Goal: Information Seeking & Learning: Learn about a topic

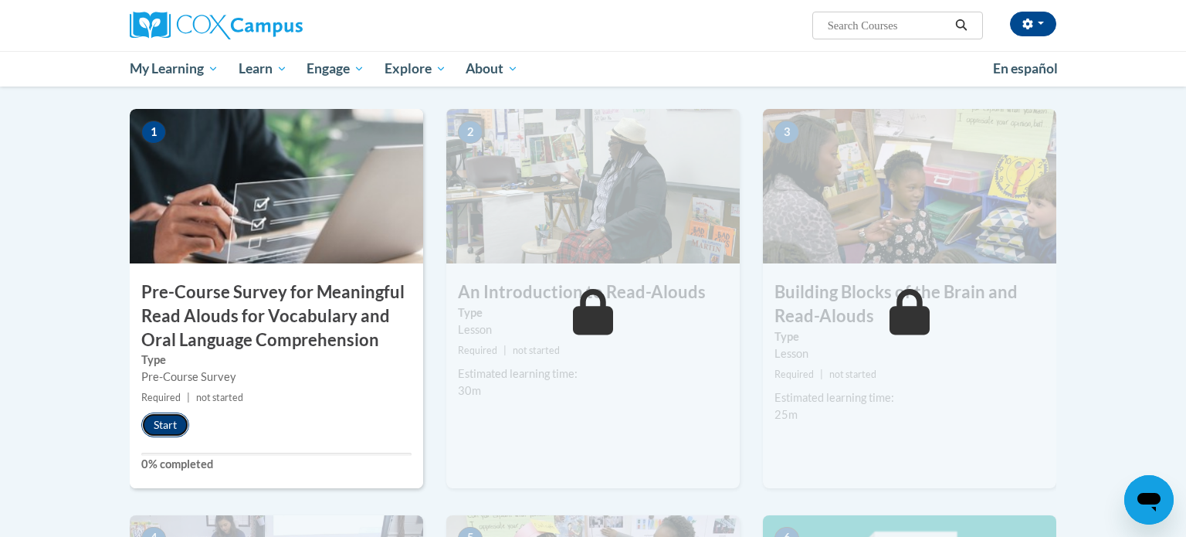
click at [178, 427] on button "Start" at bounding box center [165, 424] width 48 height 25
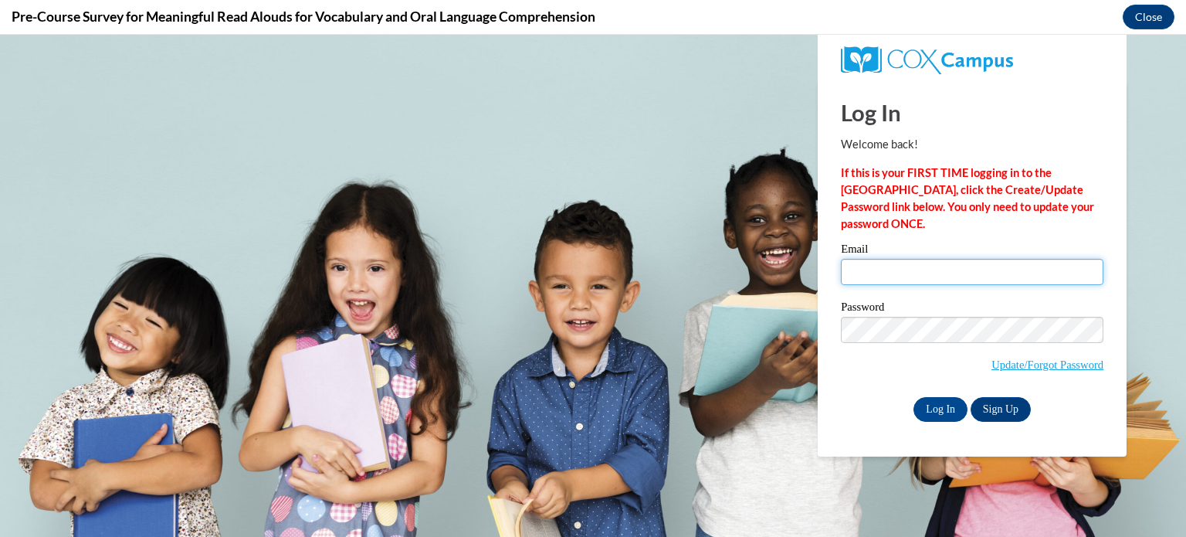
click at [930, 273] on input "Email" at bounding box center [972, 272] width 263 height 26
click at [884, 441] on div "Log In Welcome back! If this is your FIRST TIME logging in to the NEW Cox Campu…" at bounding box center [972, 268] width 332 height 375
type input "eelliott@sdb.k12.wi.us"
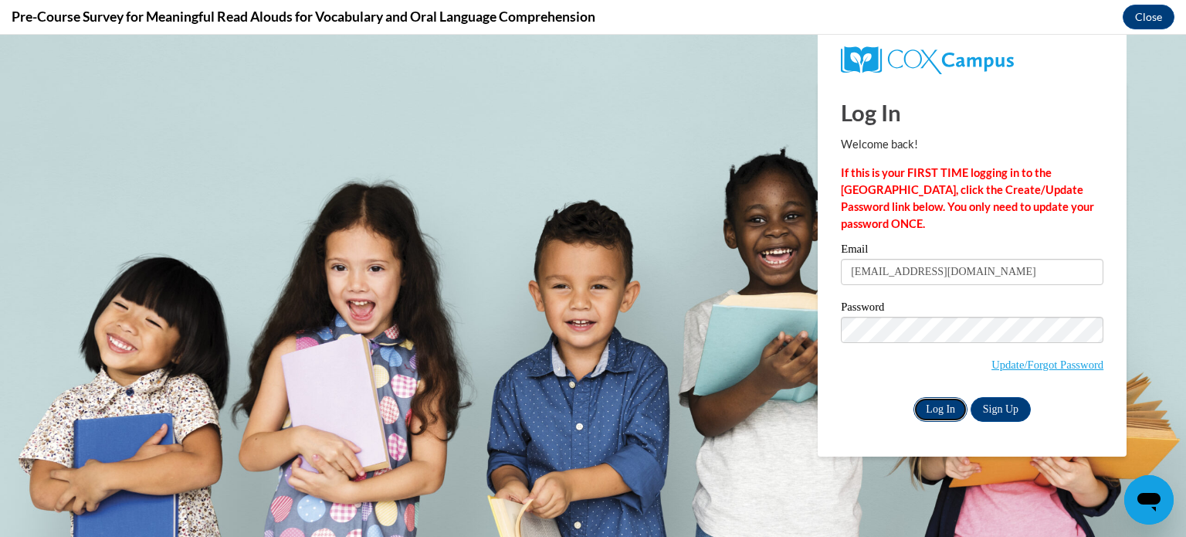
click at [944, 417] on input "Log In" at bounding box center [941, 409] width 54 height 25
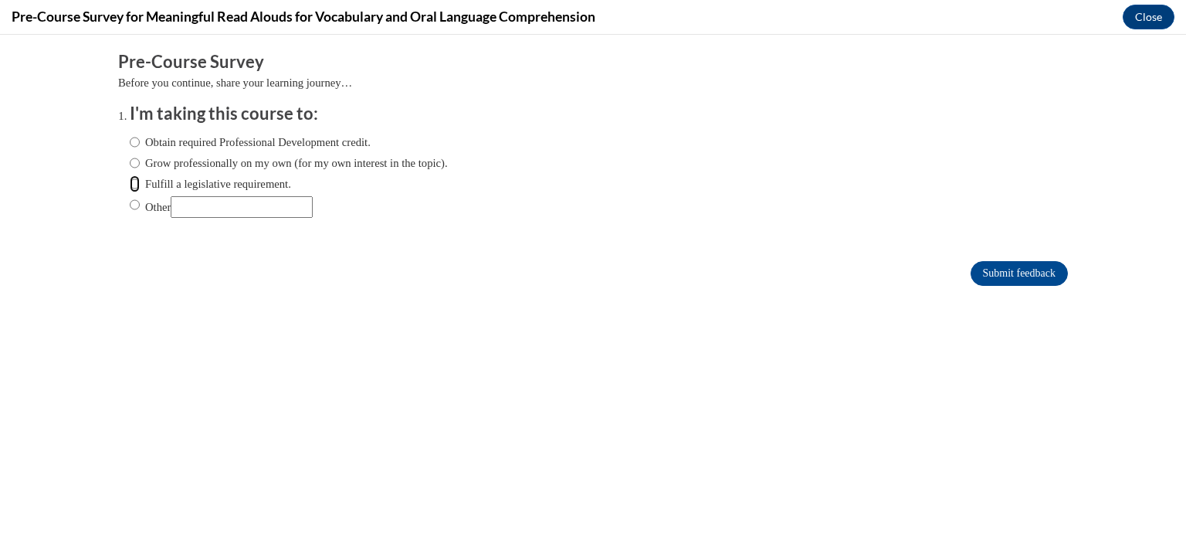
click at [134, 183] on input "Fulfill a legislative requirement." at bounding box center [135, 183] width 10 height 17
radio input "true"
click at [1040, 280] on input "Submit feedback" at bounding box center [1019, 273] width 97 height 25
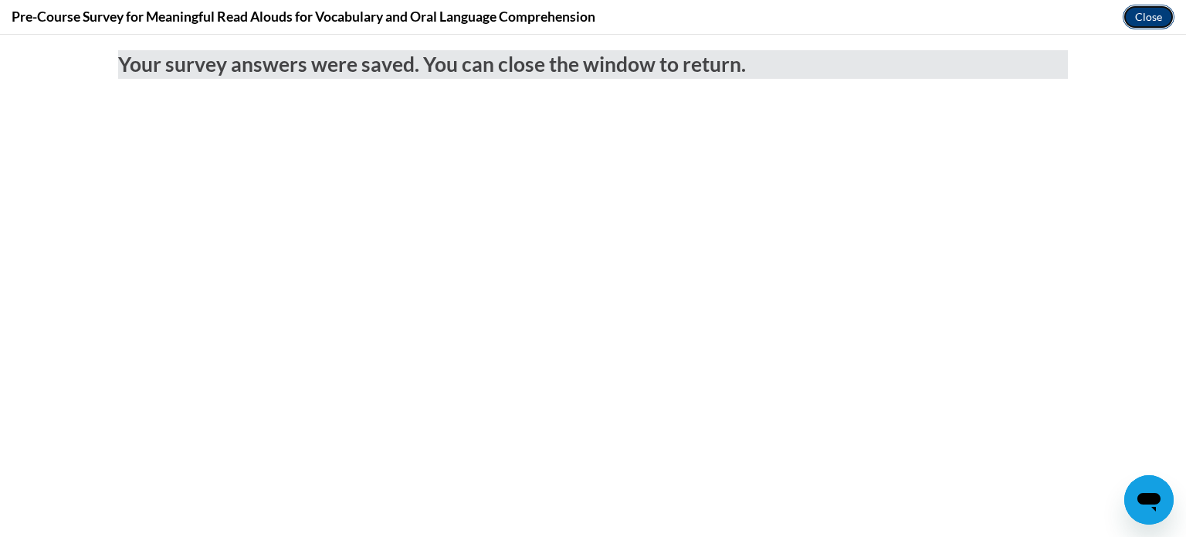
click at [1143, 23] on button "Close" at bounding box center [1149, 17] width 52 height 25
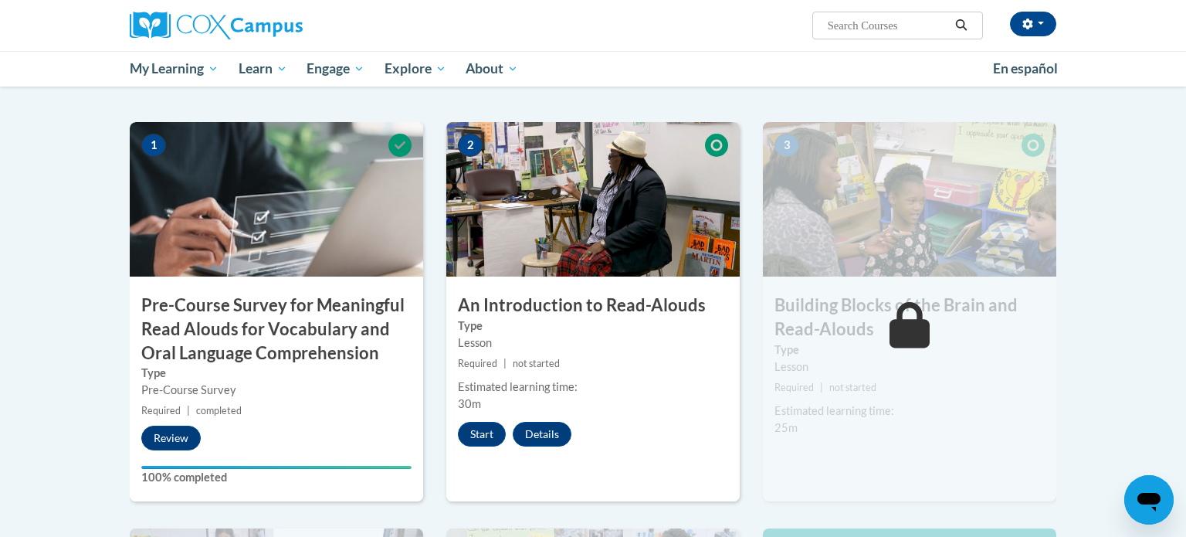
scroll to position [324, 0]
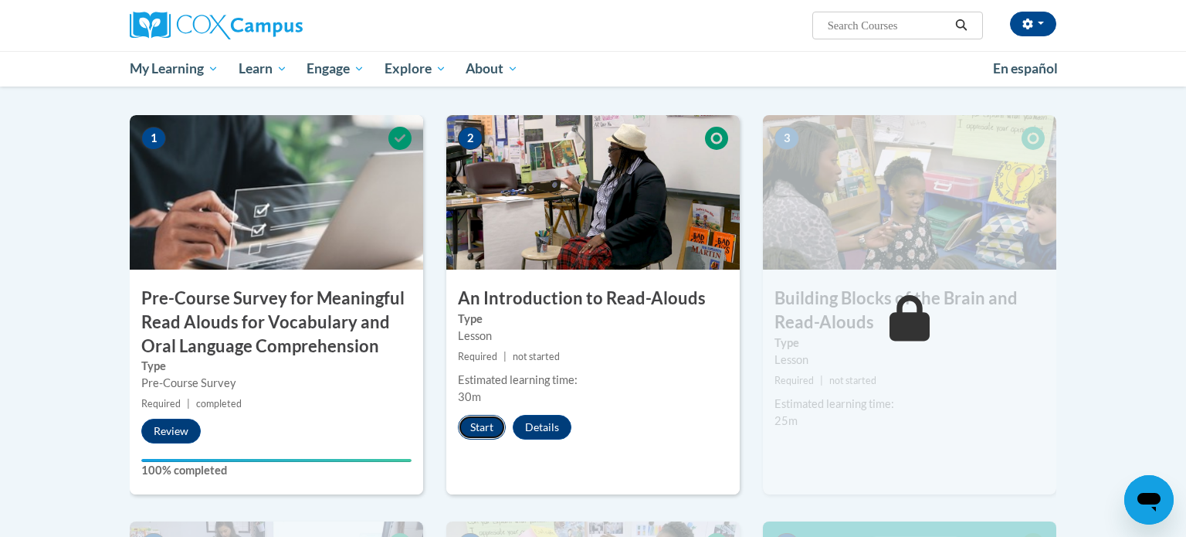
click at [476, 428] on button "Start" at bounding box center [482, 427] width 48 height 25
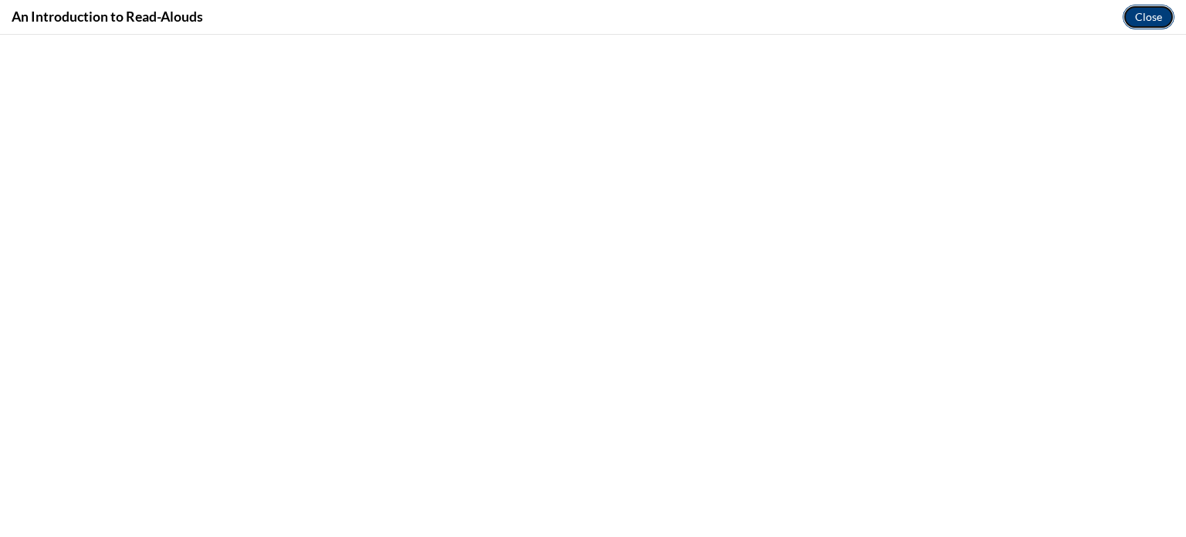
click at [1154, 12] on button "Close" at bounding box center [1149, 17] width 52 height 25
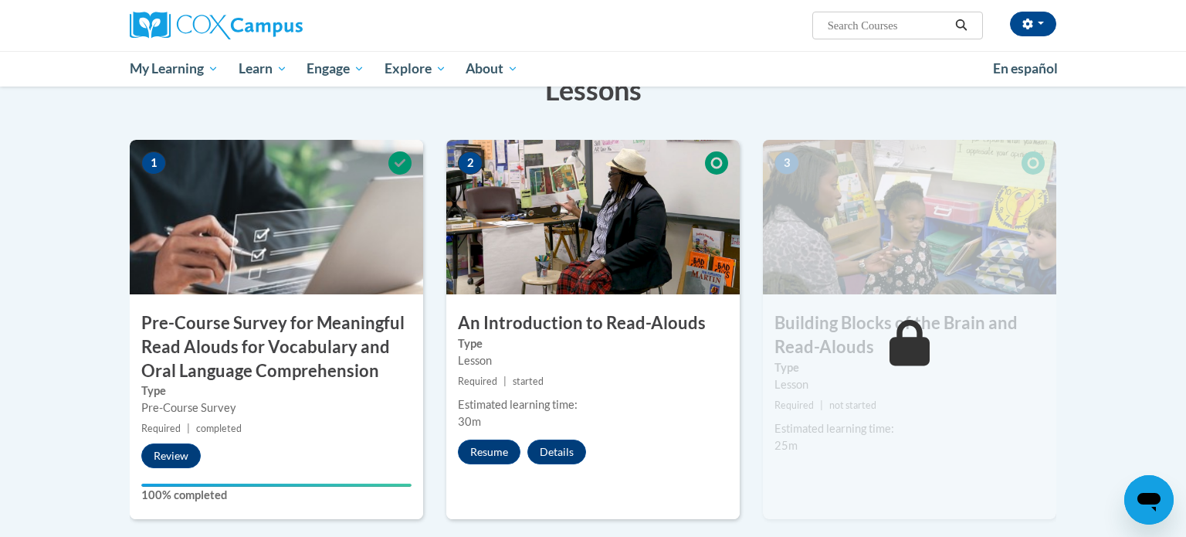
scroll to position [301, 0]
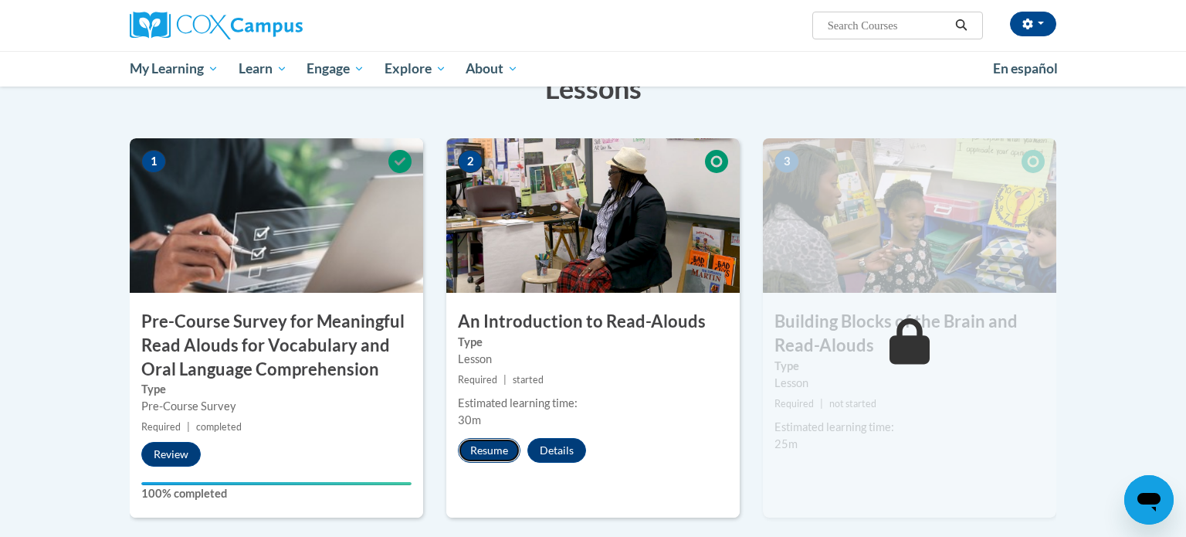
click at [485, 460] on button "Resume" at bounding box center [489, 450] width 63 height 25
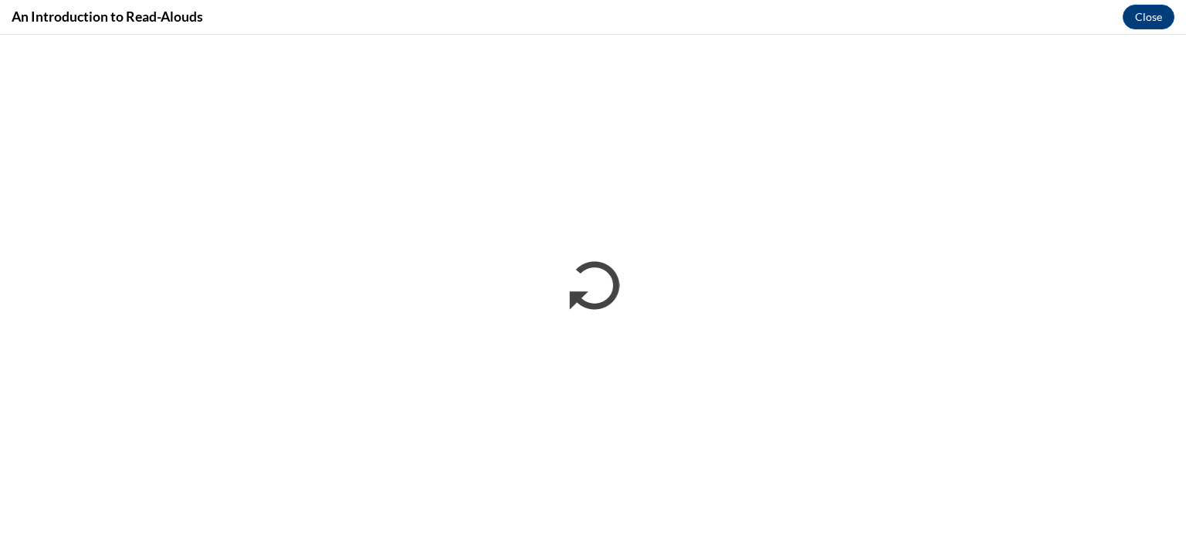
scroll to position [0, 0]
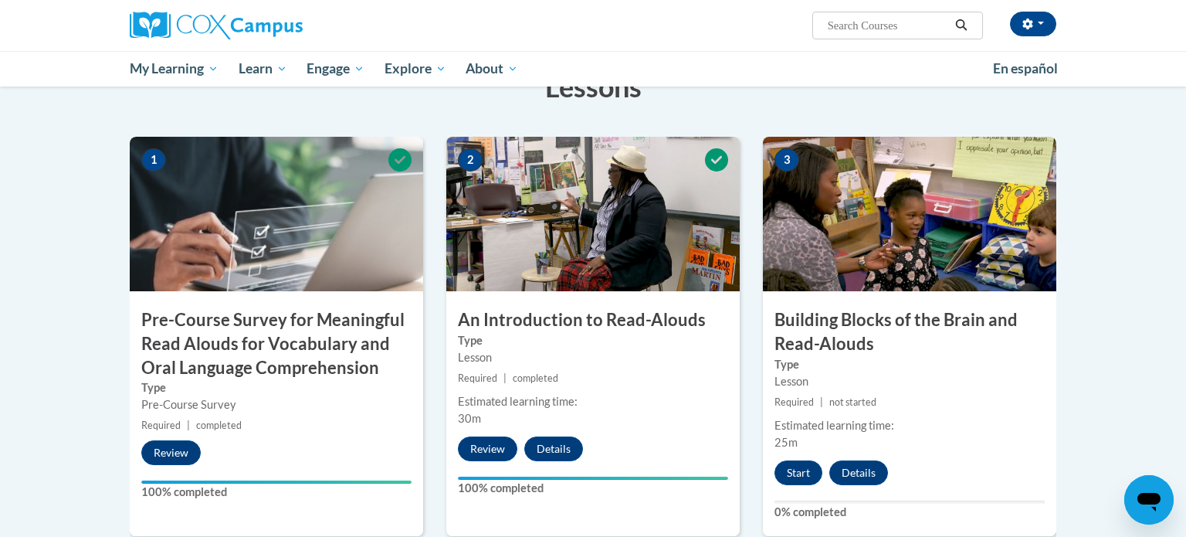
scroll to position [306, 0]
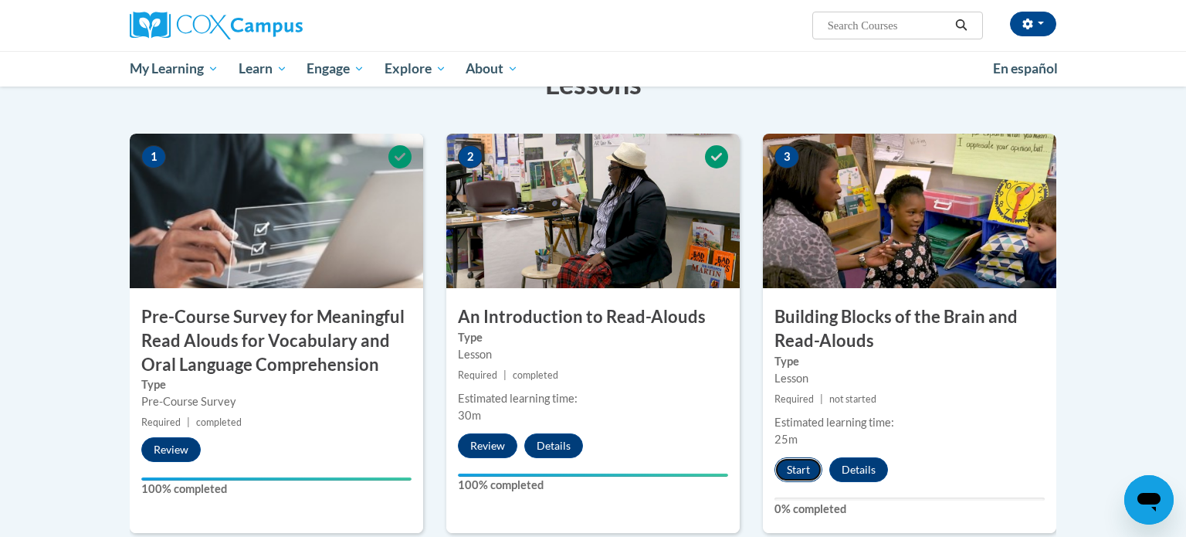
click at [788, 475] on button "Start" at bounding box center [799, 469] width 48 height 25
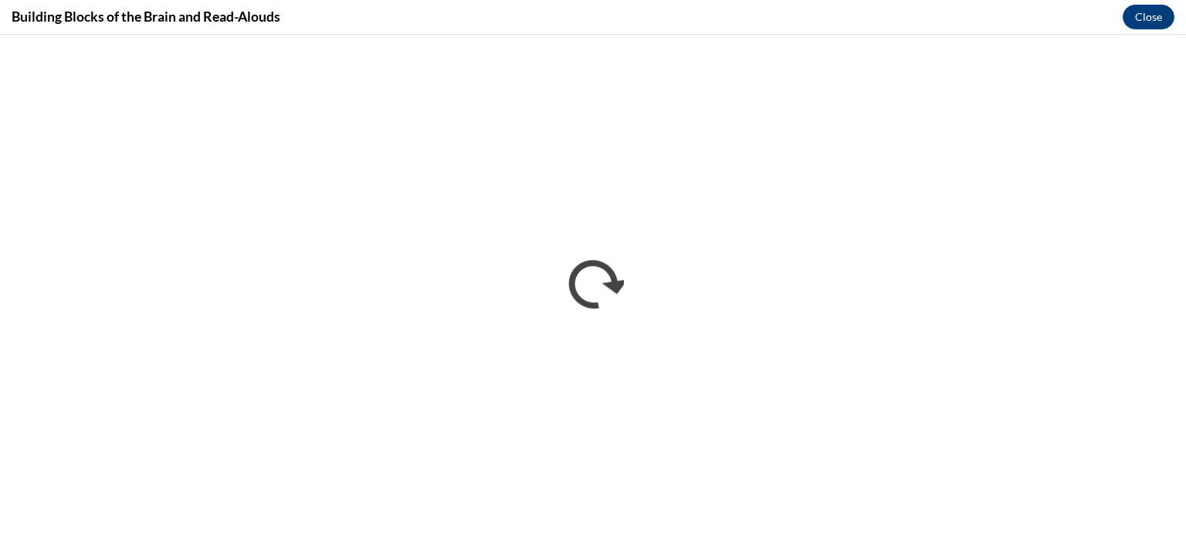
scroll to position [0, 0]
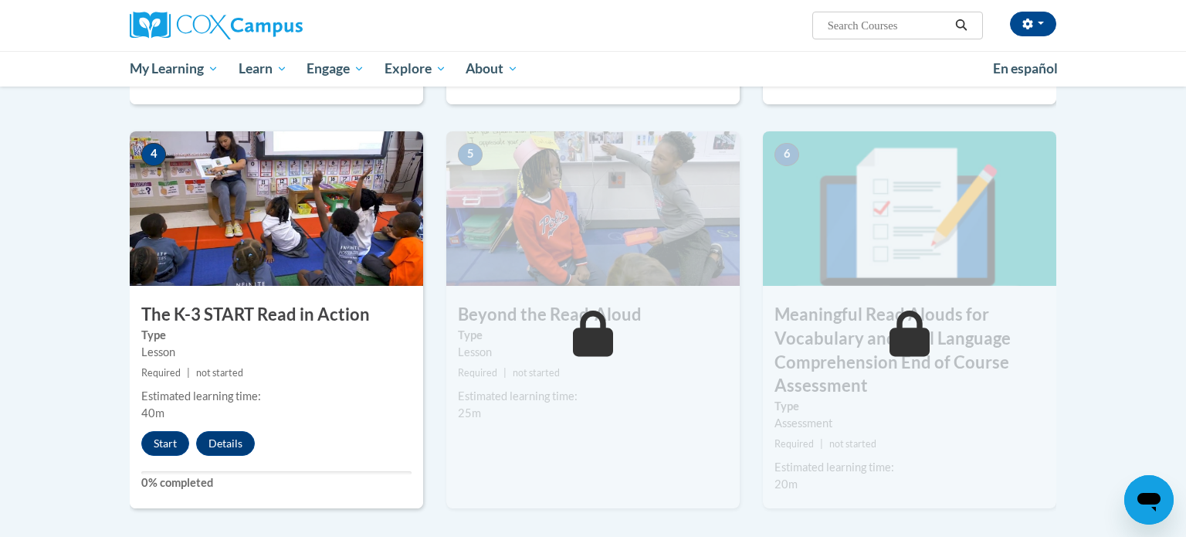
scroll to position [737, 0]
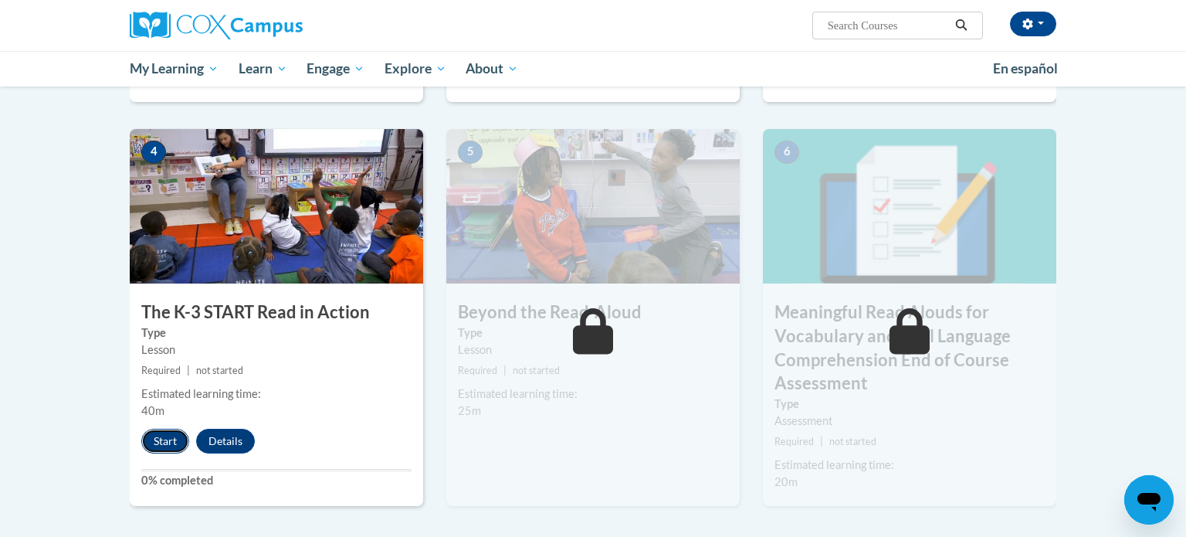
click at [158, 436] on button "Start" at bounding box center [165, 441] width 48 height 25
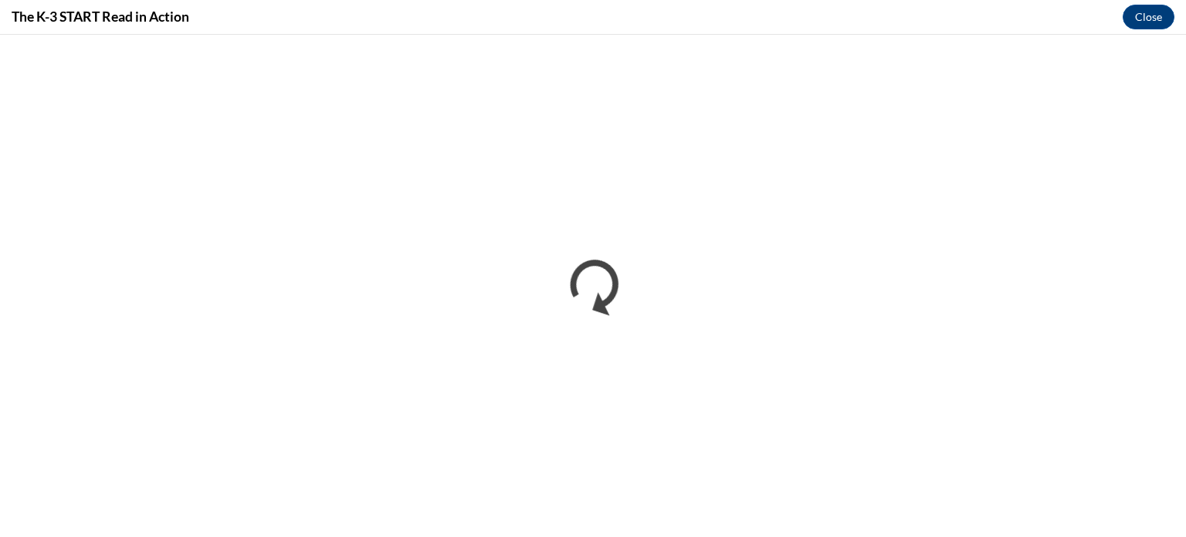
scroll to position [0, 0]
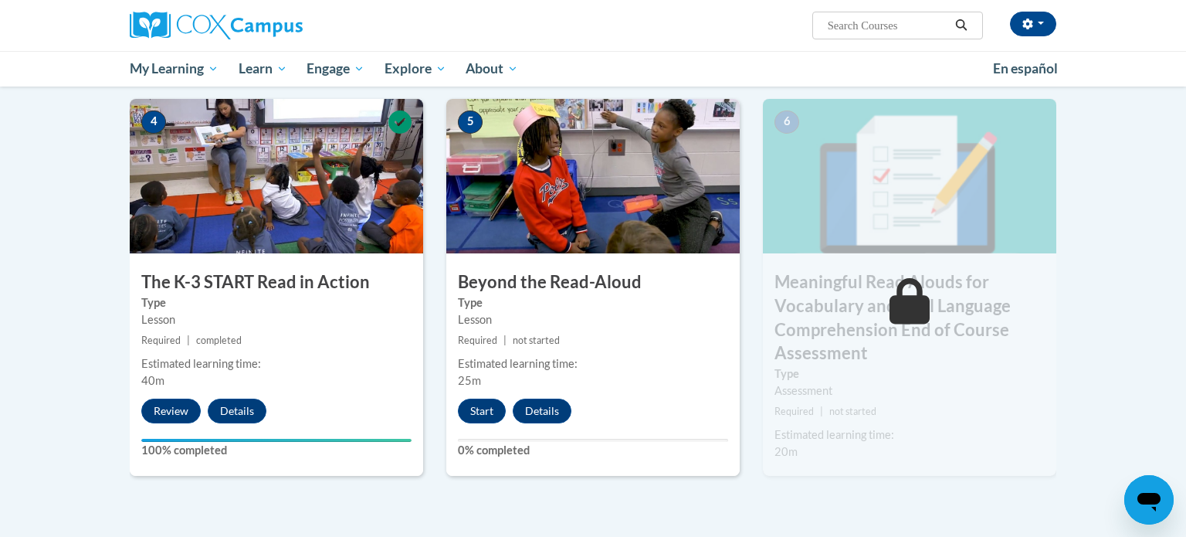
scroll to position [772, 0]
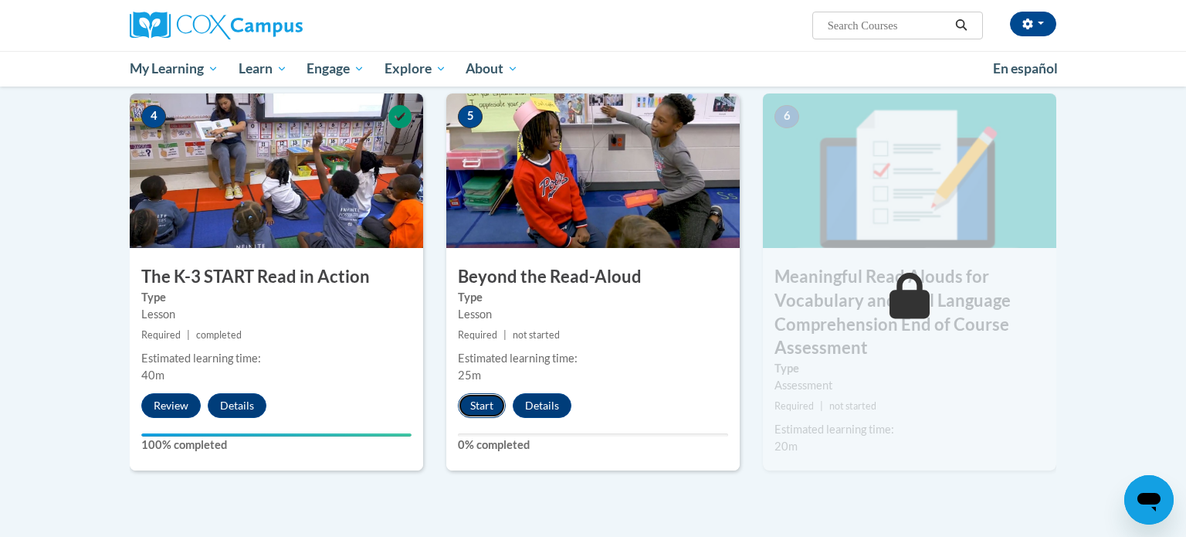
click at [466, 409] on button "Start" at bounding box center [482, 405] width 48 height 25
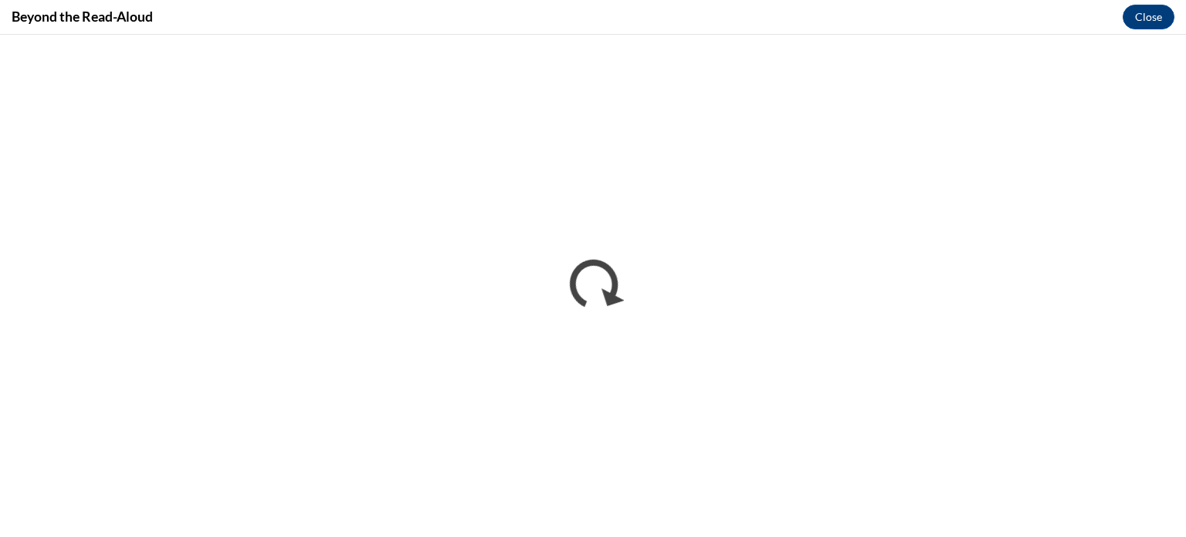
scroll to position [0, 0]
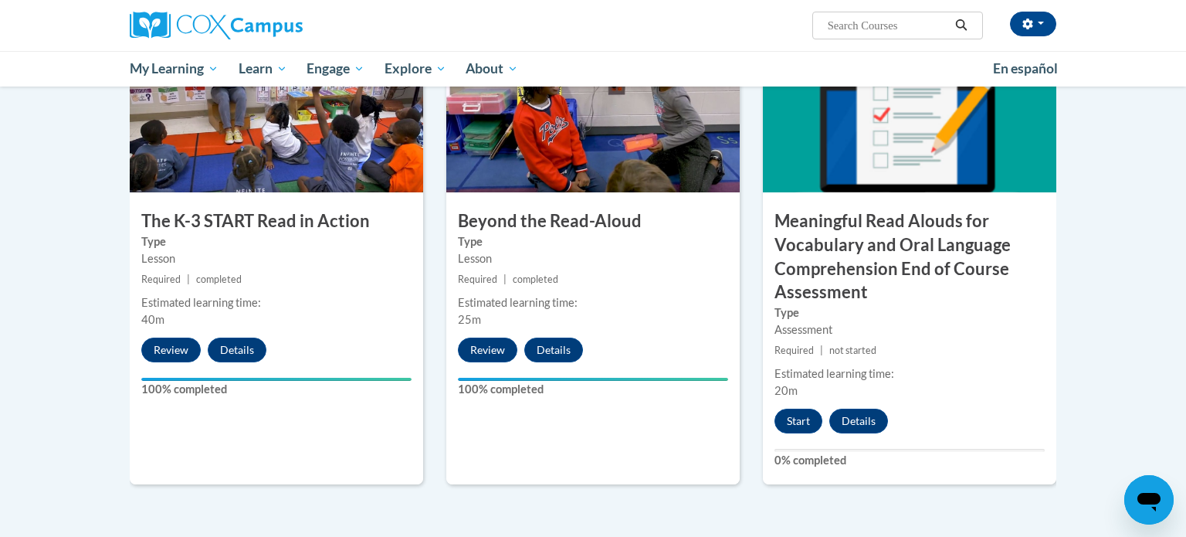
scroll to position [831, 0]
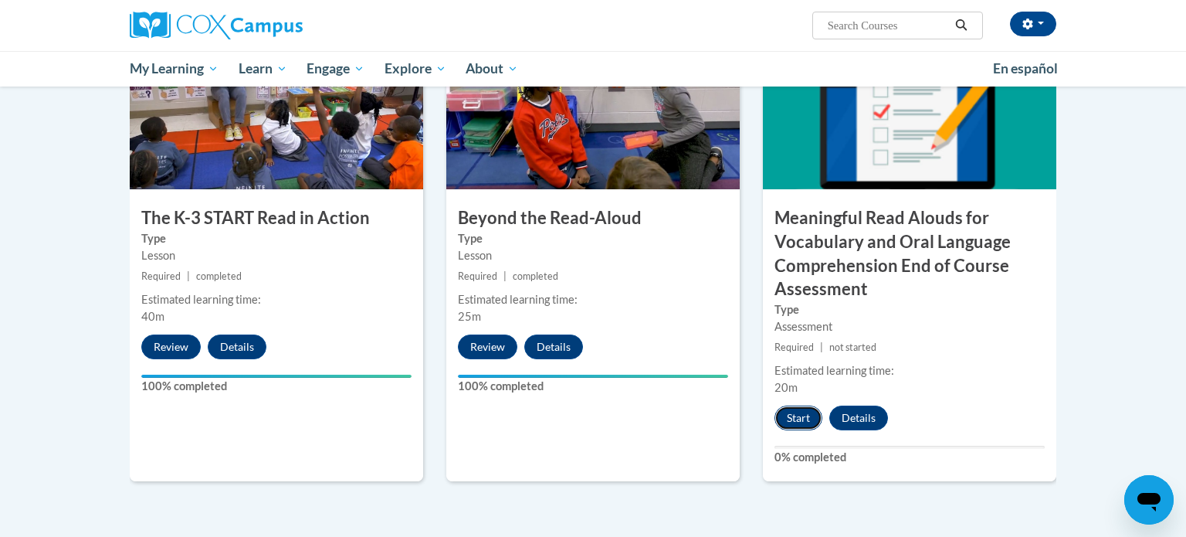
click at [799, 412] on button "Start" at bounding box center [799, 417] width 48 height 25
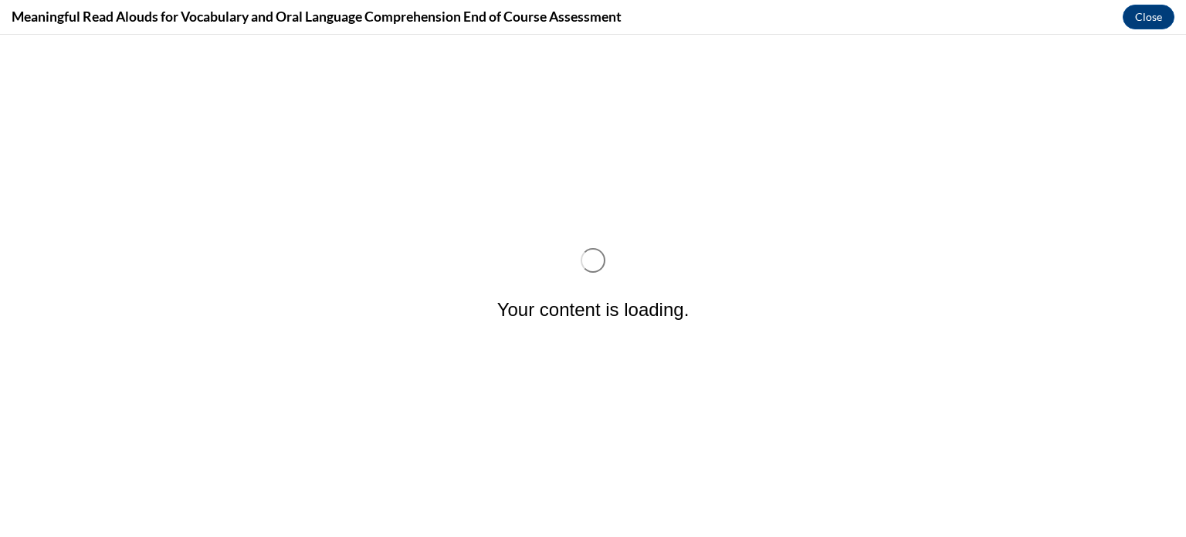
scroll to position [0, 0]
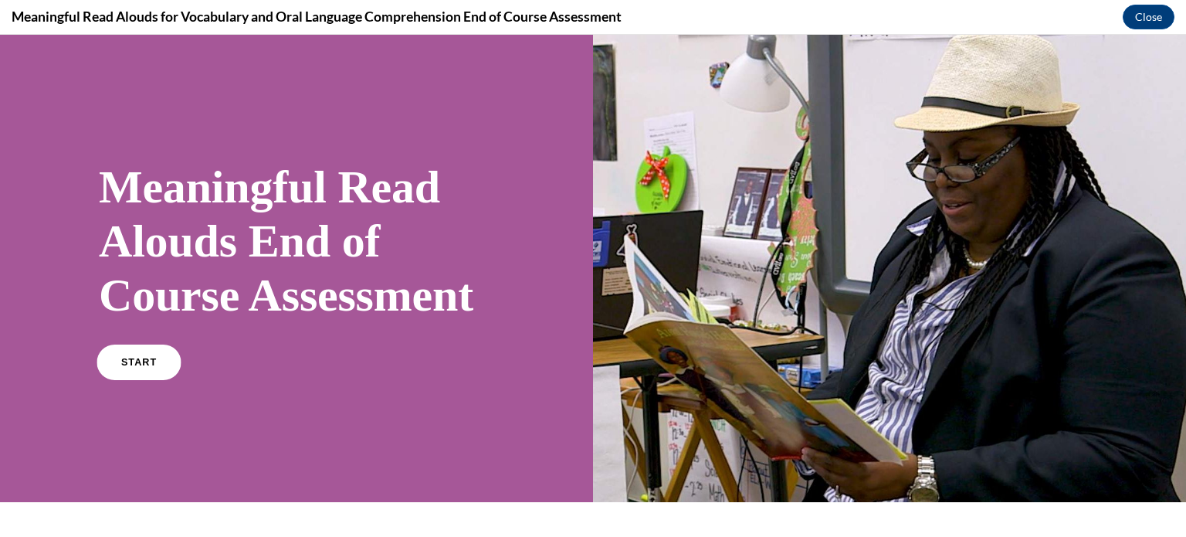
click at [142, 368] on span "START" at bounding box center [139, 363] width 36 height 12
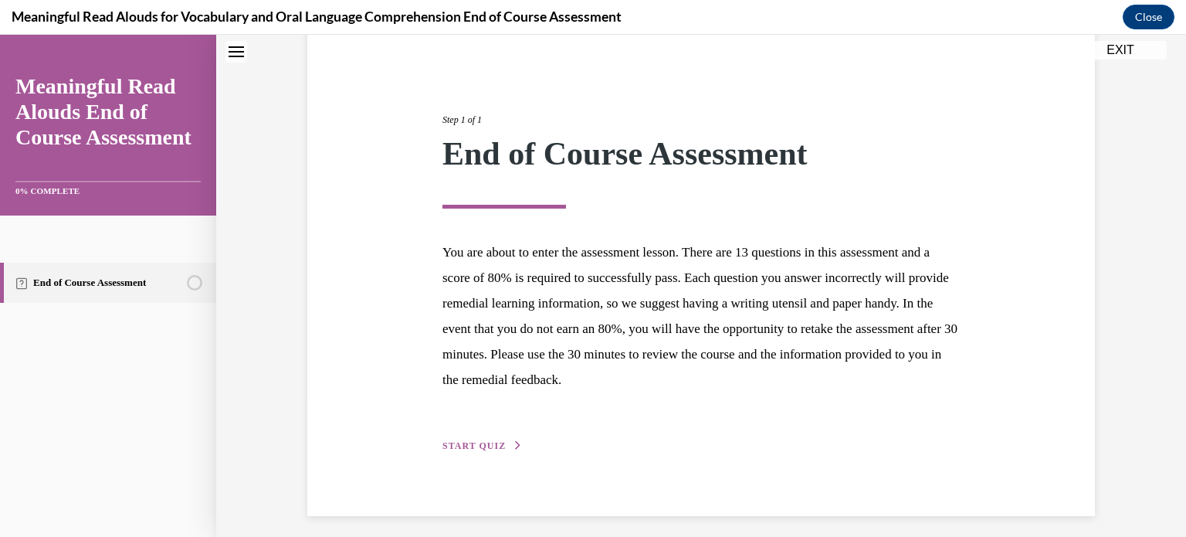
scroll to position [146, 0]
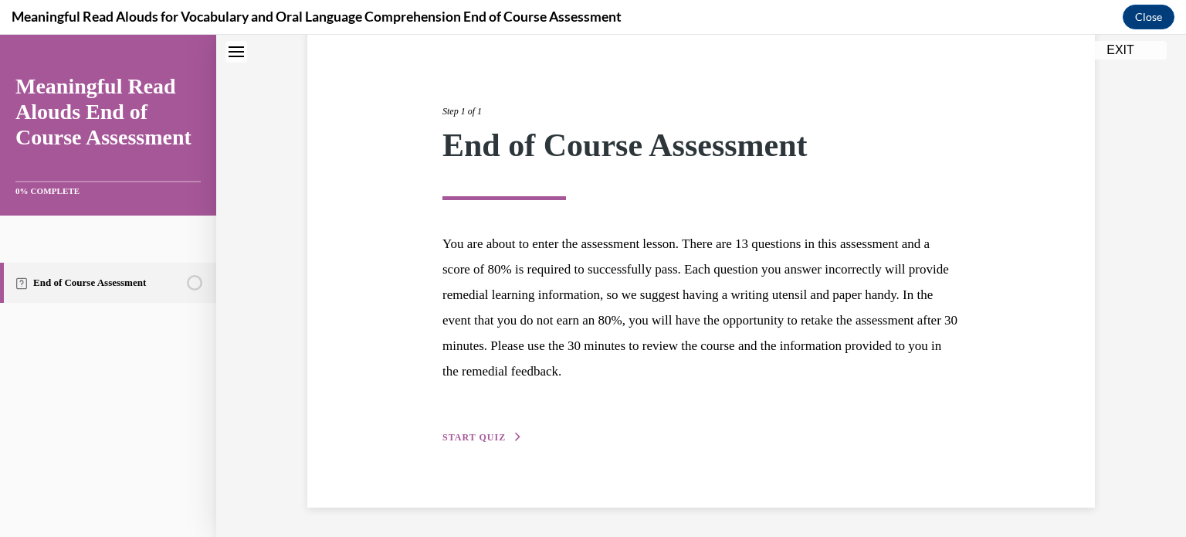
click at [497, 437] on span "START QUIZ" at bounding box center [474, 437] width 63 height 11
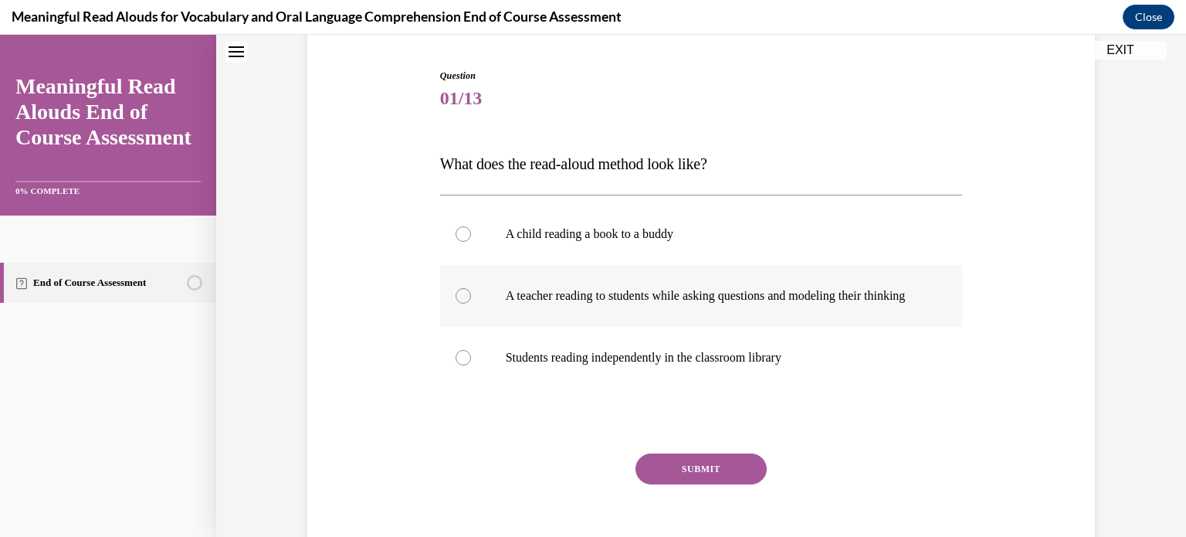
click at [461, 297] on div at bounding box center [463, 295] width 15 height 15
click at [461, 297] on input "A teacher reading to students while asking questions and modeling their thinking" at bounding box center [463, 295] width 15 height 15
radio input "true"
click at [690, 482] on button "SUBMIT" at bounding box center [701, 468] width 131 height 31
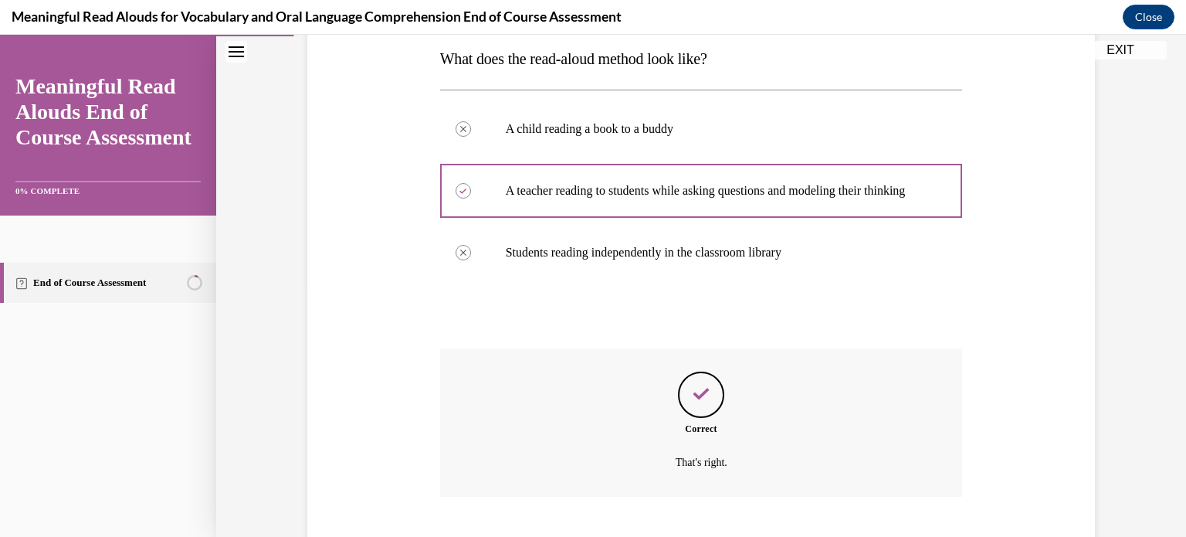
scroll to position [360, 0]
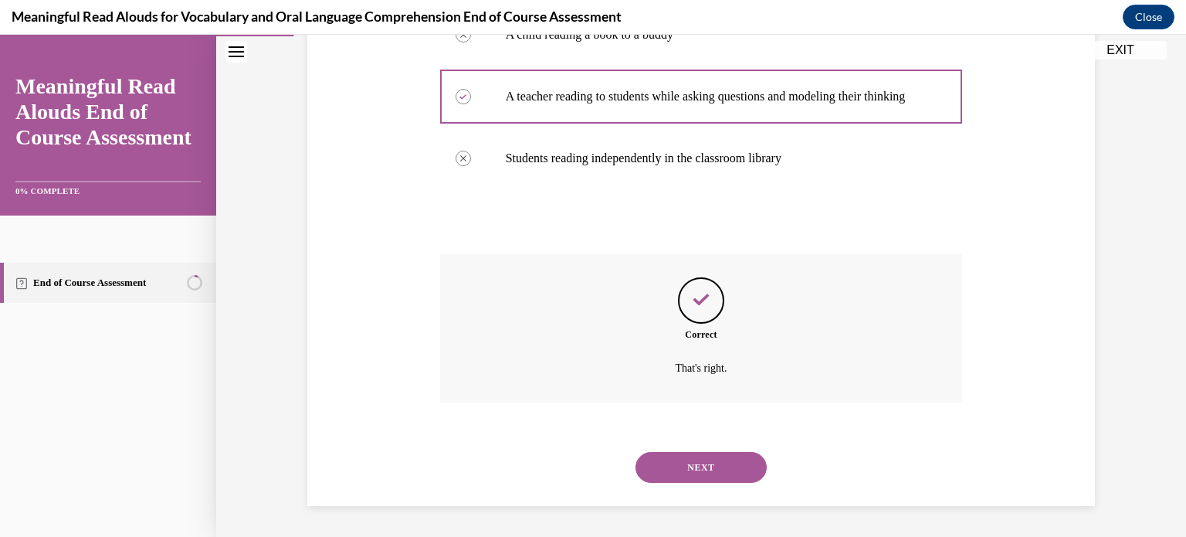
click at [696, 464] on button "NEXT" at bounding box center [701, 467] width 131 height 31
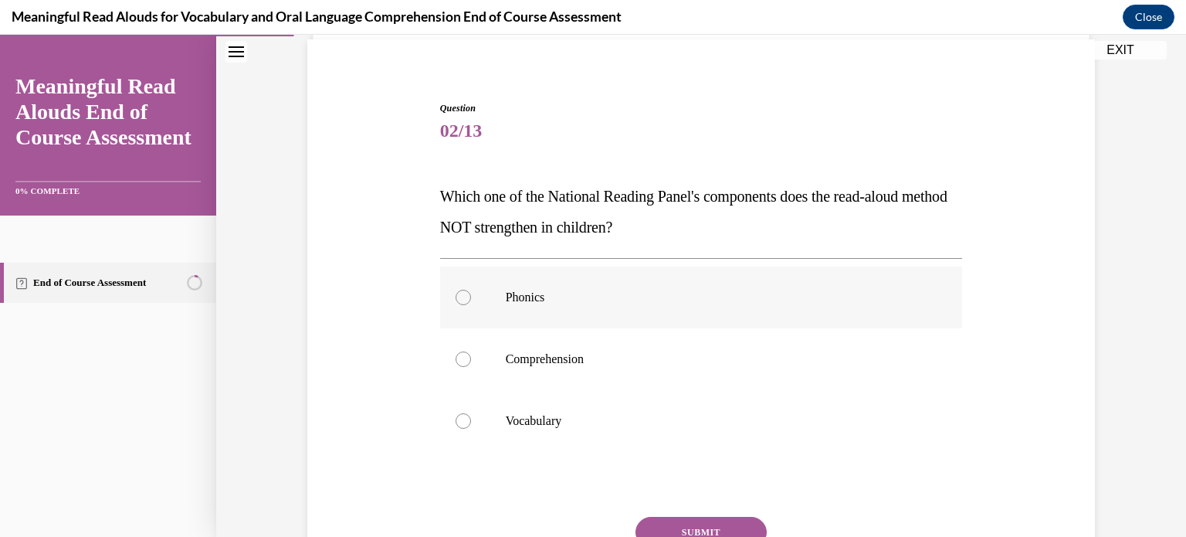
scroll to position [116, 0]
click at [537, 299] on p "Phonics" at bounding box center [715, 294] width 419 height 15
click at [471, 299] on input "Phonics" at bounding box center [463, 294] width 15 height 15
radio input "true"
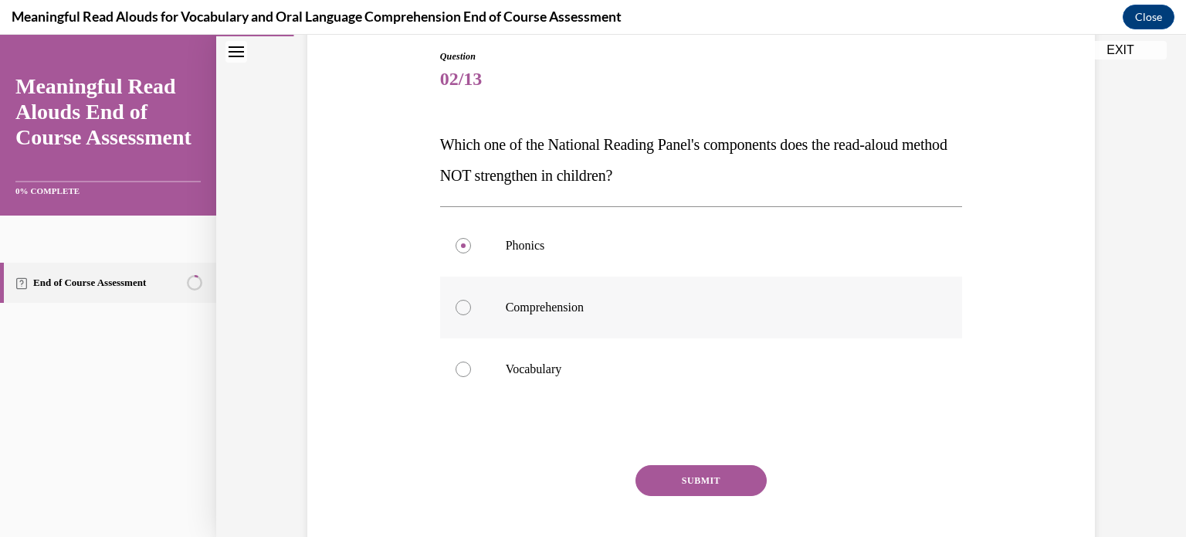
scroll to position [172, 0]
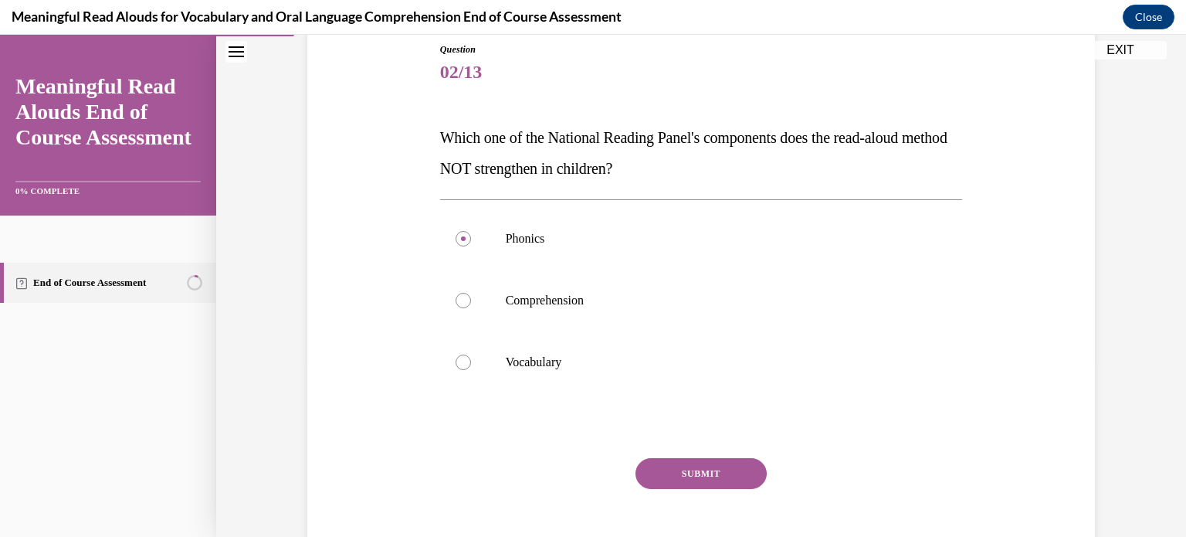
click at [731, 473] on button "SUBMIT" at bounding box center [701, 473] width 131 height 31
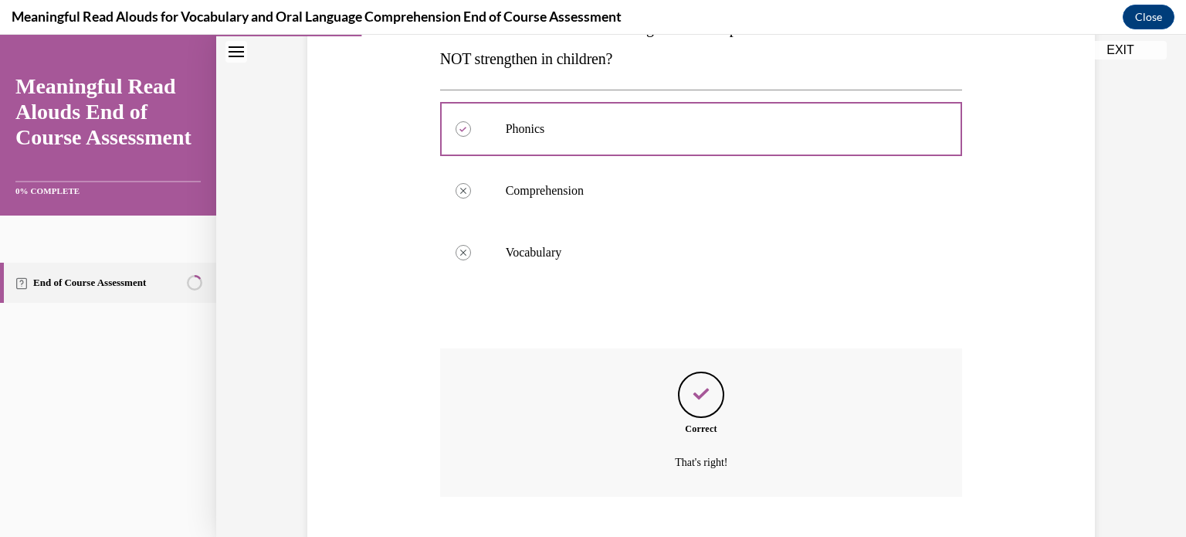
scroll to position [375, 0]
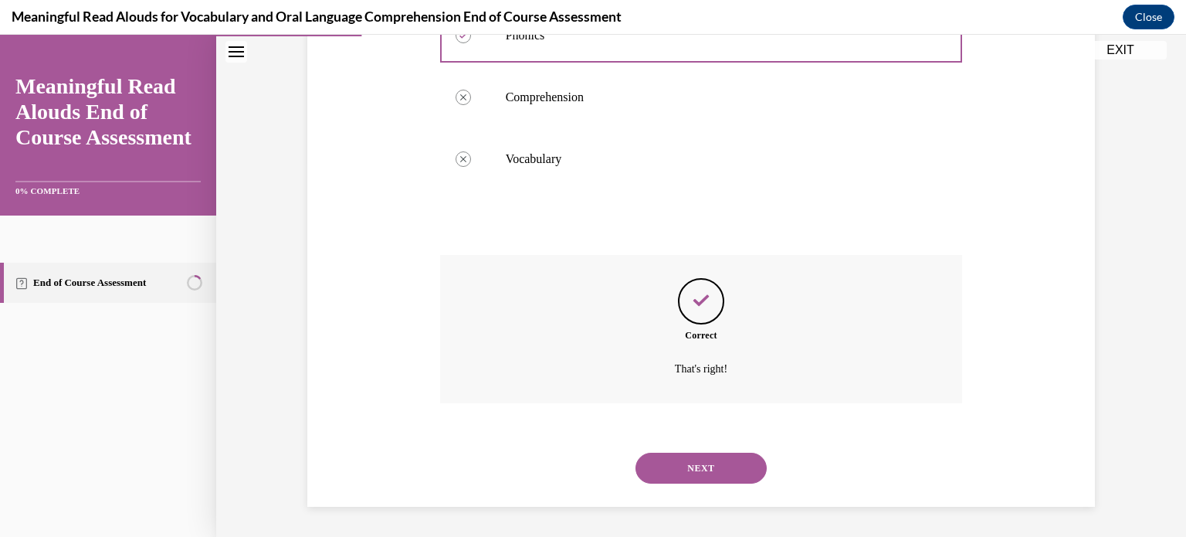
click at [700, 463] on button "NEXT" at bounding box center [701, 468] width 131 height 31
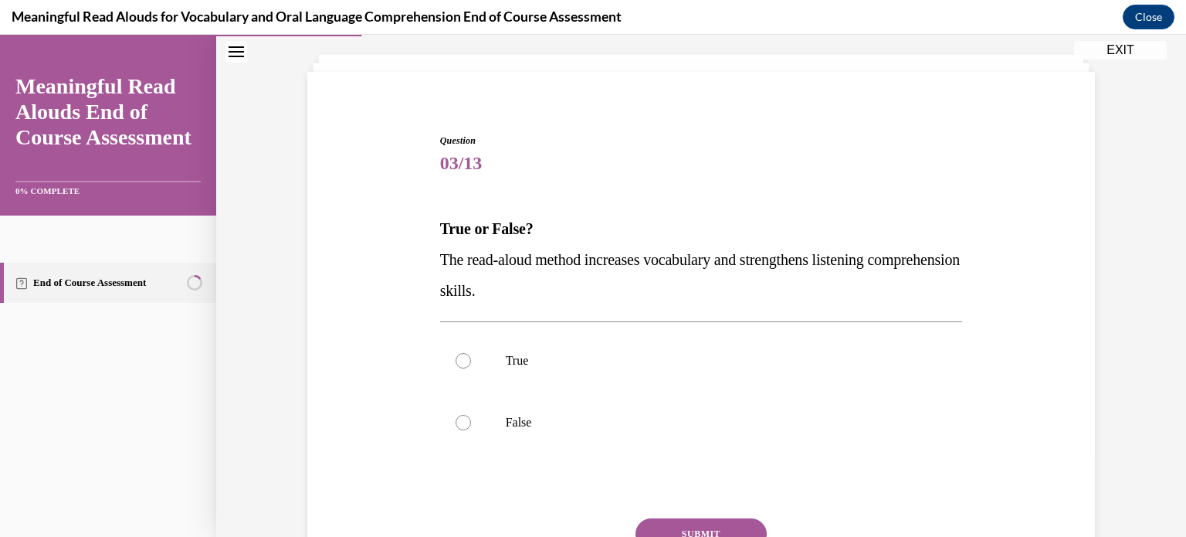
scroll to position [86, 0]
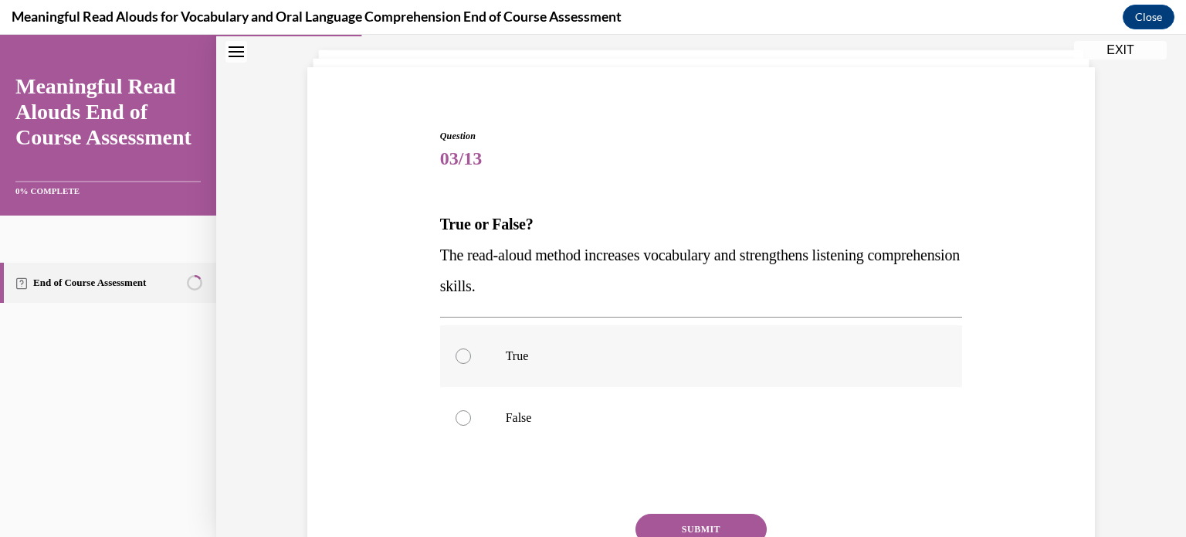
click at [709, 357] on p "True" at bounding box center [715, 355] width 419 height 15
click at [471, 357] on input "True" at bounding box center [463, 355] width 15 height 15
radio input "true"
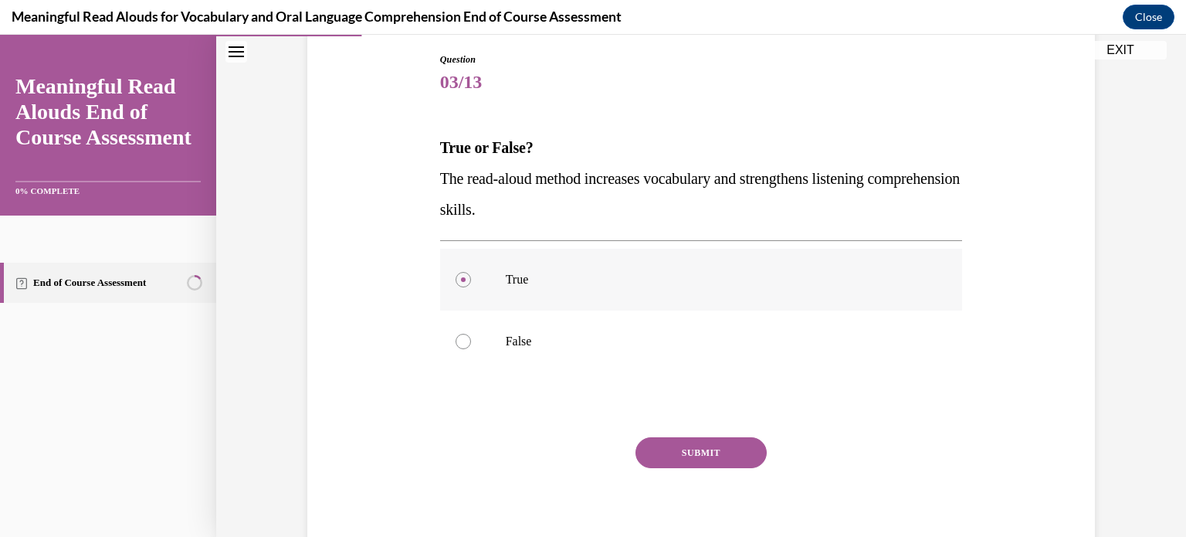
scroll to position [166, 0]
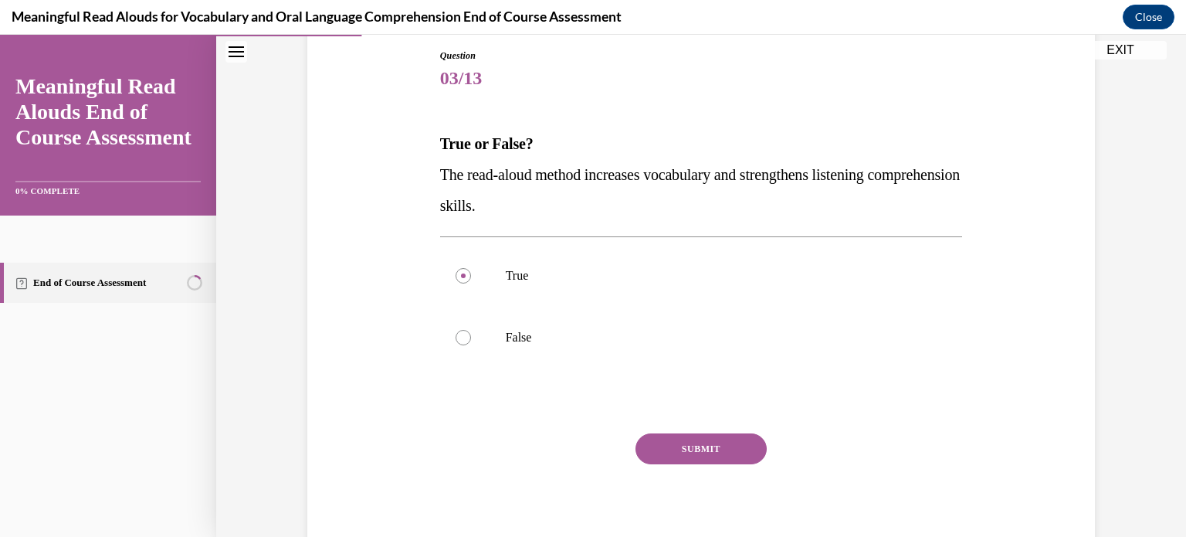
click at [713, 453] on button "SUBMIT" at bounding box center [701, 448] width 131 height 31
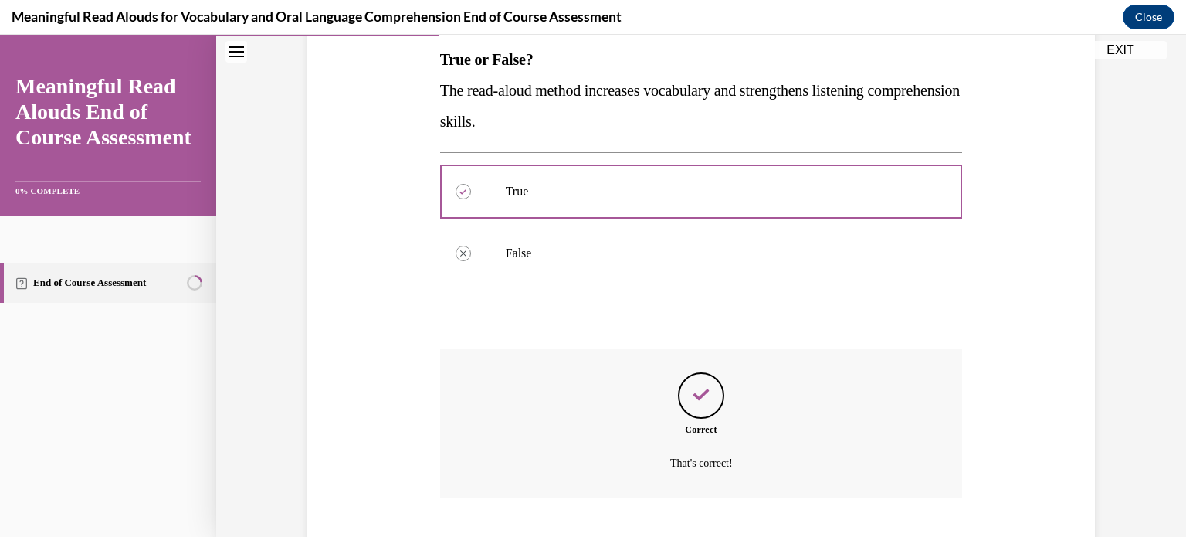
scroll to position [344, 0]
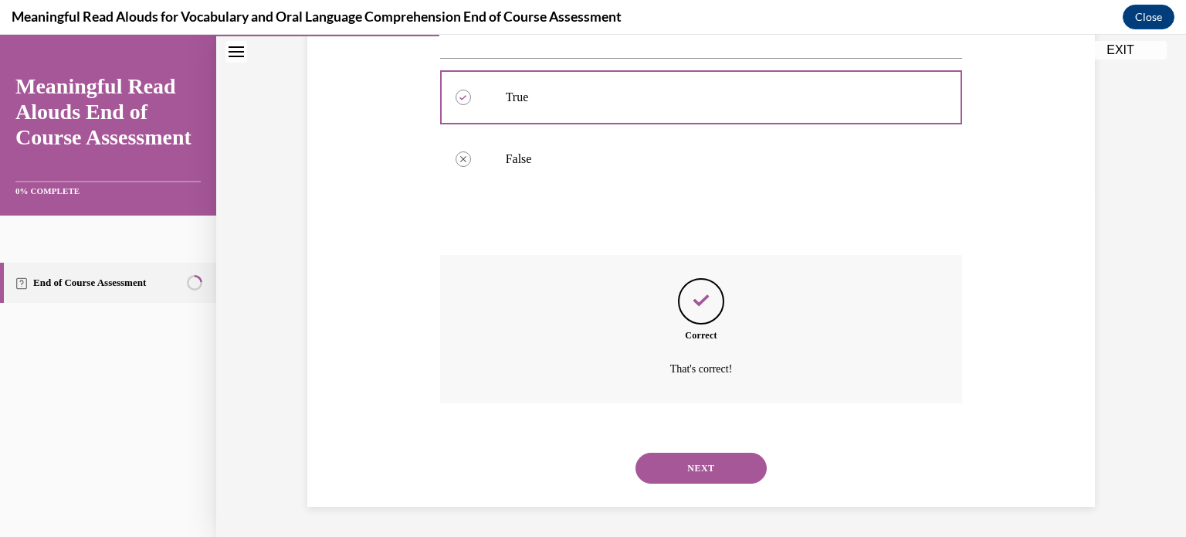
click at [714, 462] on button "NEXT" at bounding box center [701, 468] width 131 height 31
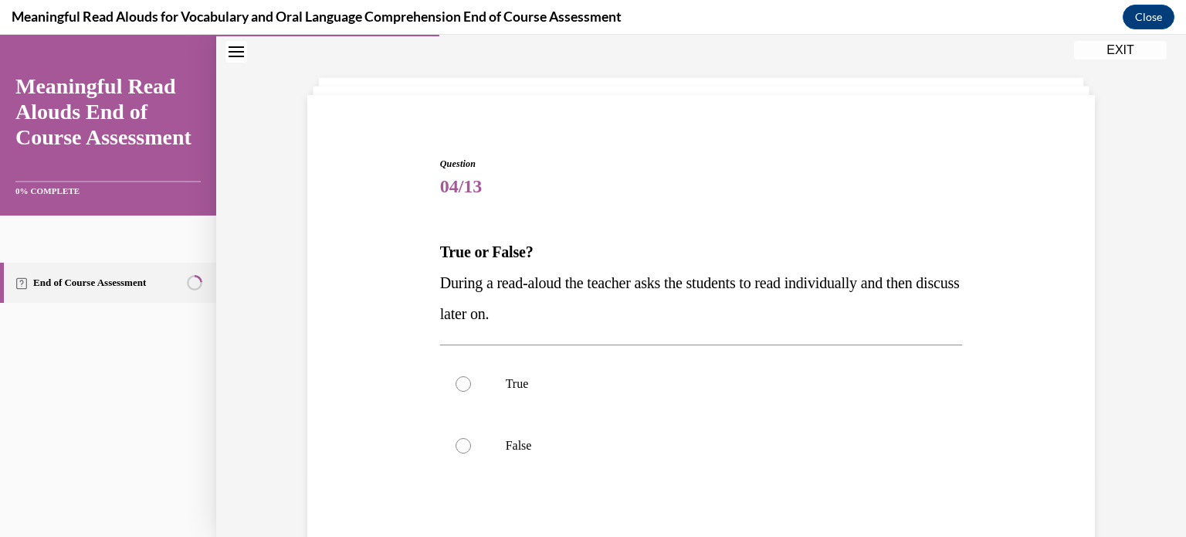
scroll to position [59, 0]
click at [727, 429] on label "False" at bounding box center [701, 444] width 523 height 62
click at [471, 436] on input "False" at bounding box center [463, 443] width 15 height 15
radio input "true"
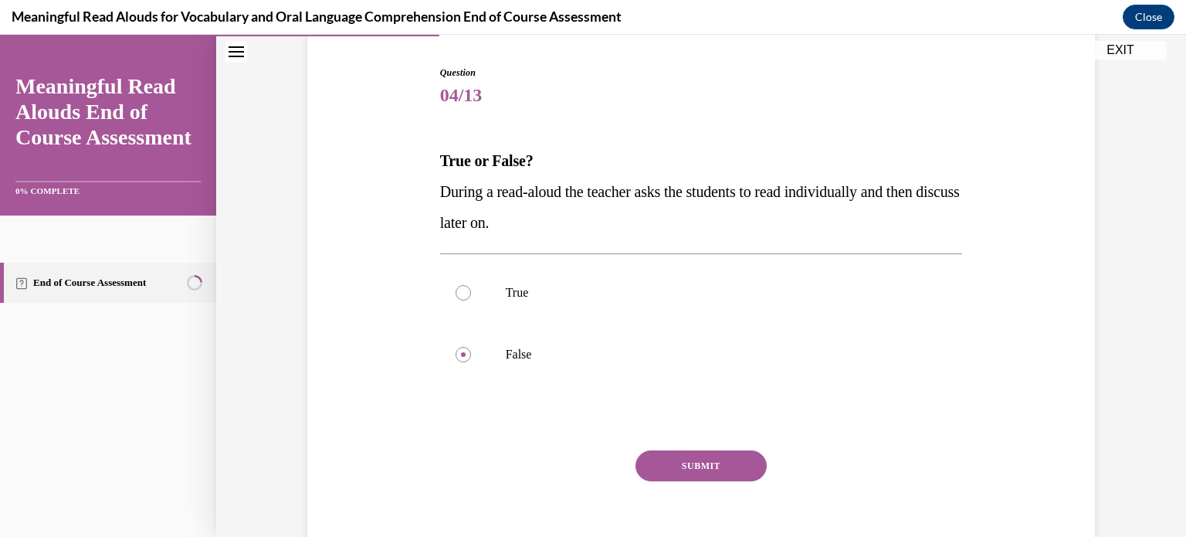
click at [718, 472] on button "SUBMIT" at bounding box center [701, 465] width 131 height 31
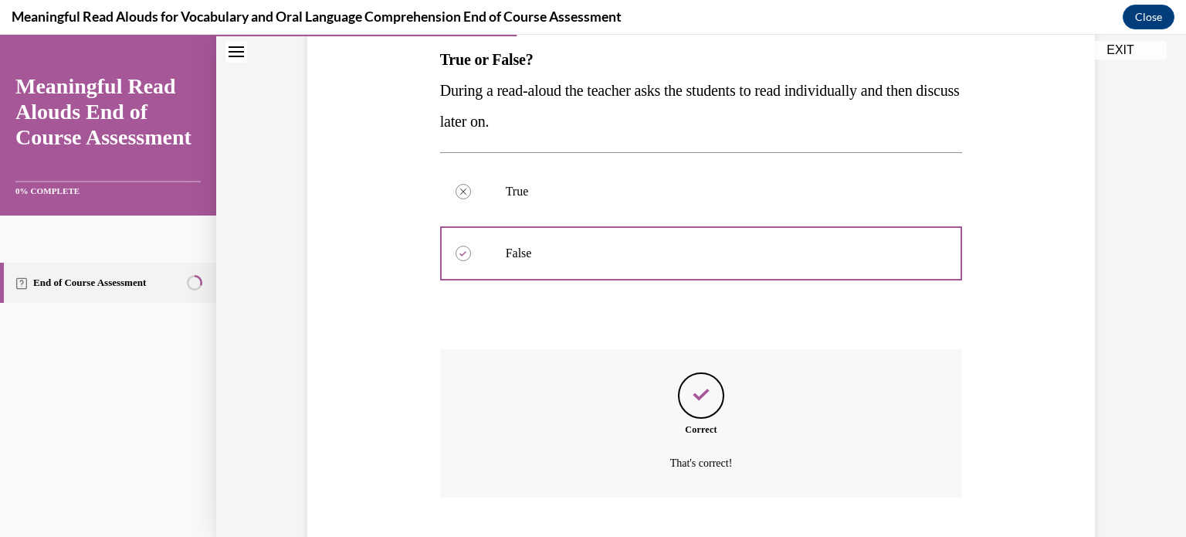
scroll to position [344, 0]
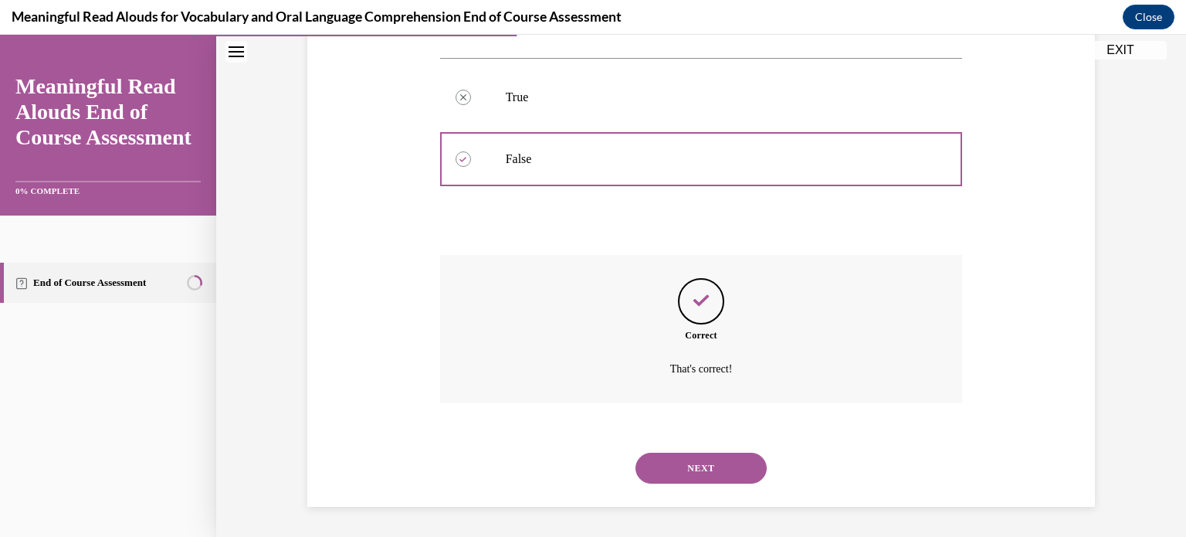
click at [718, 472] on button "NEXT" at bounding box center [701, 468] width 131 height 31
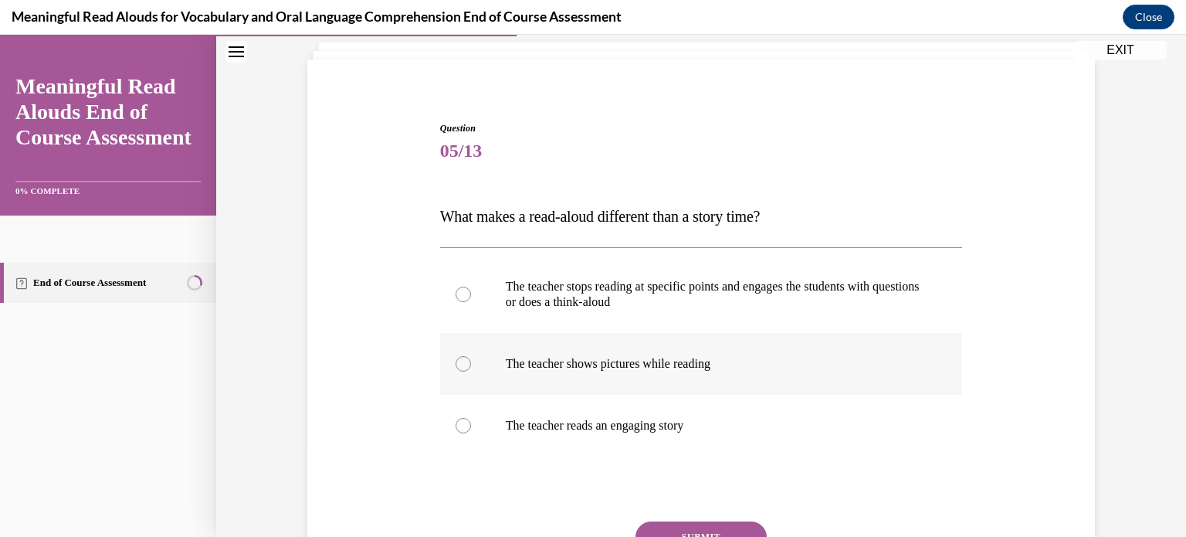
scroll to position [101, 0]
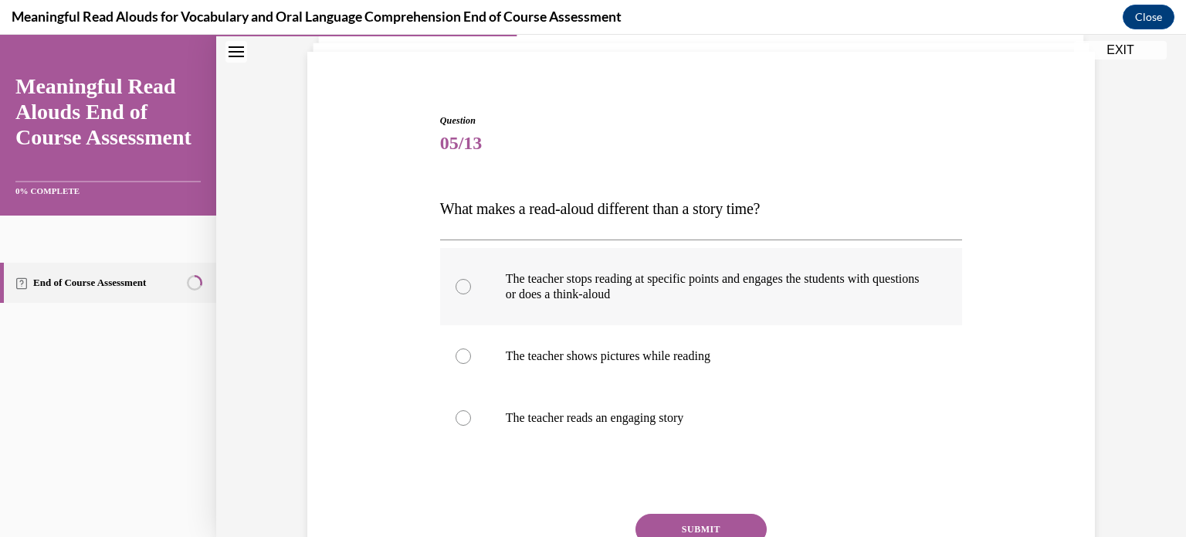
click at [670, 292] on p "The teacher stops reading at specific points and engages the students with ques…" at bounding box center [715, 286] width 419 height 31
click at [471, 292] on input "The teacher stops reading at specific points and engages the students with ques…" at bounding box center [463, 286] width 15 height 15
radio input "true"
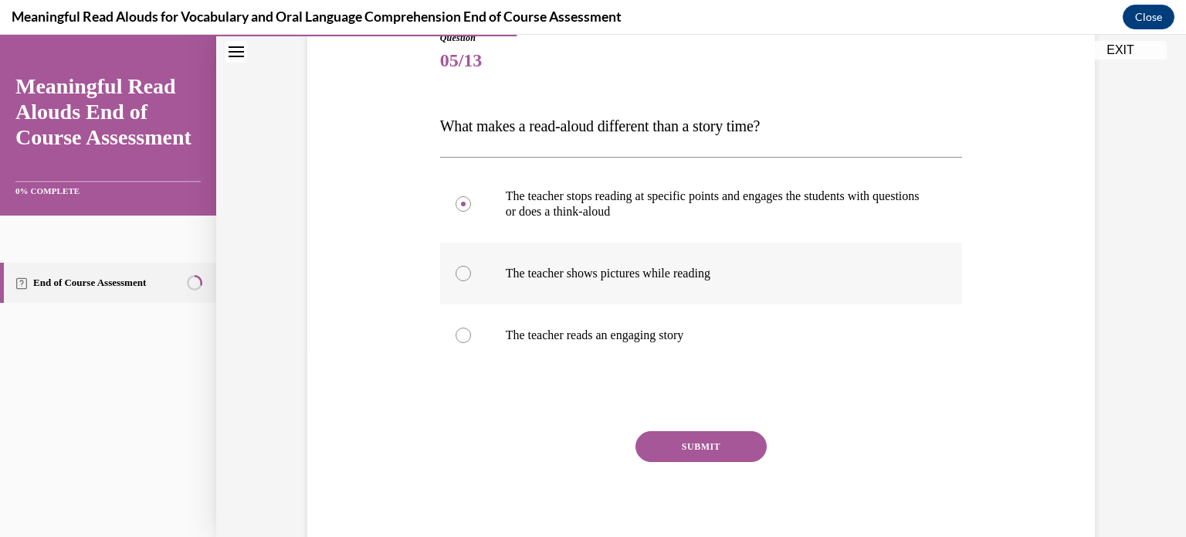
scroll to position [190, 0]
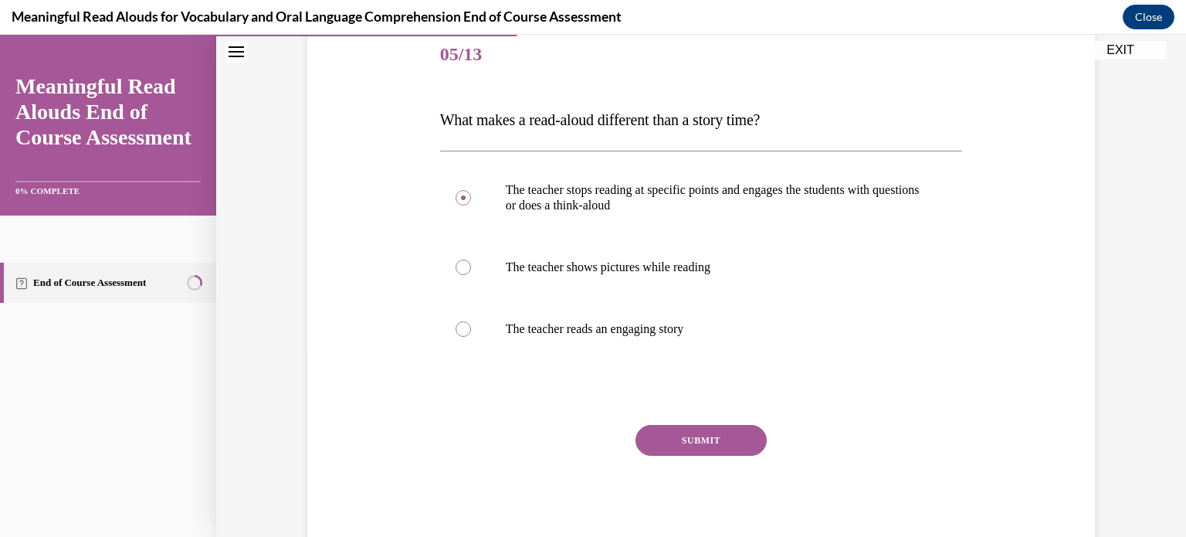
click at [732, 438] on button "SUBMIT" at bounding box center [701, 440] width 131 height 31
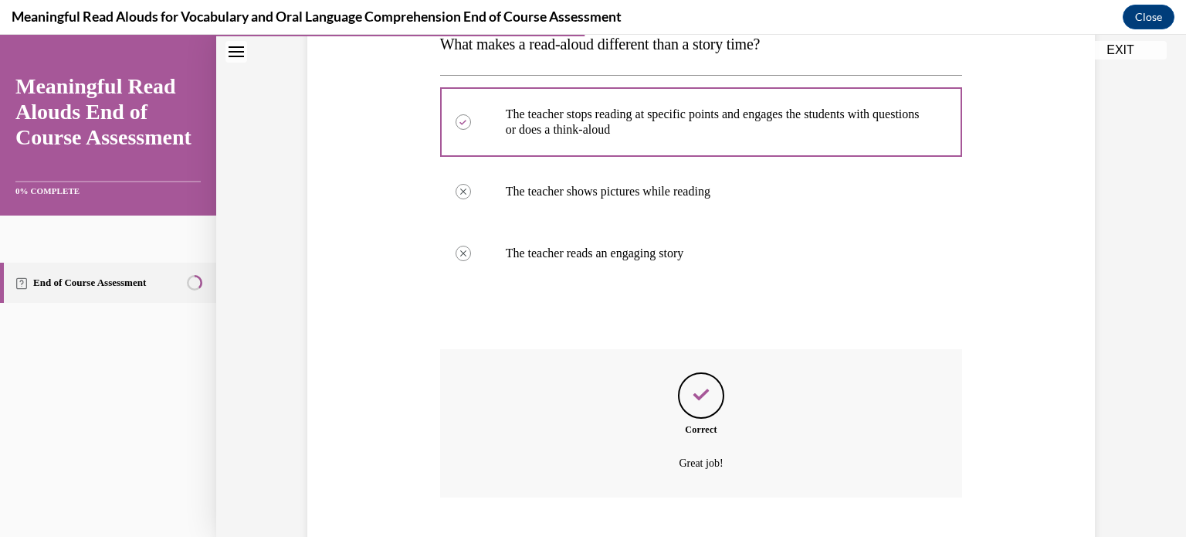
scroll to position [360, 0]
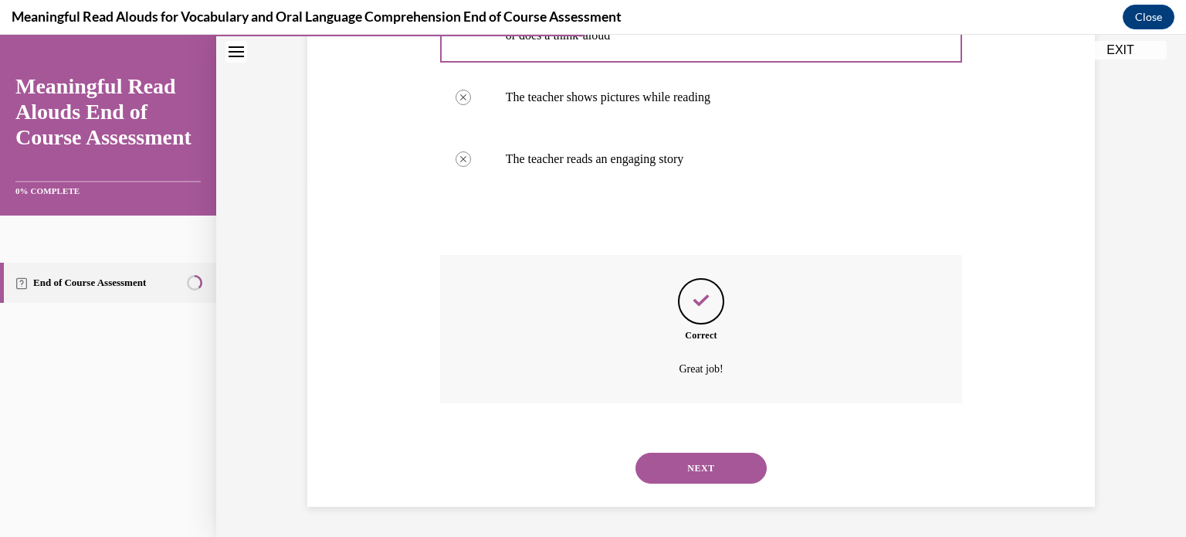
click at [710, 469] on button "NEXT" at bounding box center [701, 468] width 131 height 31
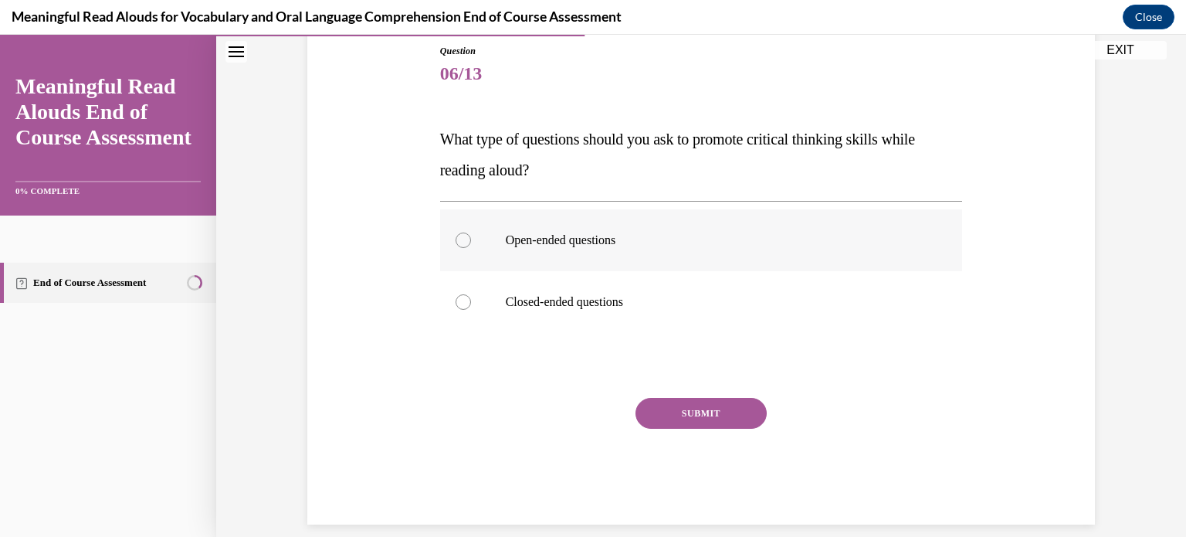
click at [594, 232] on p "Open-ended questions" at bounding box center [715, 239] width 419 height 15
click at [471, 232] on input "Open-ended questions" at bounding box center [463, 239] width 15 height 15
radio input "true"
click at [730, 401] on button "SUBMIT" at bounding box center [701, 413] width 131 height 31
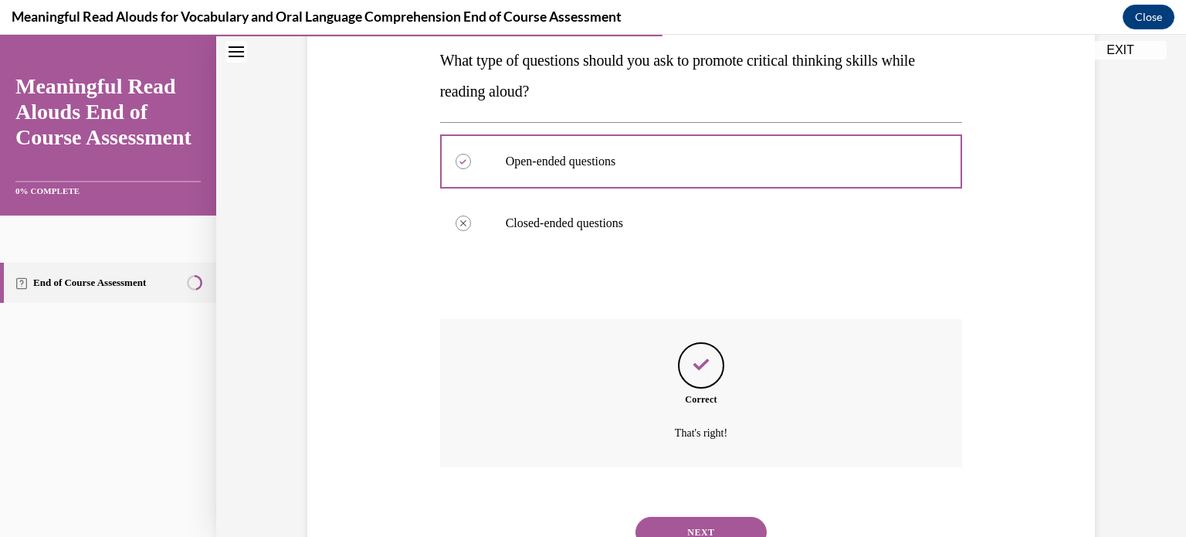
scroll to position [314, 0]
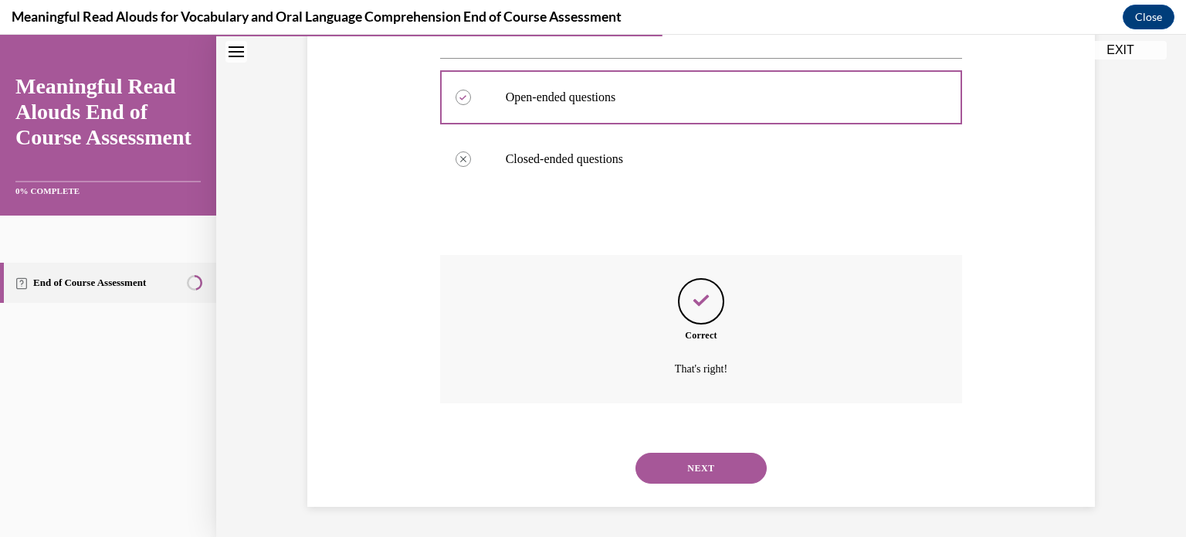
click at [718, 460] on button "NEXT" at bounding box center [701, 468] width 131 height 31
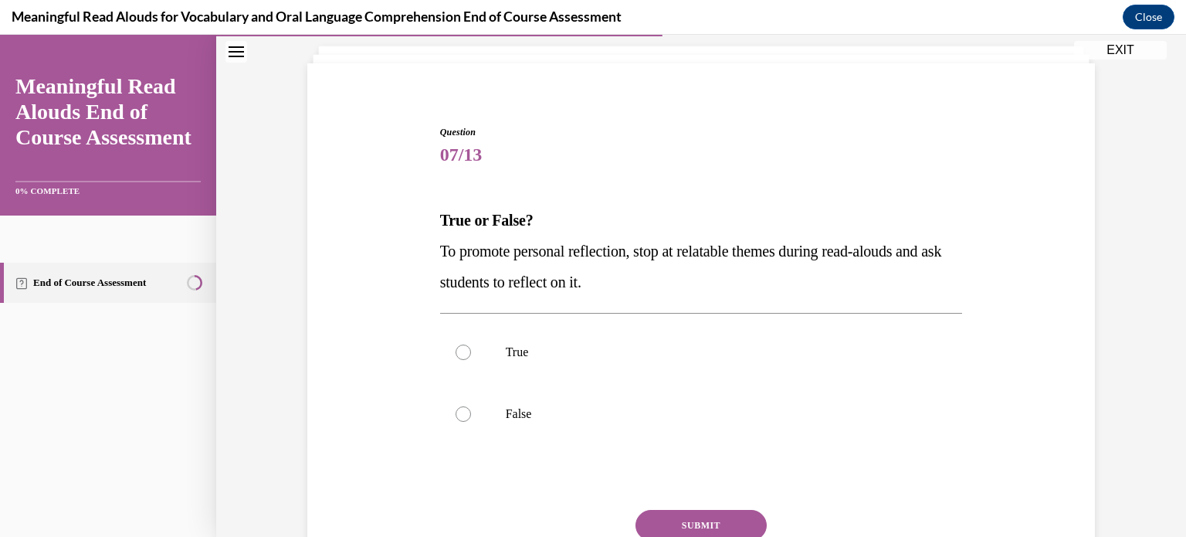
scroll to position [93, 0]
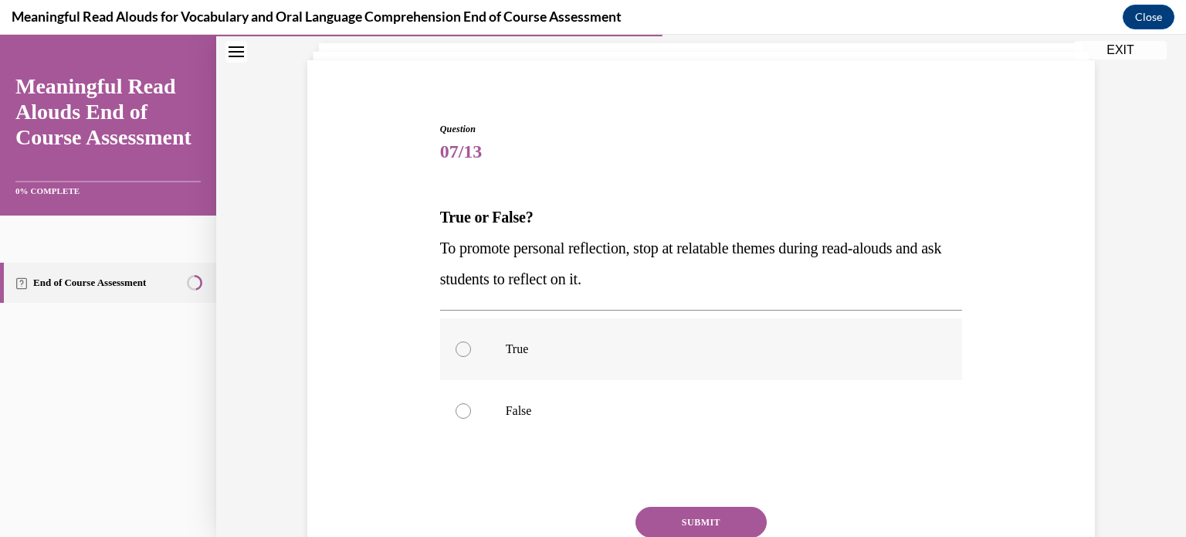
click at [546, 352] on p "True" at bounding box center [715, 348] width 419 height 15
click at [471, 352] on input "True" at bounding box center [463, 348] width 15 height 15
radio input "true"
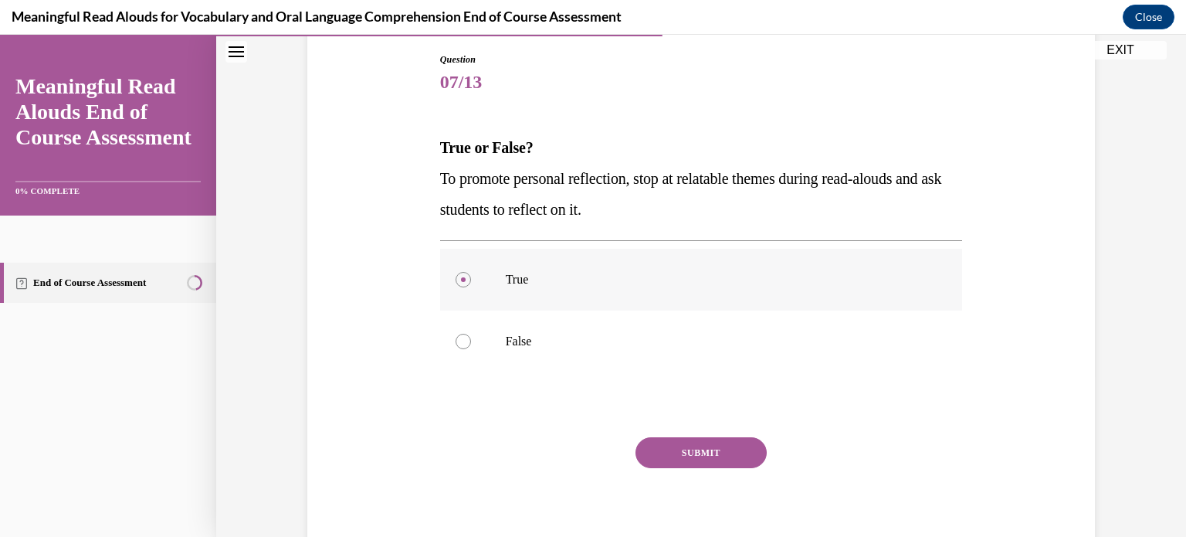
scroll to position [164, 0]
click at [716, 443] on button "SUBMIT" at bounding box center [701, 451] width 131 height 31
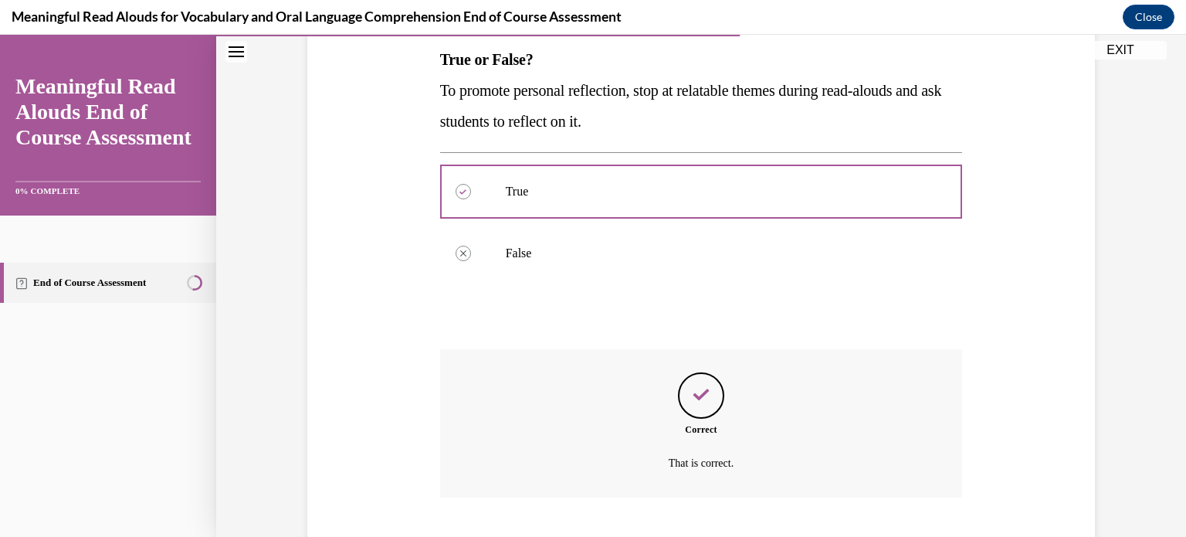
scroll to position [344, 0]
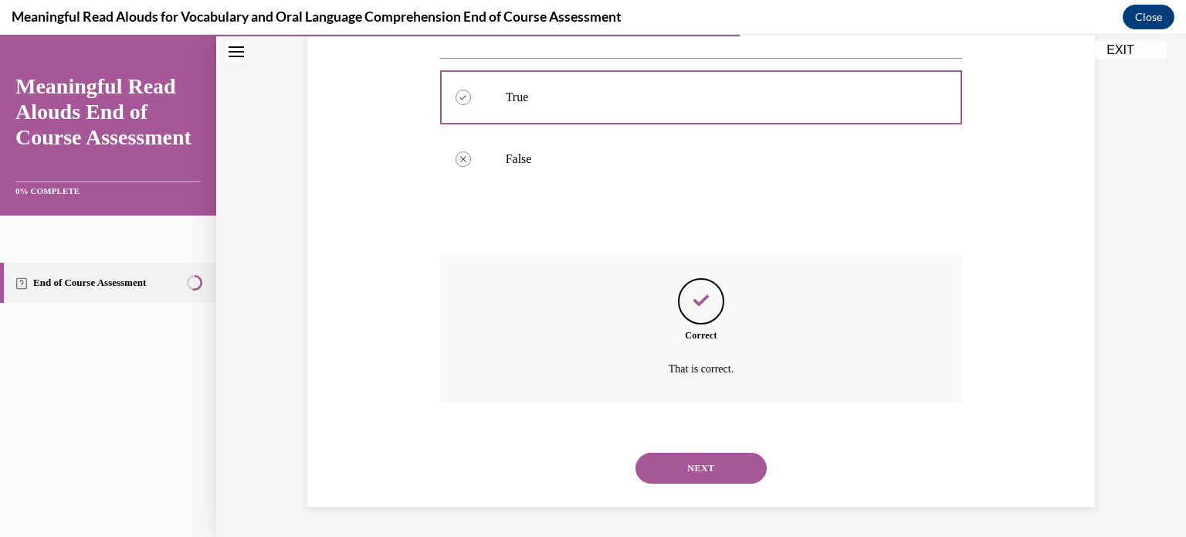
click at [716, 469] on button "NEXT" at bounding box center [701, 468] width 131 height 31
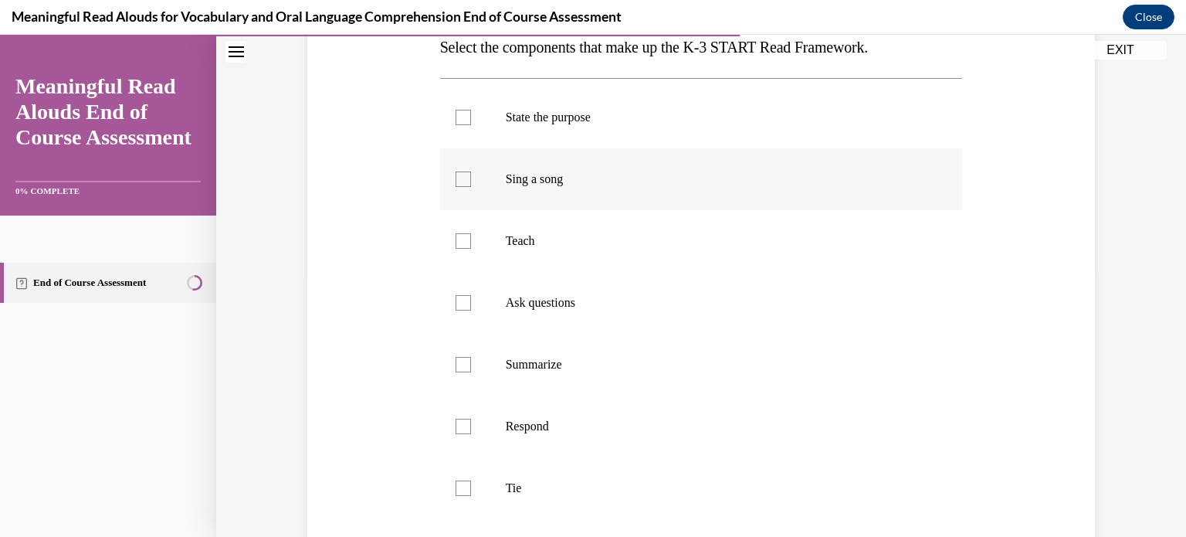
scroll to position [263, 0]
click at [467, 123] on div at bounding box center [463, 117] width 15 height 15
click at [467, 123] on input "State the purpose" at bounding box center [463, 117] width 15 height 15
checkbox input "true"
click at [472, 244] on label "Teach" at bounding box center [701, 241] width 523 height 62
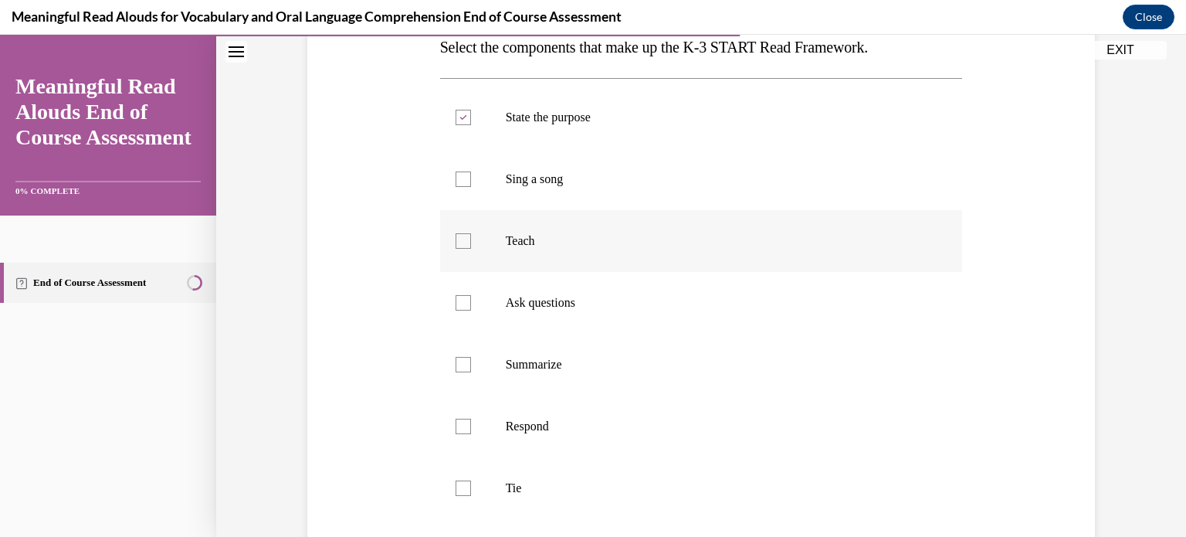
click at [471, 244] on input "Teach" at bounding box center [463, 240] width 15 height 15
checkbox input "true"
click at [470, 311] on label "Ask questions" at bounding box center [701, 303] width 523 height 62
click at [470, 310] on input "Ask questions" at bounding box center [463, 302] width 15 height 15
checkbox input "true"
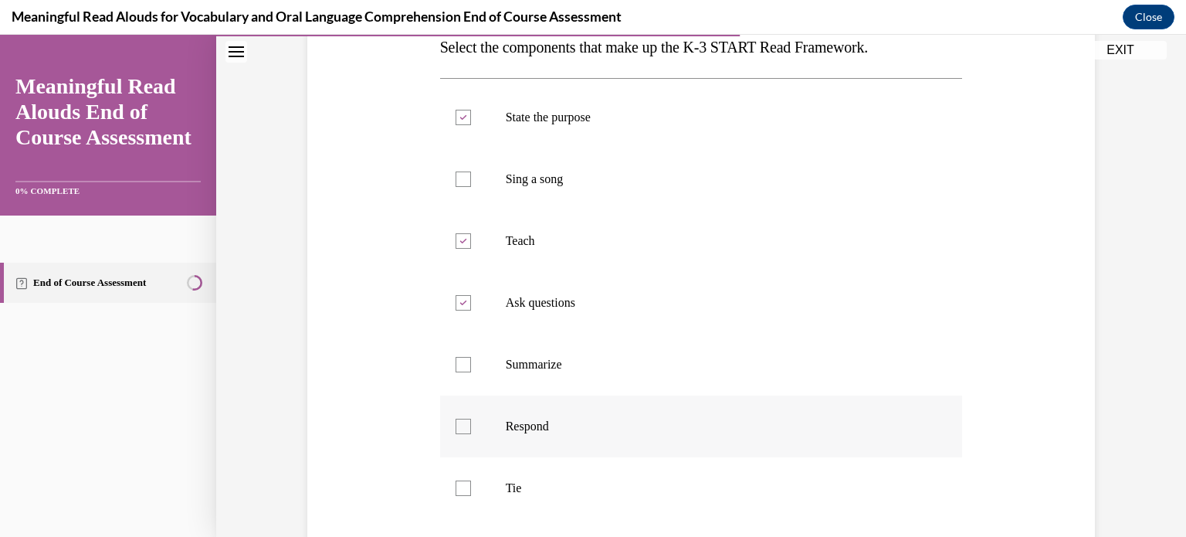
click at [463, 432] on div at bounding box center [463, 426] width 15 height 15
click at [463, 432] on input "Respond" at bounding box center [463, 426] width 15 height 15
checkbox input "true"
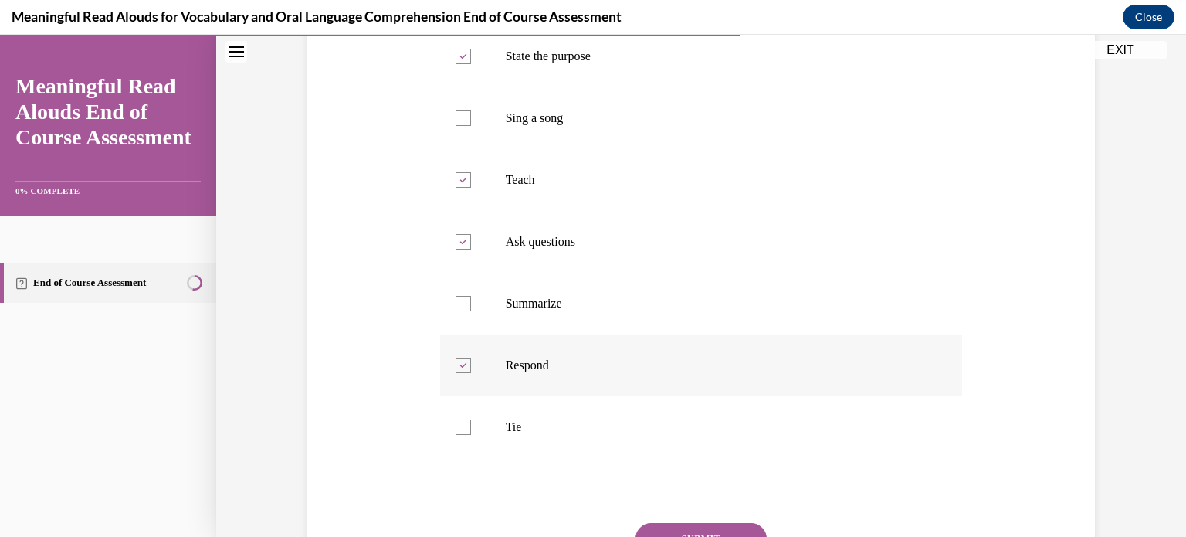
scroll to position [324, 0]
click at [463, 432] on div at bounding box center [463, 426] width 15 height 15
click at [463, 432] on input "Tie" at bounding box center [463, 426] width 15 height 15
checkbox input "true"
click at [715, 526] on button "SUBMIT" at bounding box center [701, 537] width 131 height 31
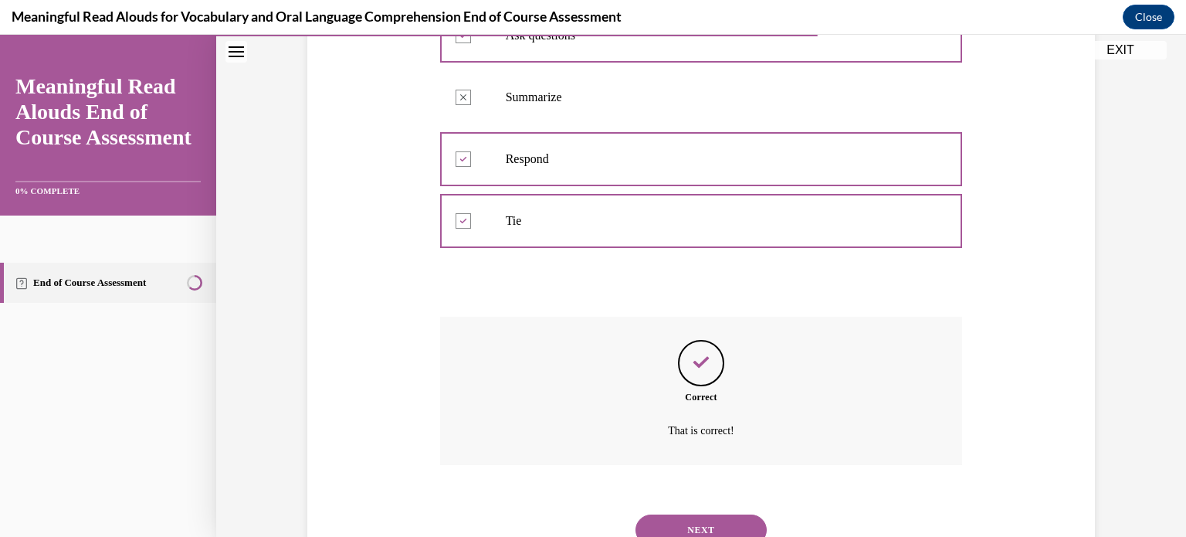
scroll to position [592, 0]
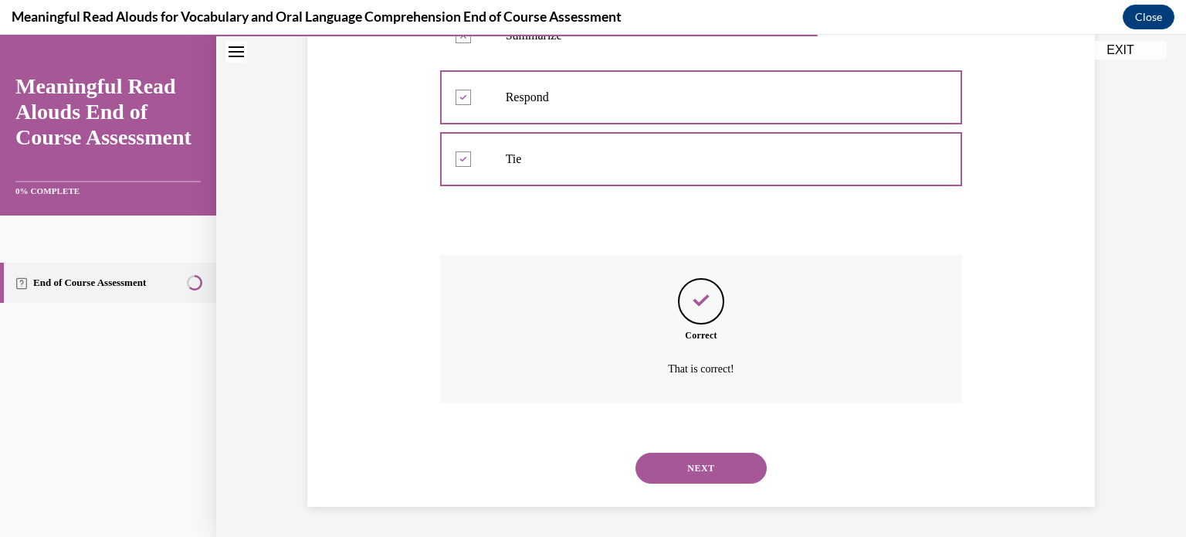
click at [717, 476] on button "NEXT" at bounding box center [701, 468] width 131 height 31
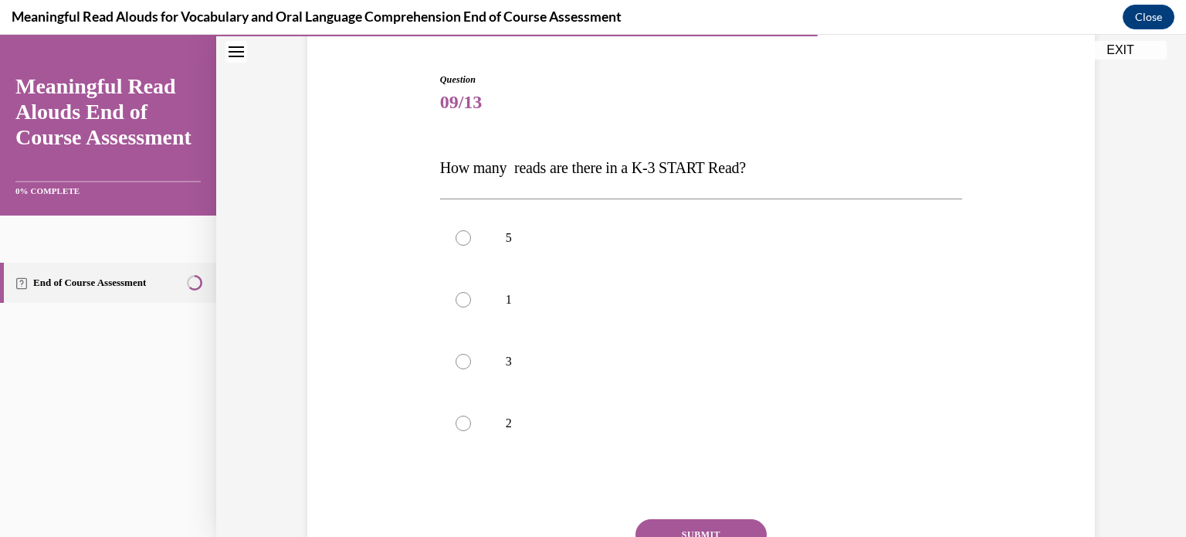
scroll to position [147, 0]
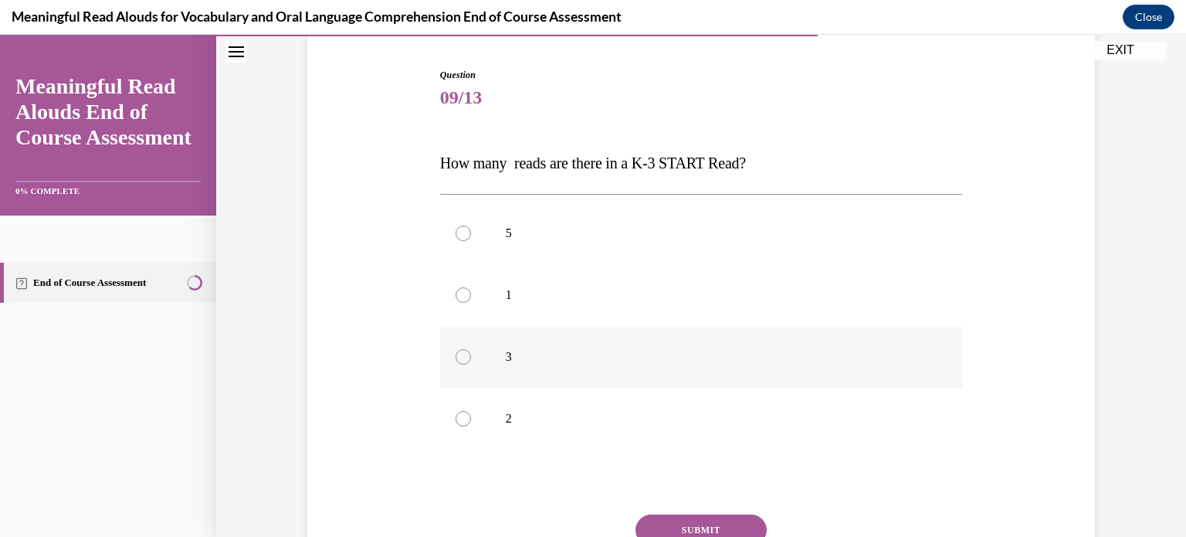
click at [695, 368] on label "3" at bounding box center [701, 357] width 523 height 62
click at [471, 365] on input "3" at bounding box center [463, 356] width 15 height 15
radio input "true"
click at [724, 524] on button "SUBMIT" at bounding box center [701, 529] width 131 height 31
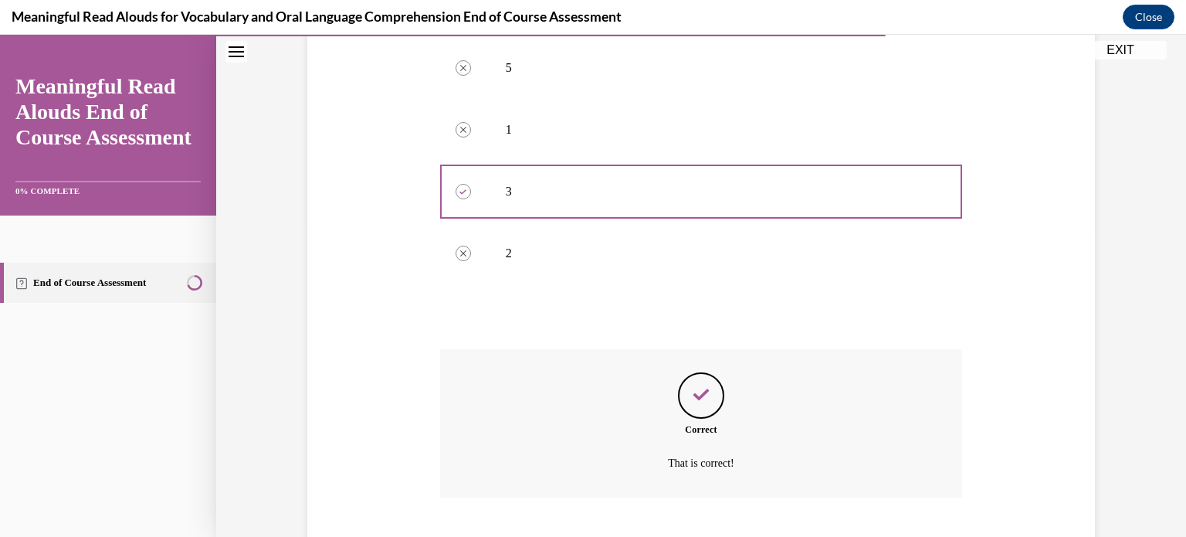
scroll to position [406, 0]
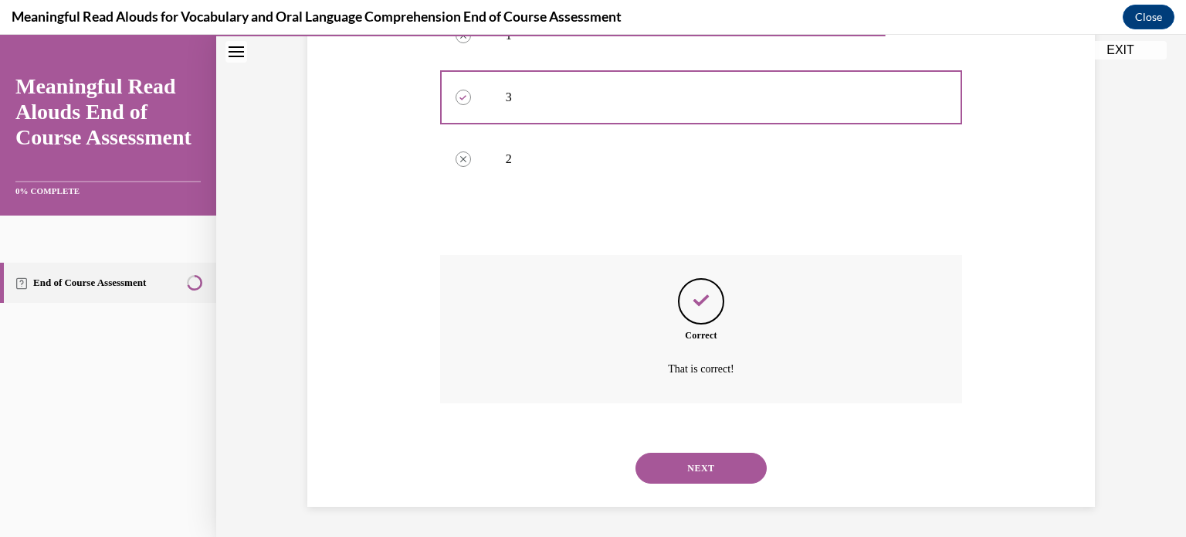
click at [737, 455] on button "NEXT" at bounding box center [701, 468] width 131 height 31
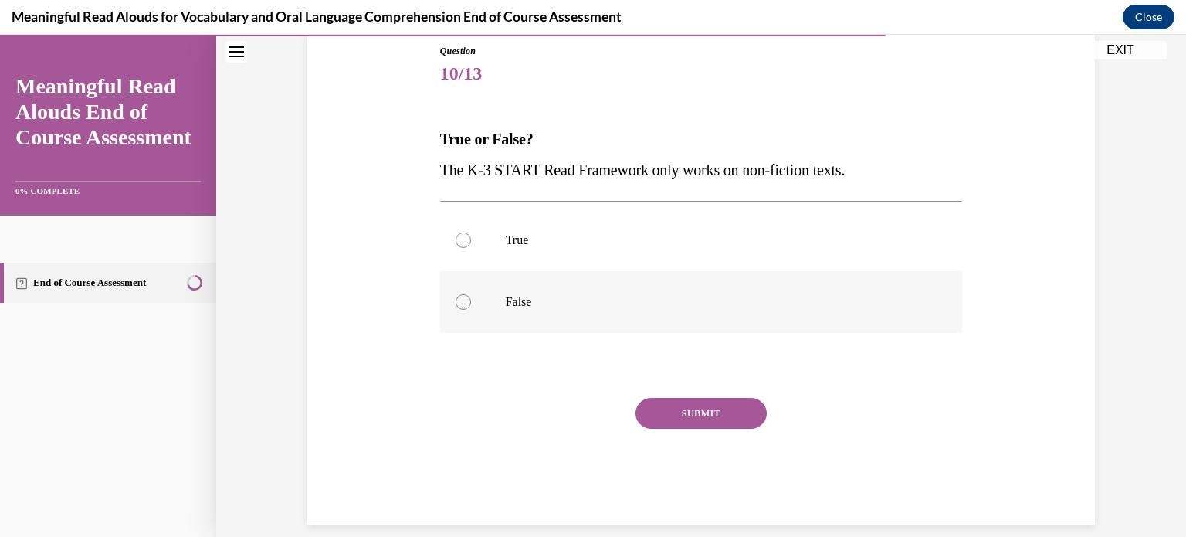
click at [468, 310] on label "False" at bounding box center [701, 302] width 523 height 62
click at [468, 310] on input "False" at bounding box center [463, 301] width 15 height 15
radio input "true"
click at [727, 408] on button "SUBMIT" at bounding box center [701, 413] width 131 height 31
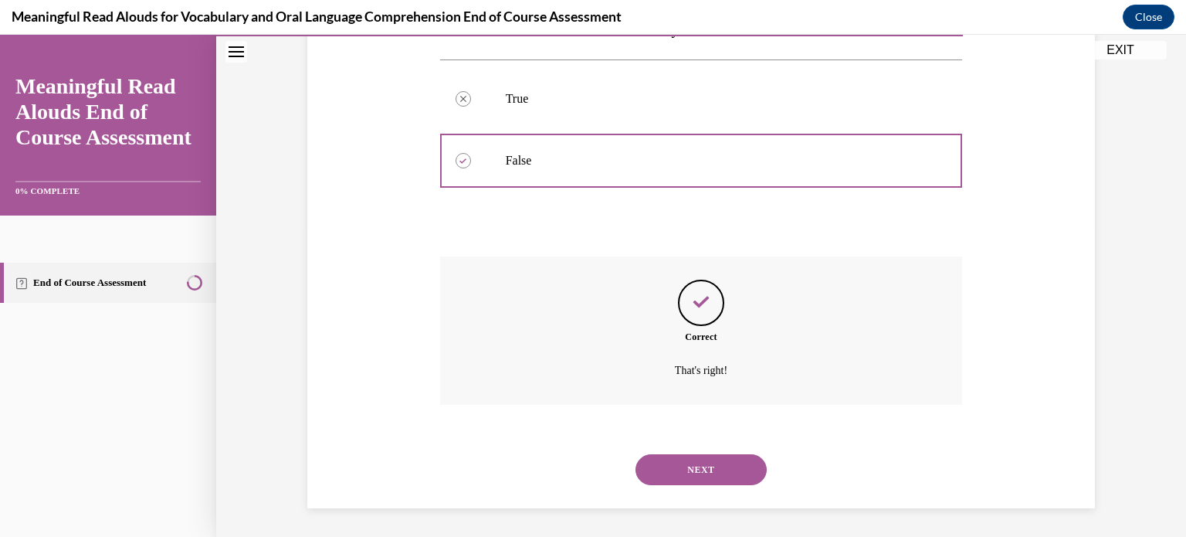
scroll to position [314, 0]
click at [726, 453] on button "NEXT" at bounding box center [701, 468] width 131 height 31
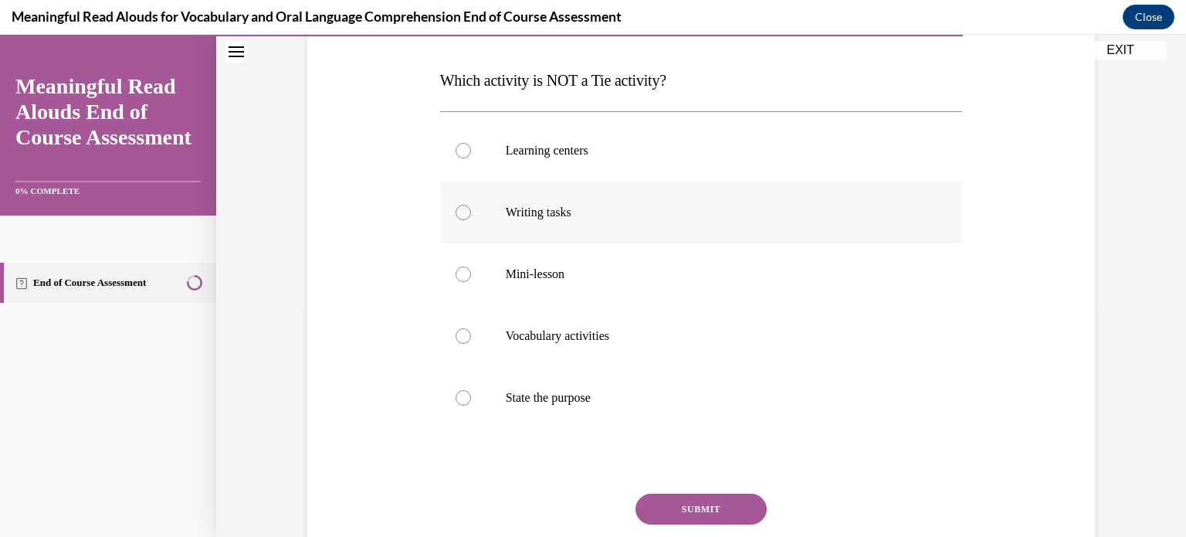
scroll to position [235, 0]
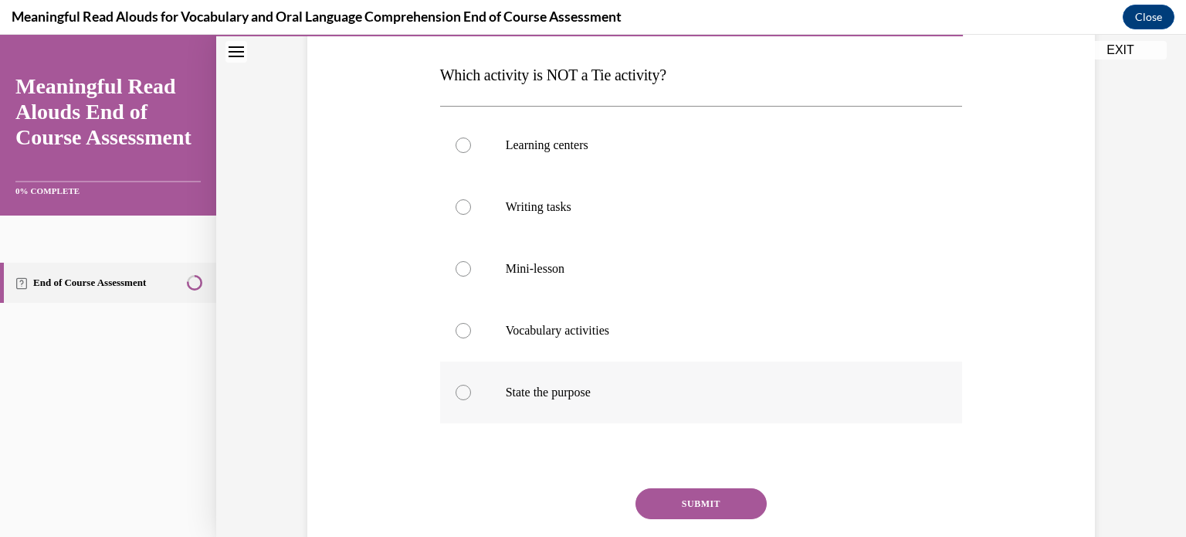
click at [466, 386] on div at bounding box center [463, 392] width 15 height 15
click at [466, 386] on input "State the purpose" at bounding box center [463, 392] width 15 height 15
radio input "true"
click at [717, 498] on button "SUBMIT" at bounding box center [701, 503] width 131 height 31
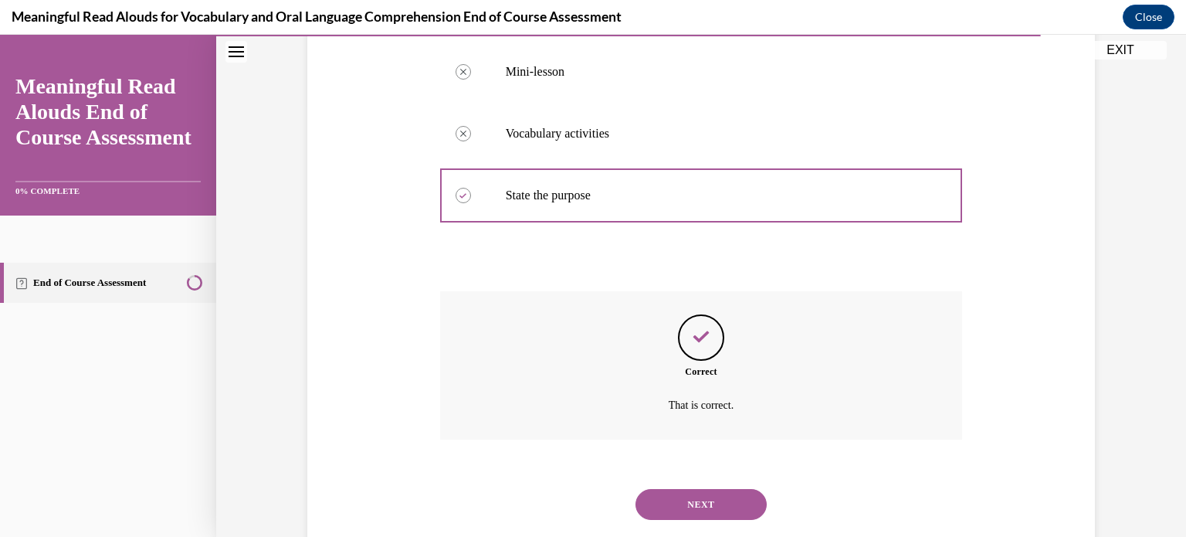
scroll to position [468, 0]
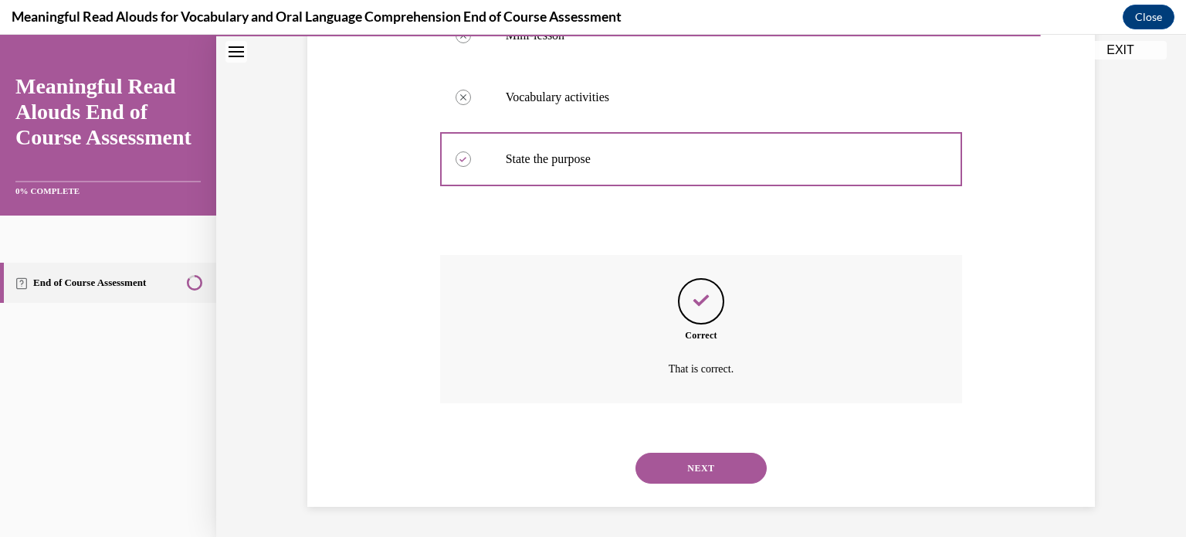
click at [717, 470] on button "NEXT" at bounding box center [701, 468] width 131 height 31
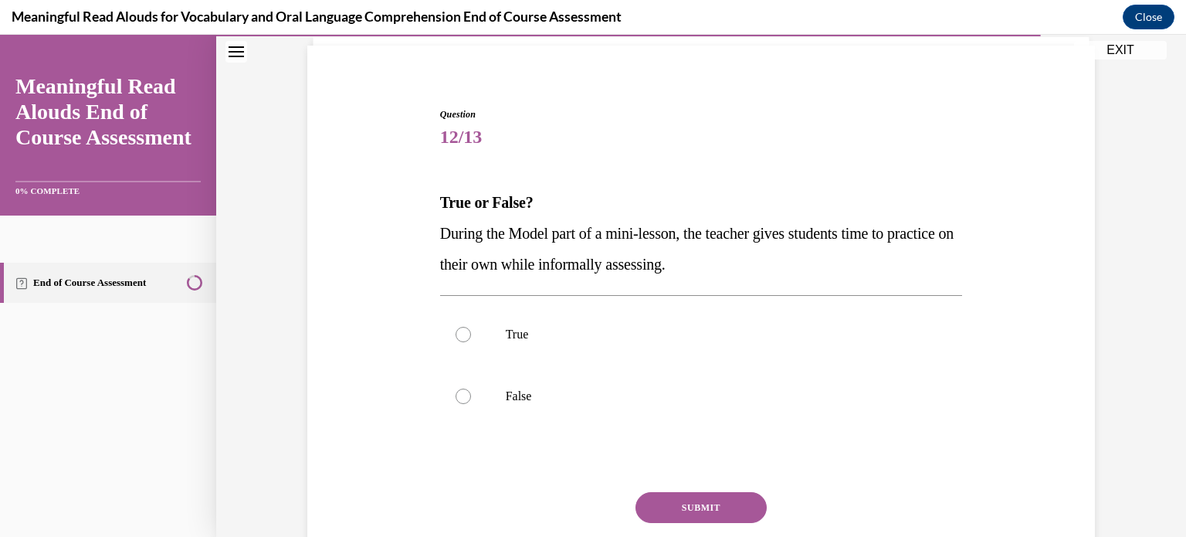
scroll to position [114, 0]
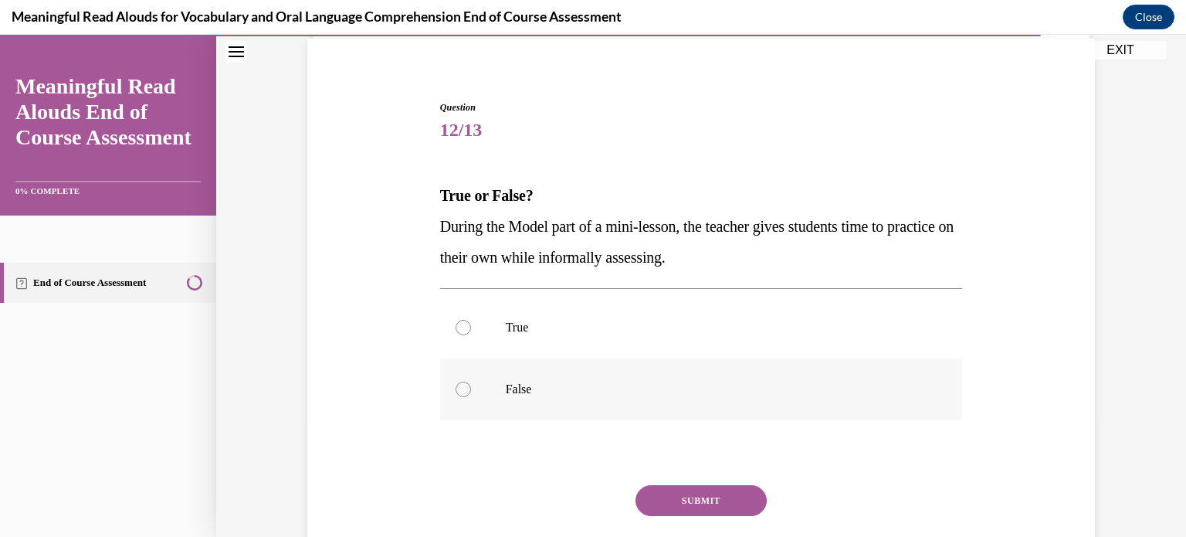
click at [571, 382] on p "False" at bounding box center [715, 389] width 419 height 15
click at [471, 382] on input "False" at bounding box center [463, 389] width 15 height 15
radio input "true"
click at [710, 507] on button "SUBMIT" at bounding box center [701, 500] width 131 height 31
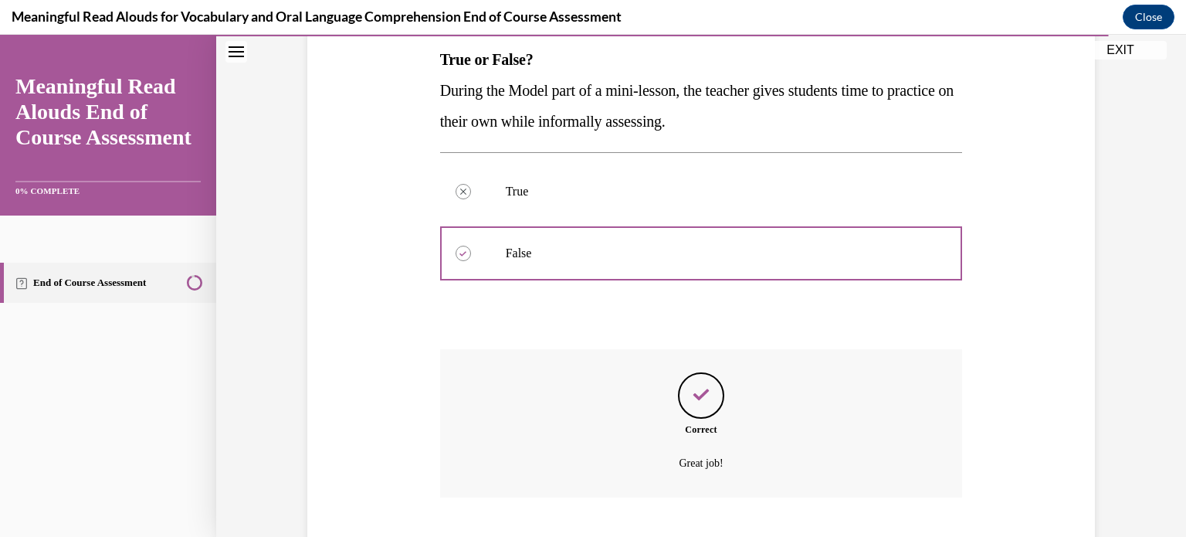
scroll to position [344, 0]
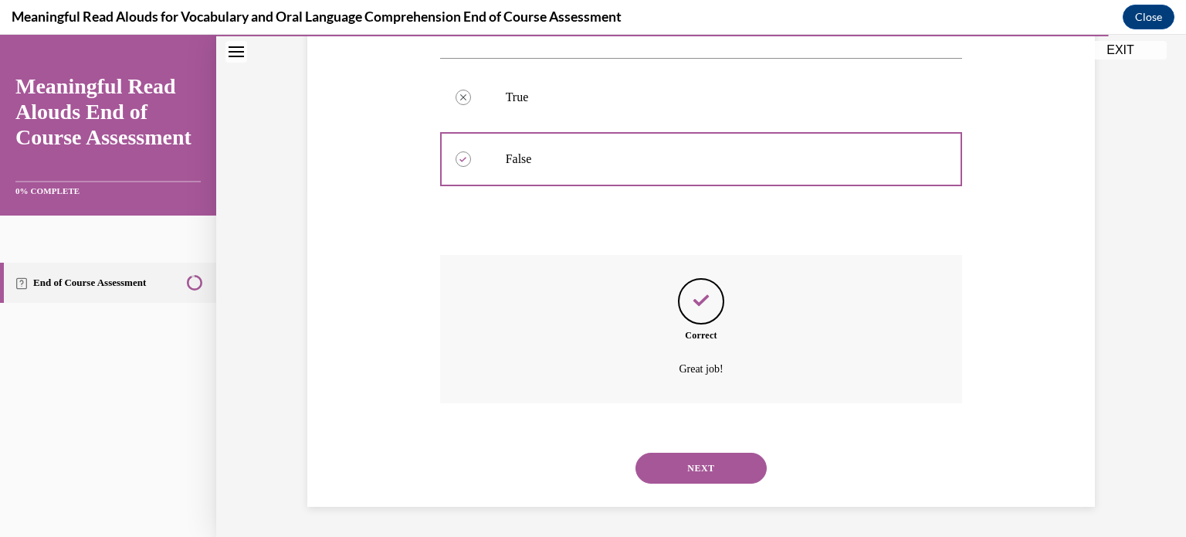
click at [711, 473] on button "NEXT" at bounding box center [701, 468] width 131 height 31
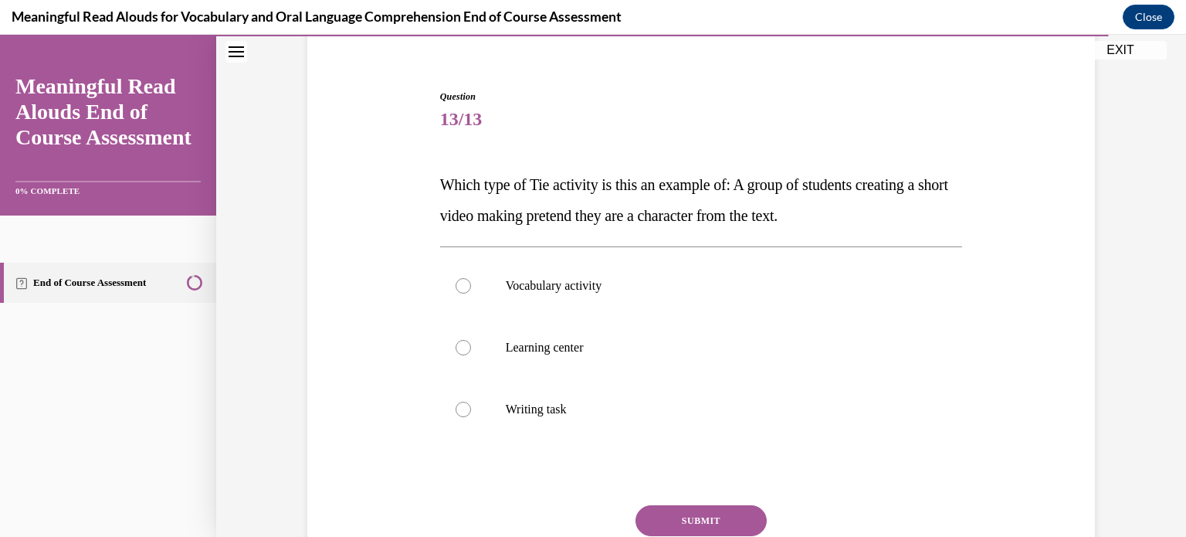
scroll to position [124, 0]
drag, startPoint x: 518, startPoint y: 381, endPoint x: 527, endPoint y: 398, distance: 19.7
click at [527, 398] on label "Writing task" at bounding box center [701, 410] width 523 height 62
click at [531, 354] on p "Learning center" at bounding box center [715, 348] width 419 height 15
click at [471, 354] on input "Learning center" at bounding box center [463, 348] width 15 height 15
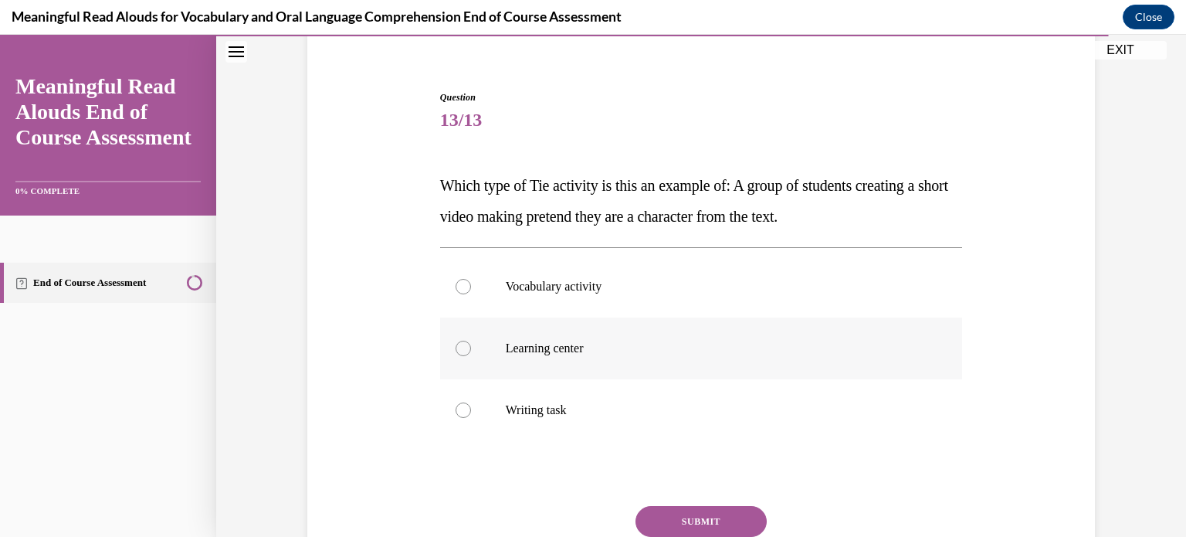
radio input "true"
click at [728, 519] on button "SUBMIT" at bounding box center [701, 521] width 131 height 31
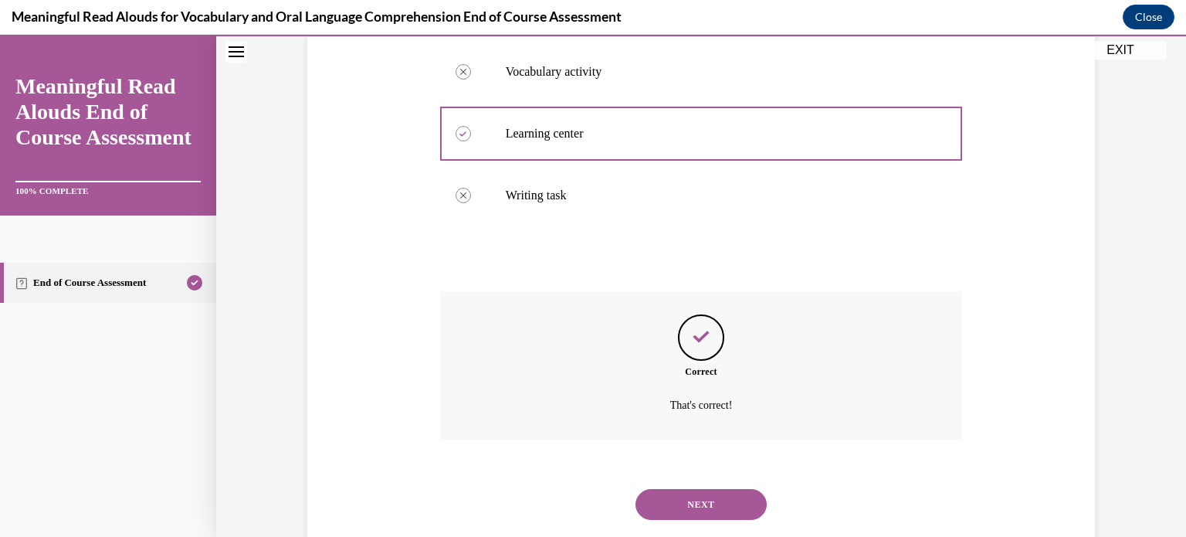
scroll to position [375, 0]
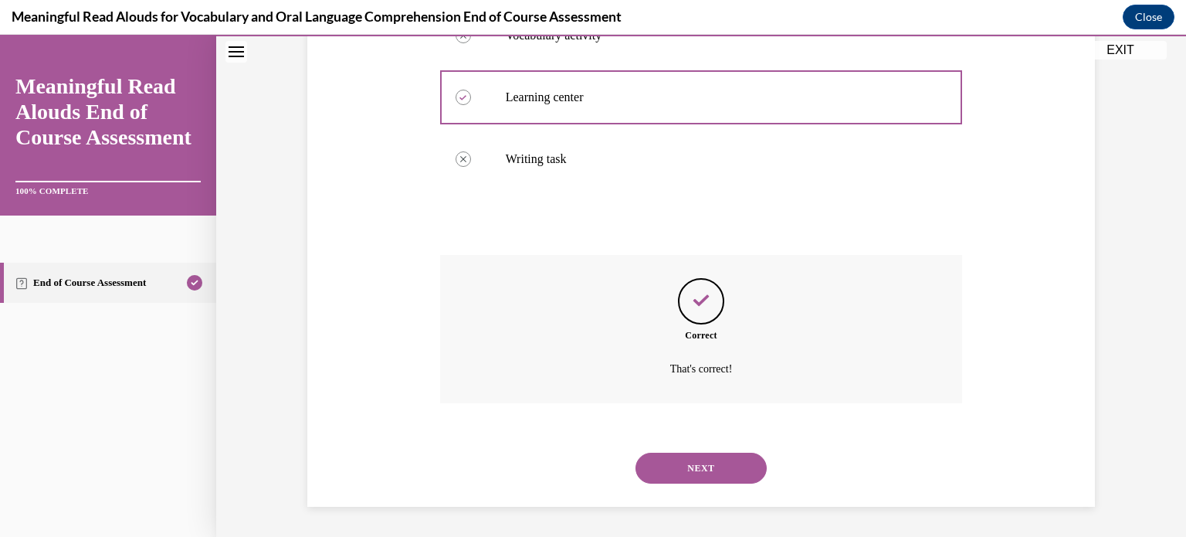
click at [715, 463] on button "NEXT" at bounding box center [701, 468] width 131 height 31
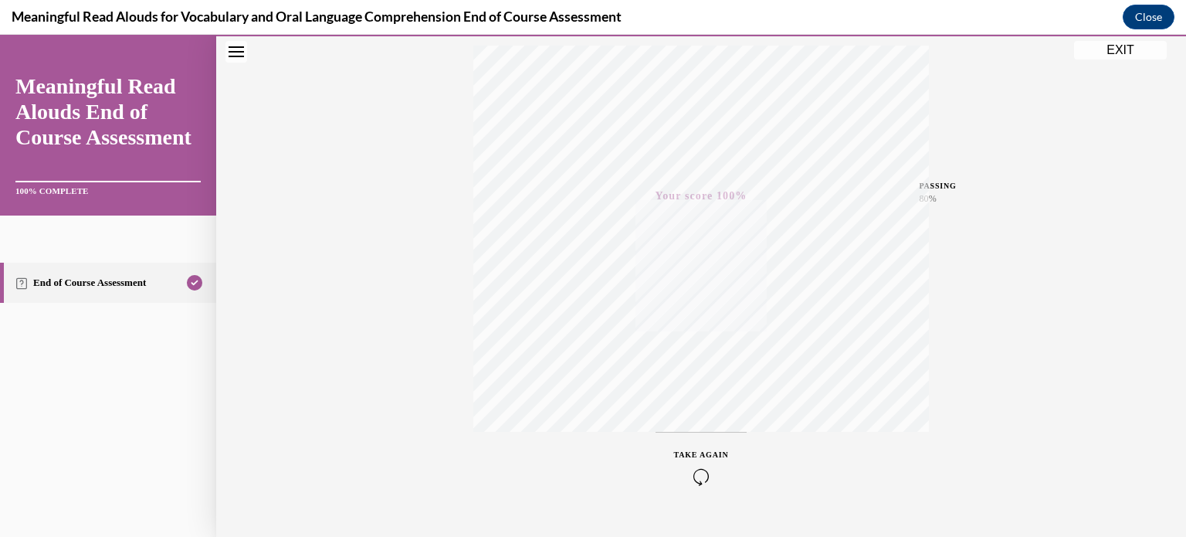
scroll to position [0, 0]
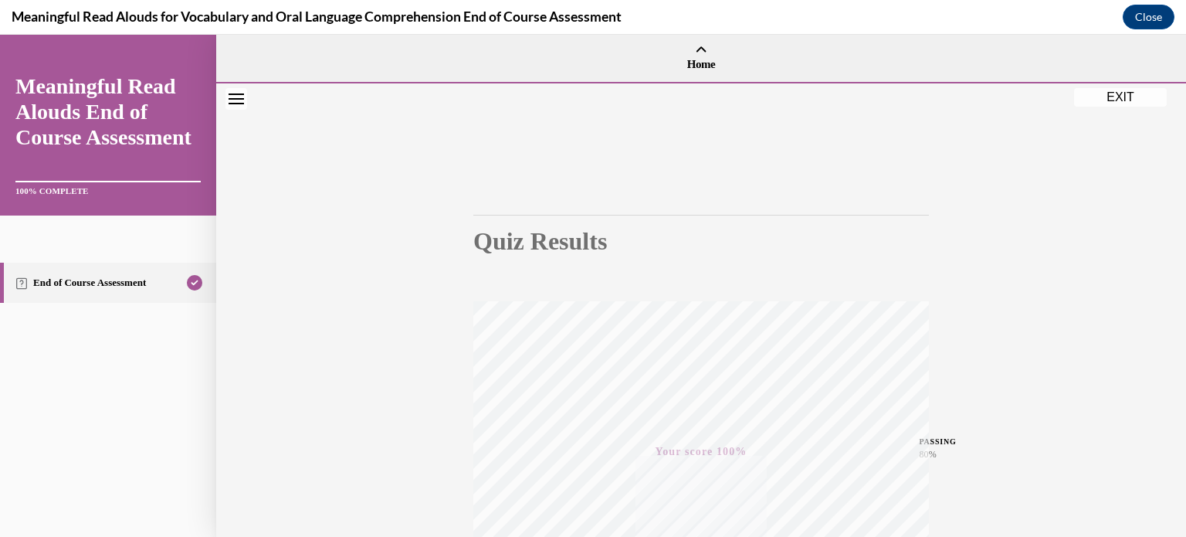
click at [1128, 96] on button "EXIT" at bounding box center [1120, 97] width 93 height 19
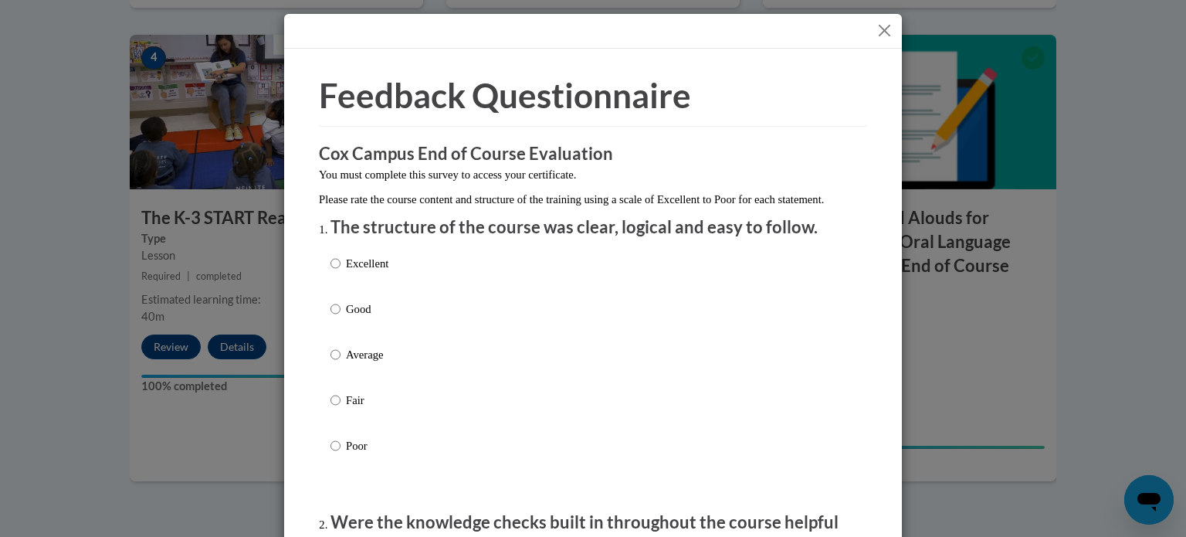
click at [882, 33] on button "Close" at bounding box center [884, 30] width 19 height 19
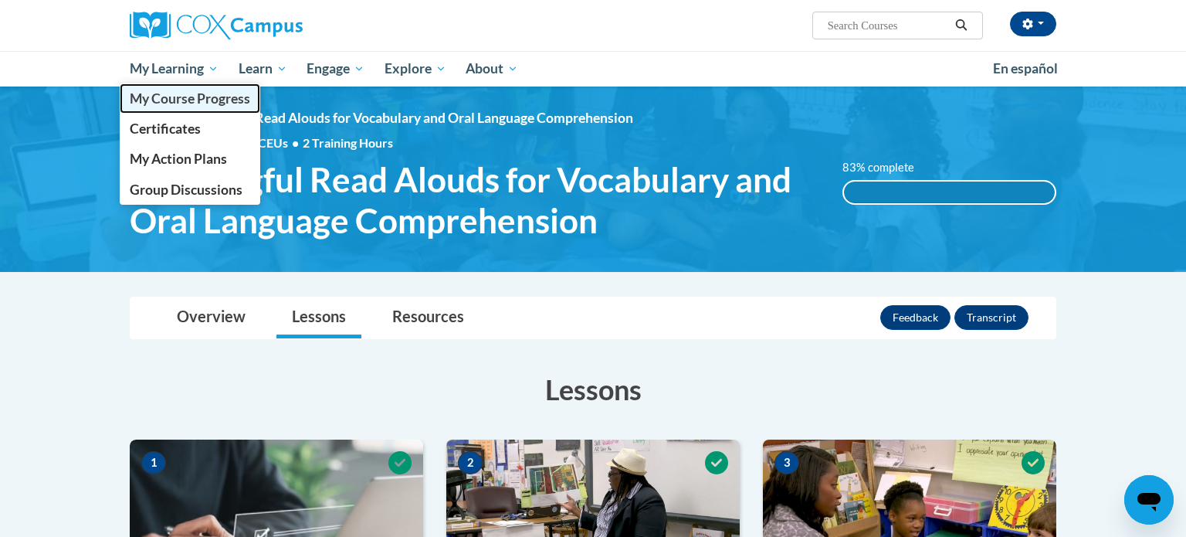
click at [221, 101] on span "My Course Progress" at bounding box center [190, 98] width 120 height 16
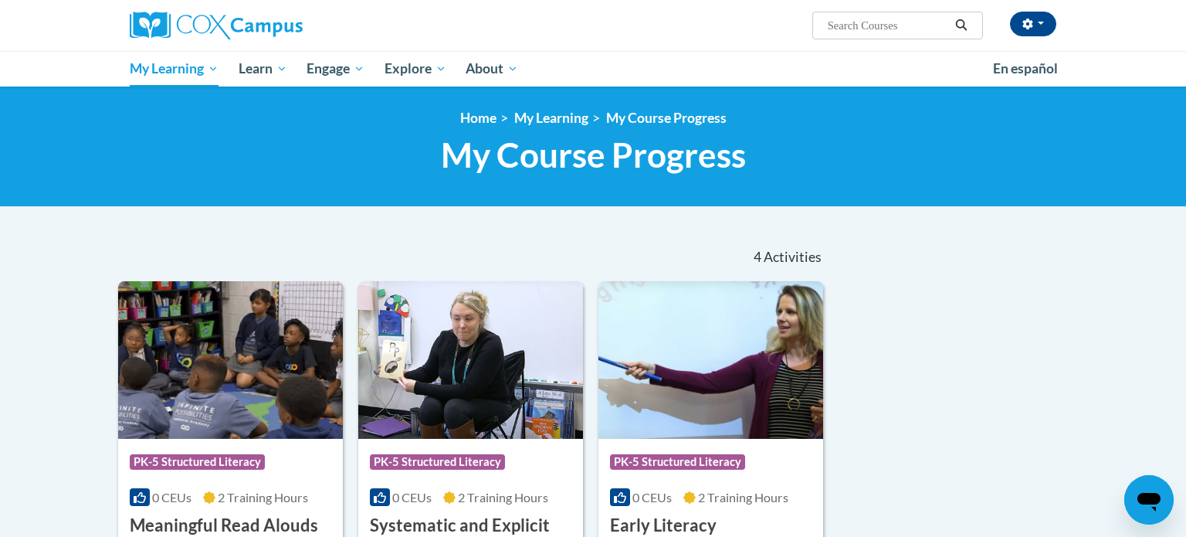
click at [885, 28] on input "Search..." at bounding box center [888, 25] width 124 height 19
type input "Vocabulary"
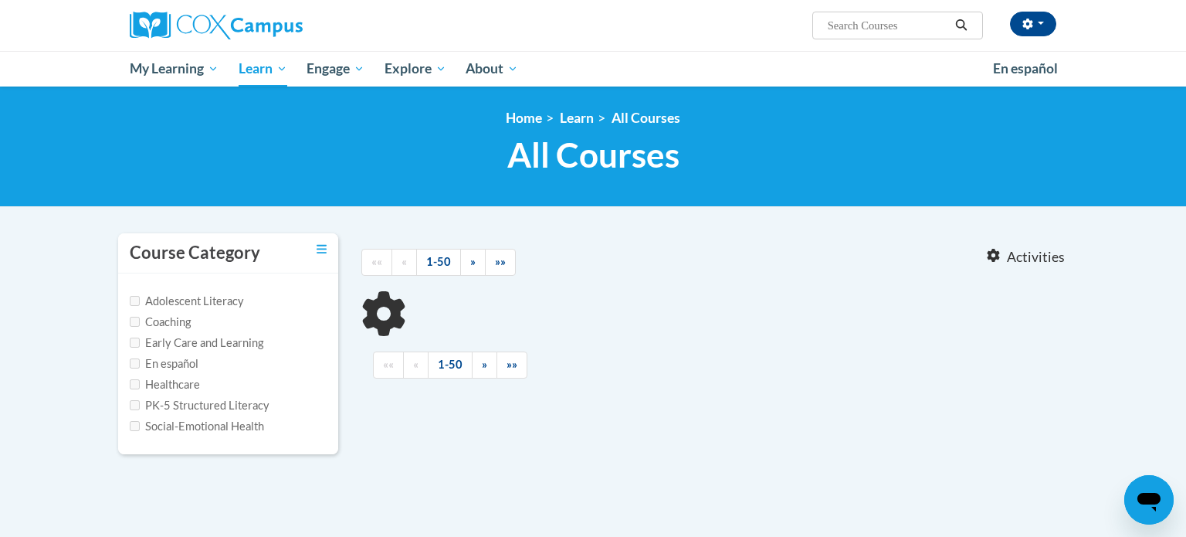
type input "Vocabulary"
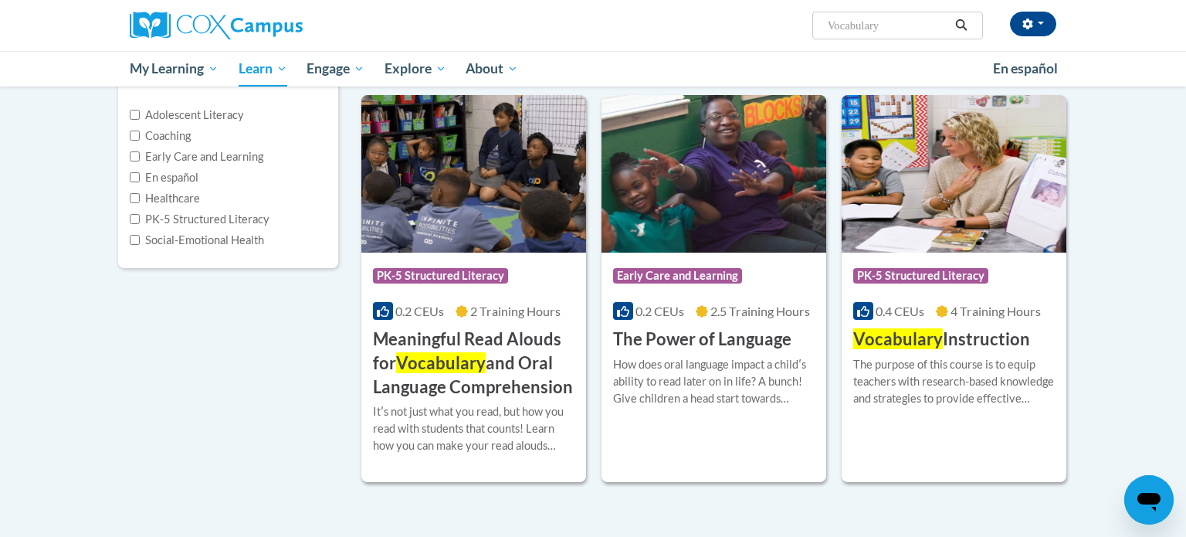
scroll to position [193, 0]
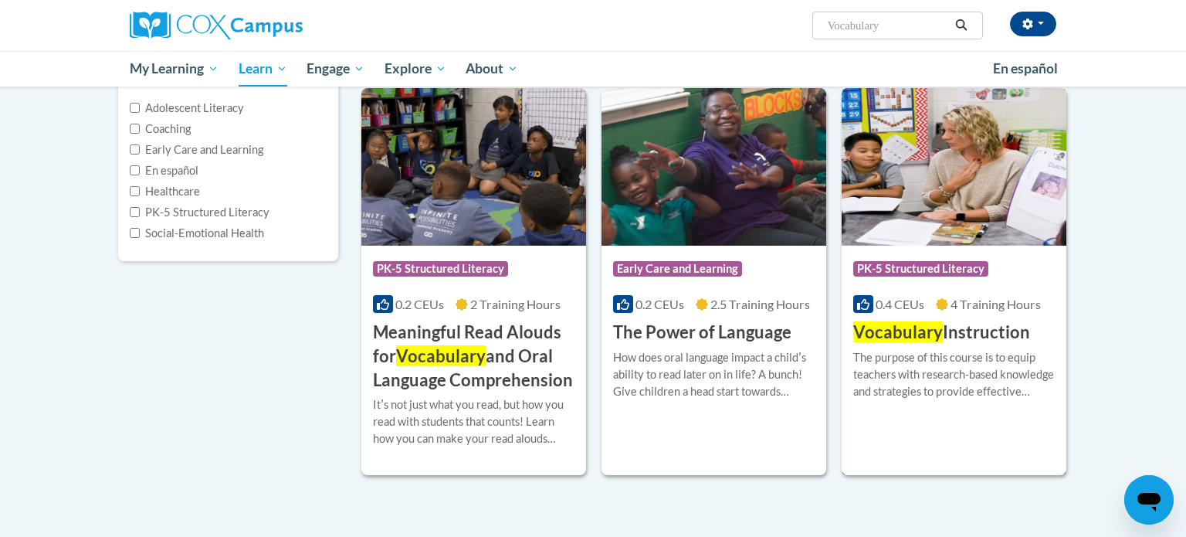
click at [979, 331] on h3 "Vocabulary Instruction" at bounding box center [941, 332] width 177 height 24
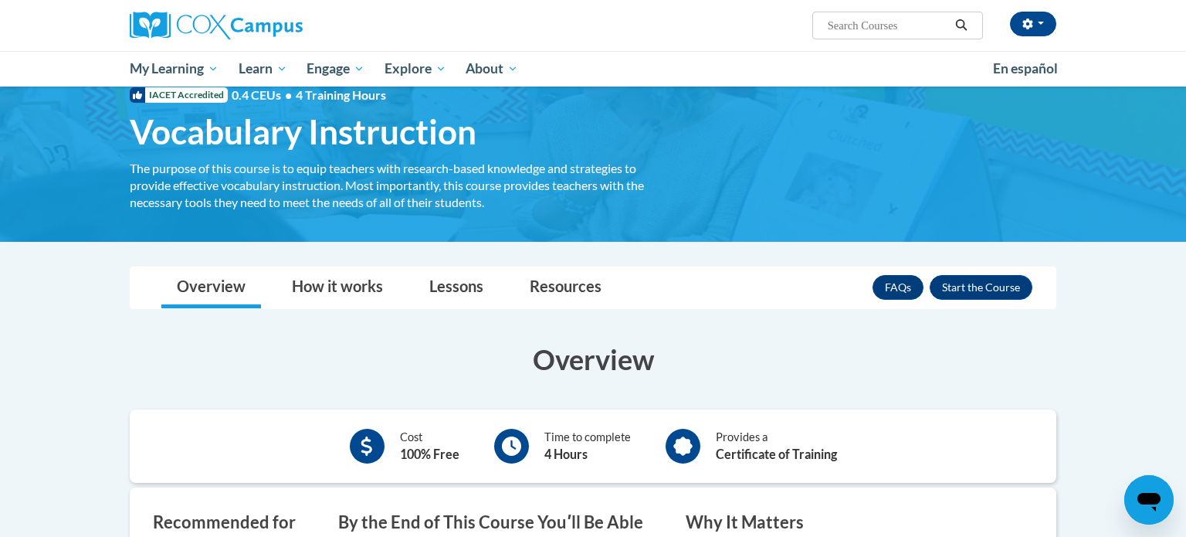
scroll to position [47, 0]
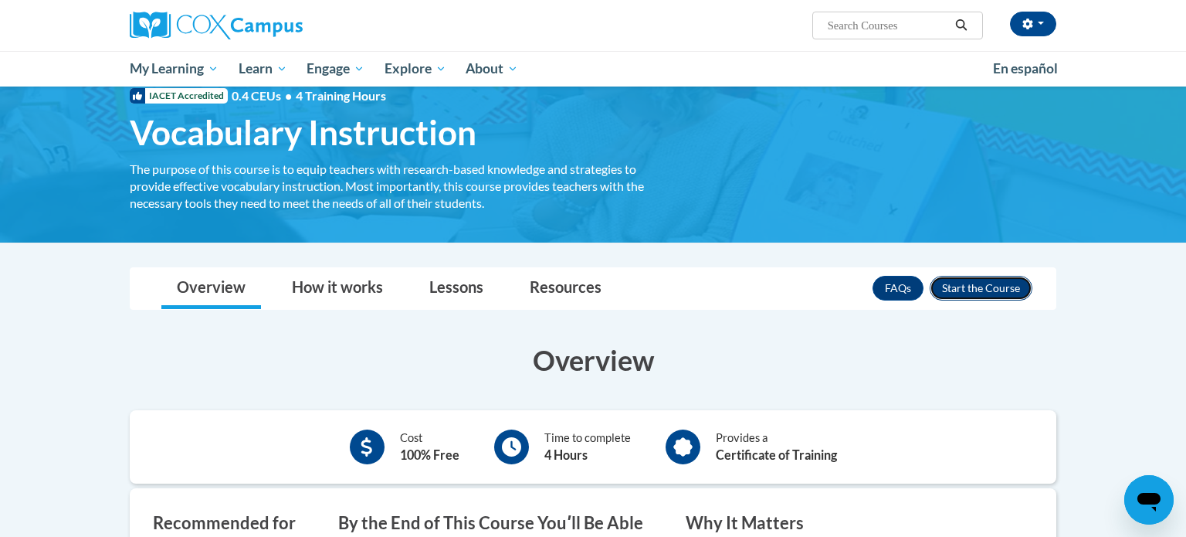
click at [1006, 287] on button "Enroll" at bounding box center [981, 288] width 103 height 25
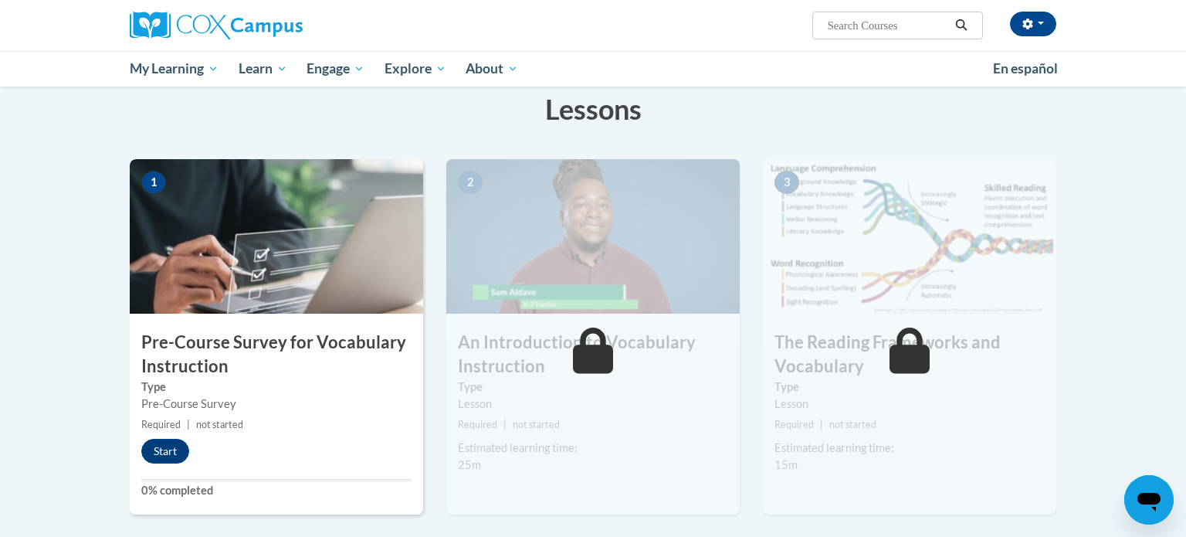
scroll to position [247, 0]
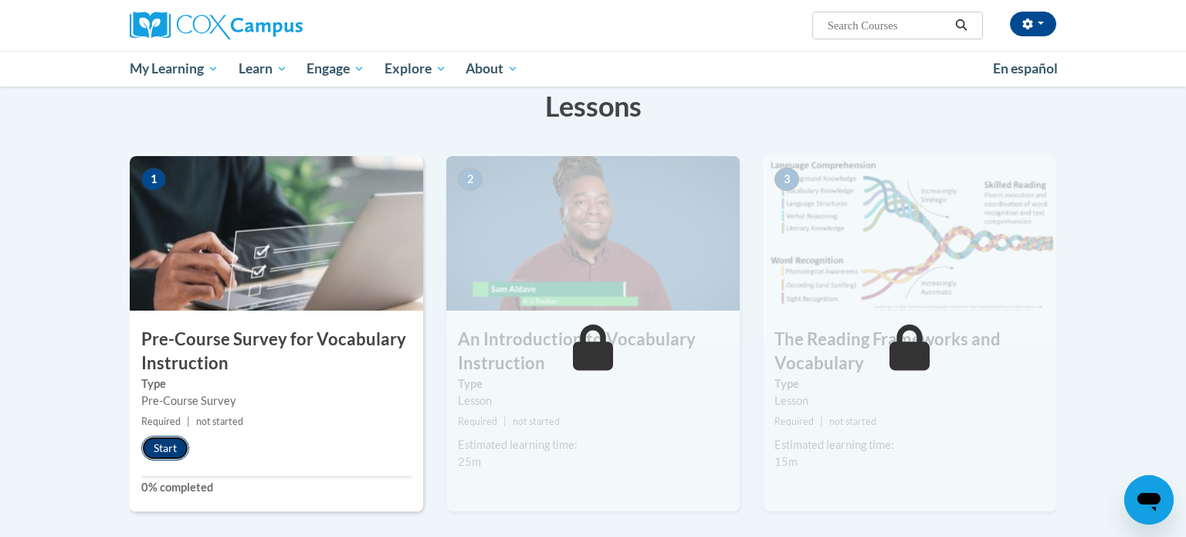
click at [155, 449] on button "Start" at bounding box center [165, 448] width 48 height 25
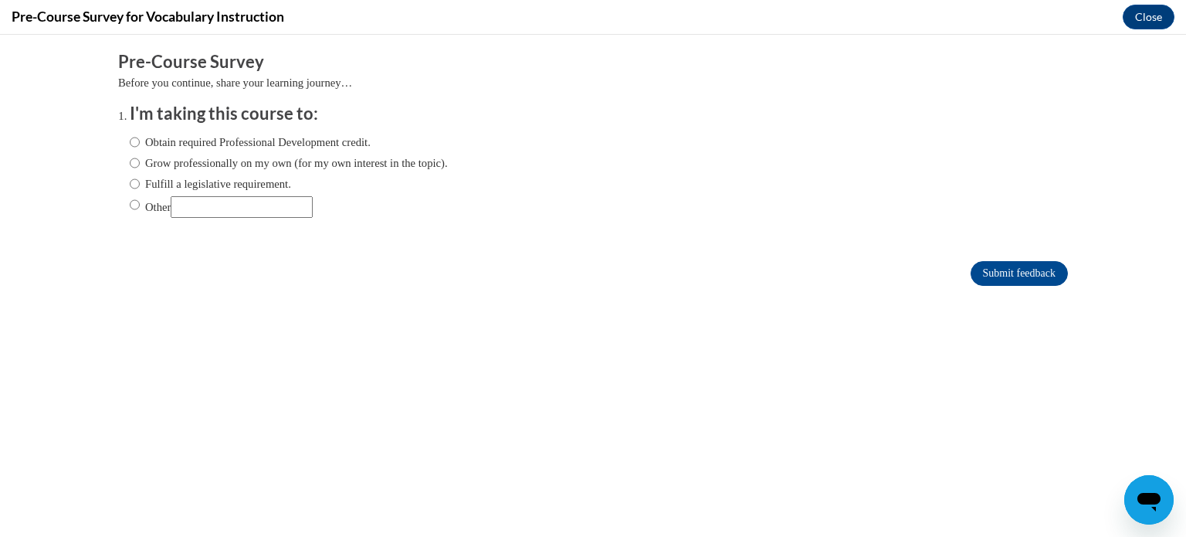
scroll to position [0, 0]
click at [134, 181] on input "Fulfill a legislative requirement." at bounding box center [135, 183] width 10 height 17
radio input "true"
click at [1029, 261] on input "Submit feedback" at bounding box center [1019, 273] width 97 height 25
click at [1030, 273] on input "Submit feedback" at bounding box center [1019, 273] width 97 height 25
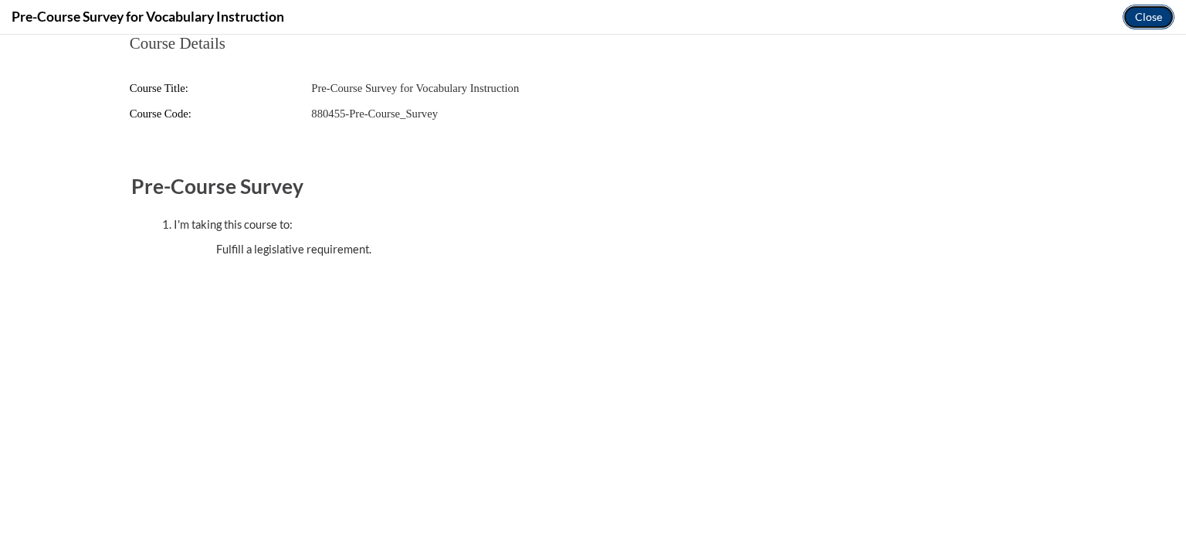
click at [1134, 16] on button "Close" at bounding box center [1149, 17] width 52 height 25
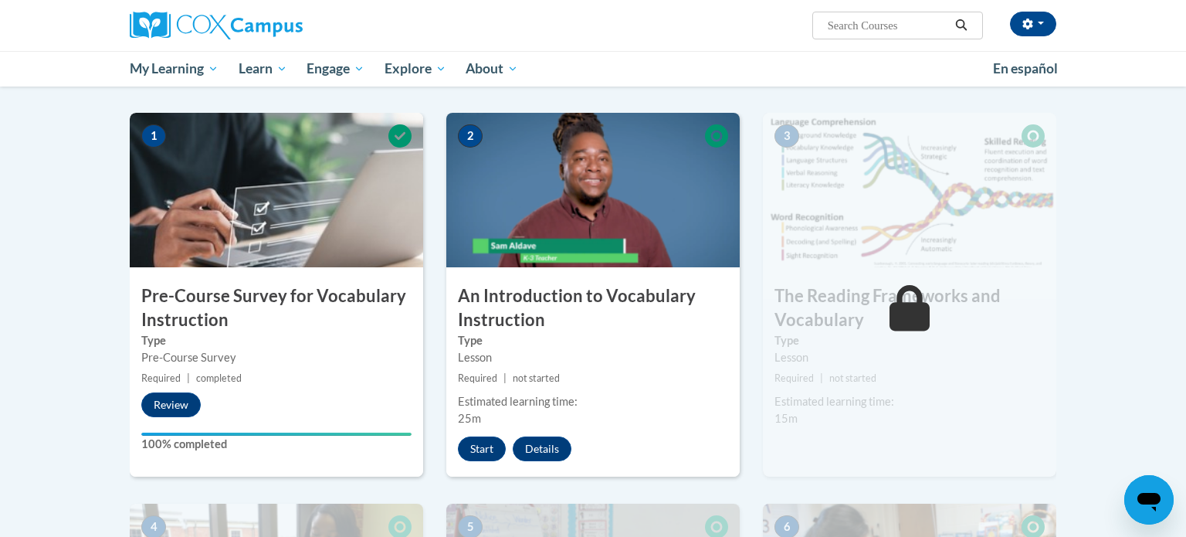
scroll to position [295, 0]
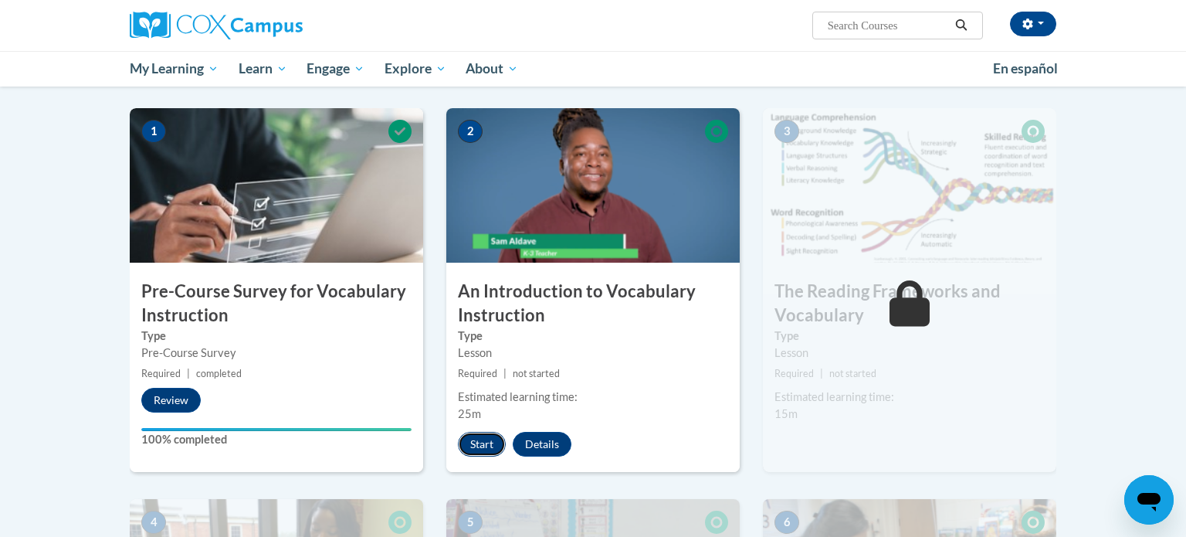
click at [466, 446] on button "Start" at bounding box center [482, 444] width 48 height 25
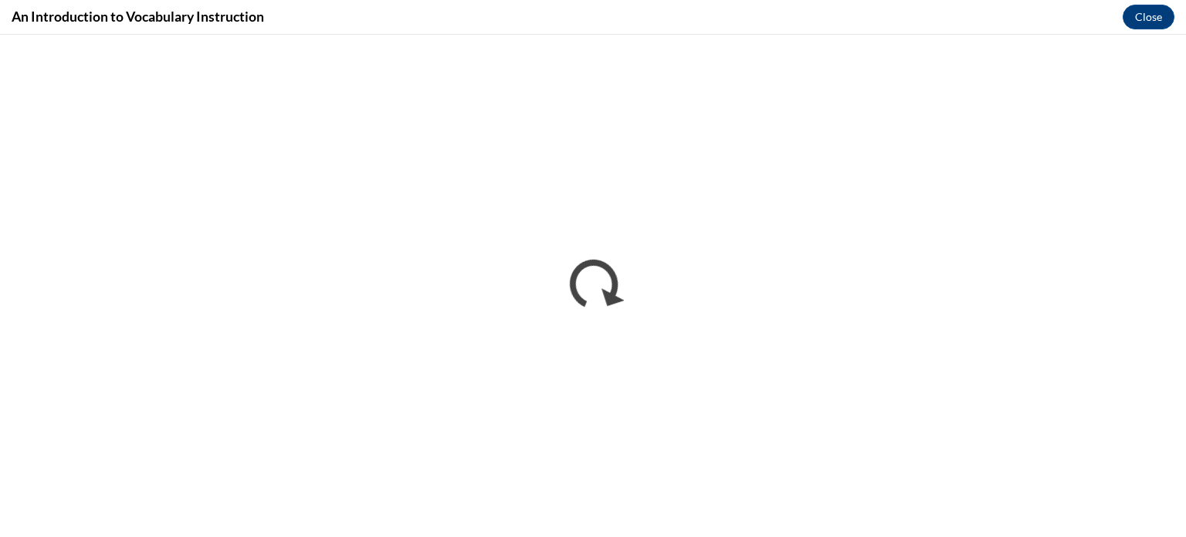
scroll to position [0, 0]
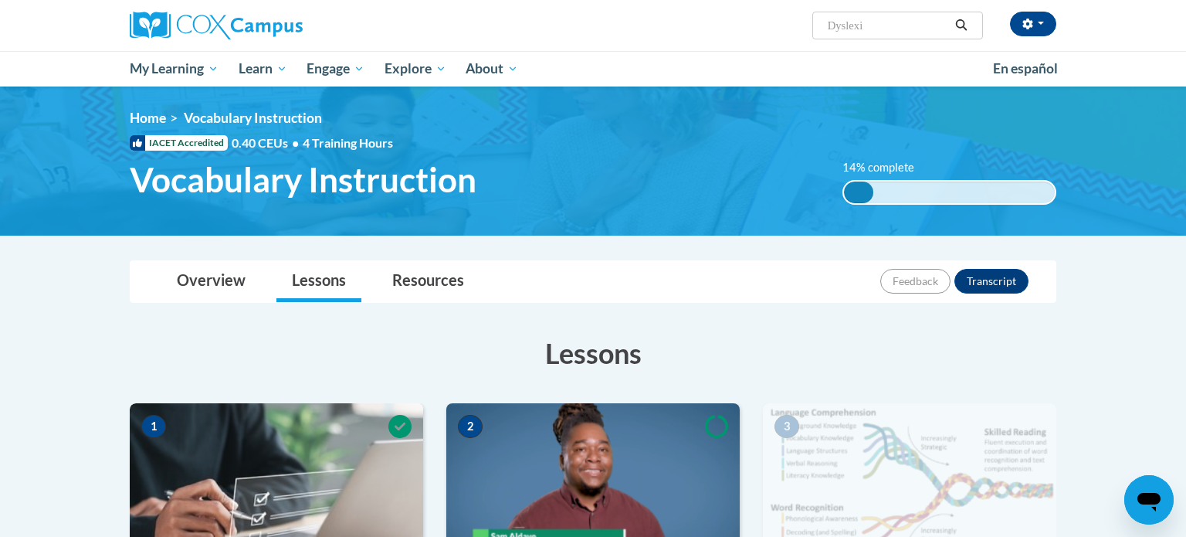
type input "Dyslexia"
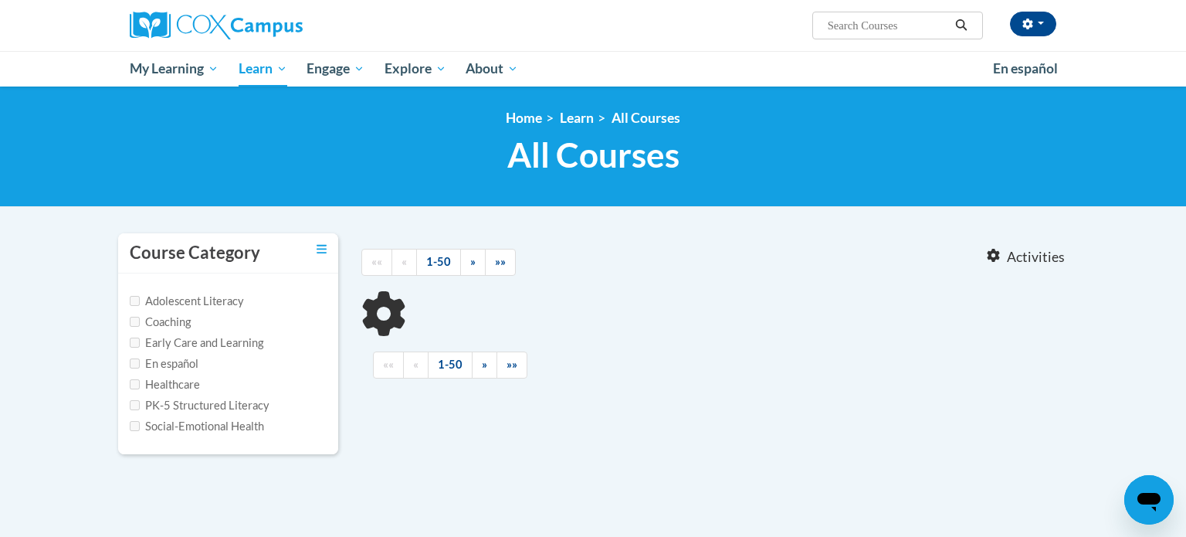
type input "[MEDICAL_DATA]"
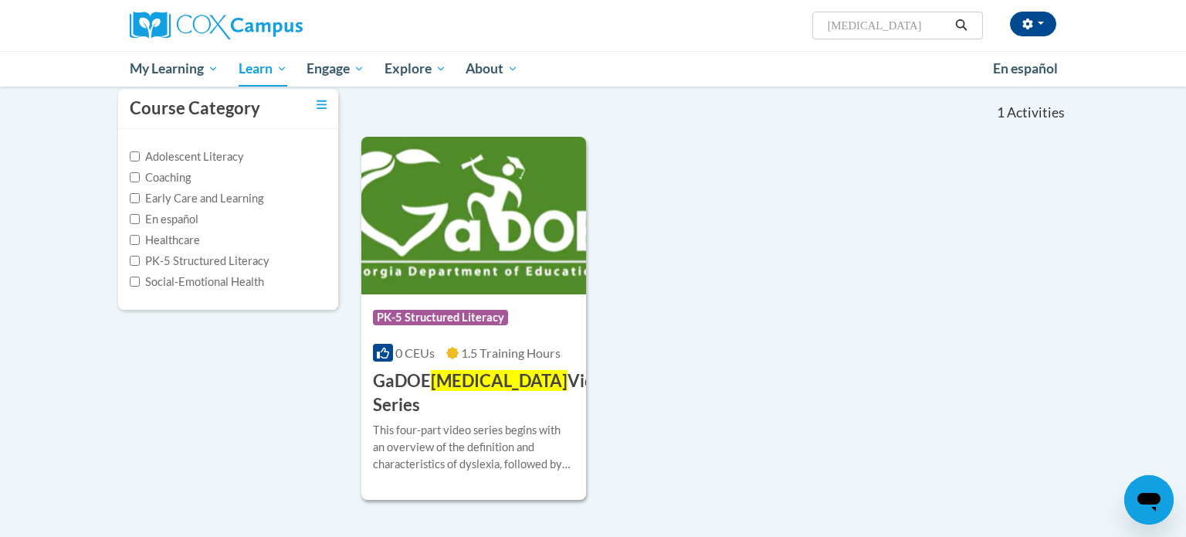
scroll to position [146, 0]
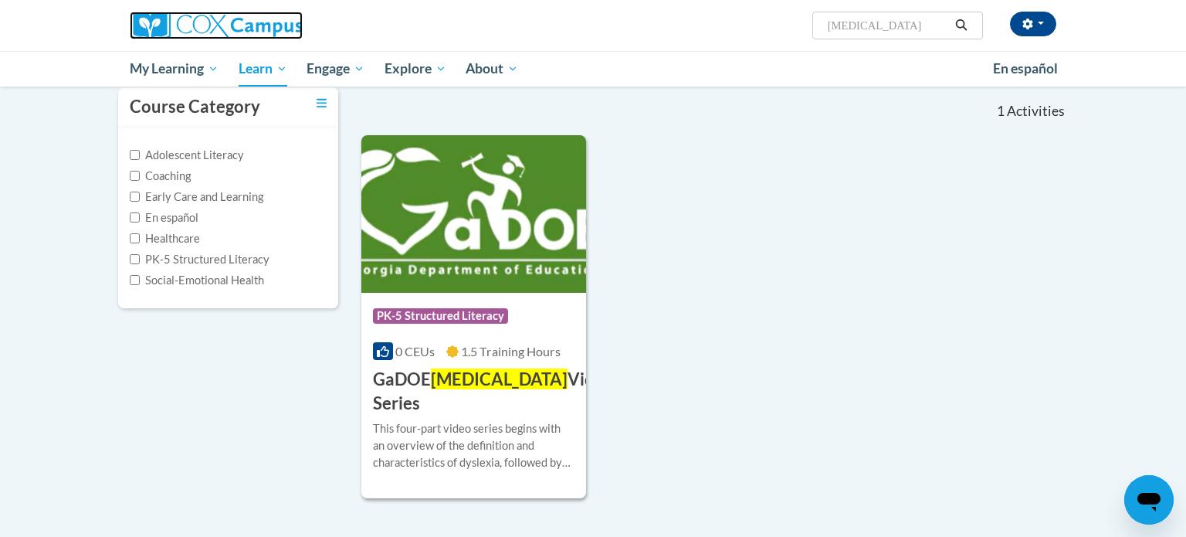
click at [231, 26] on img at bounding box center [216, 26] width 173 height 28
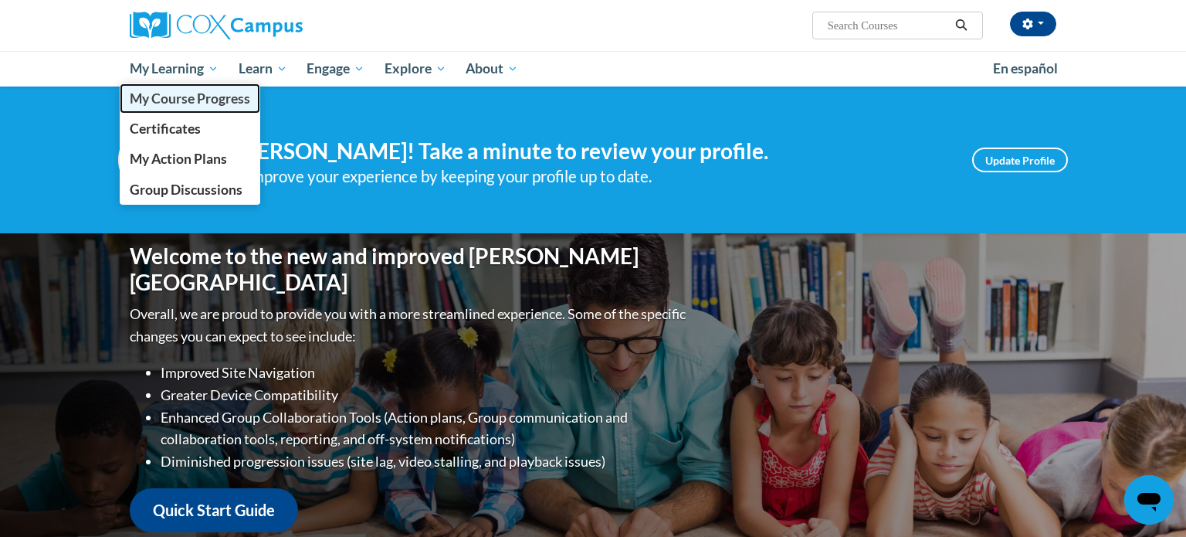
click at [217, 107] on link "My Course Progress" at bounding box center [190, 98] width 141 height 30
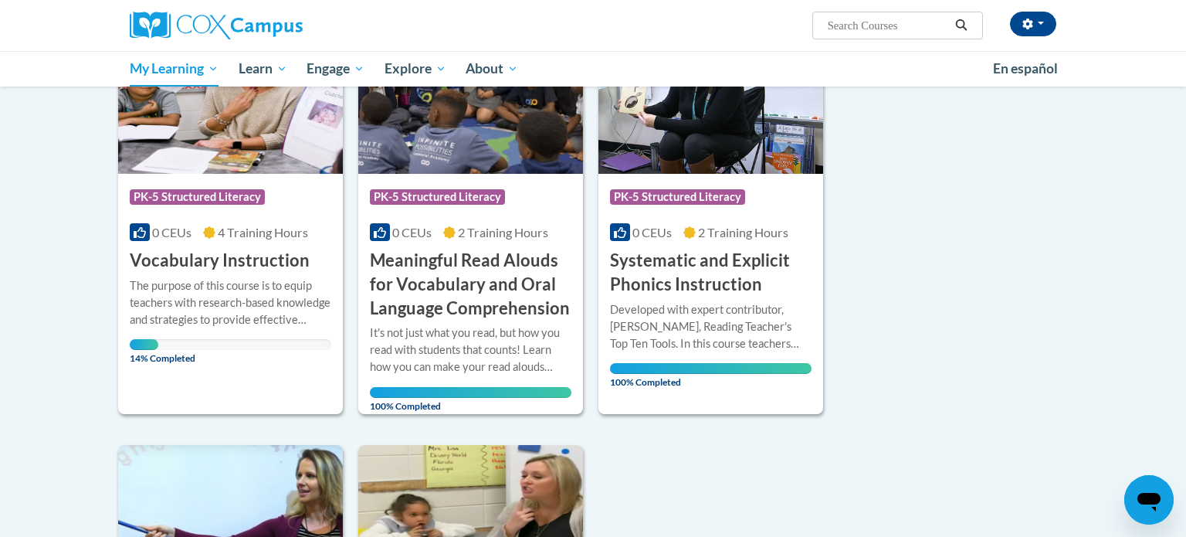
scroll to position [270, 0]
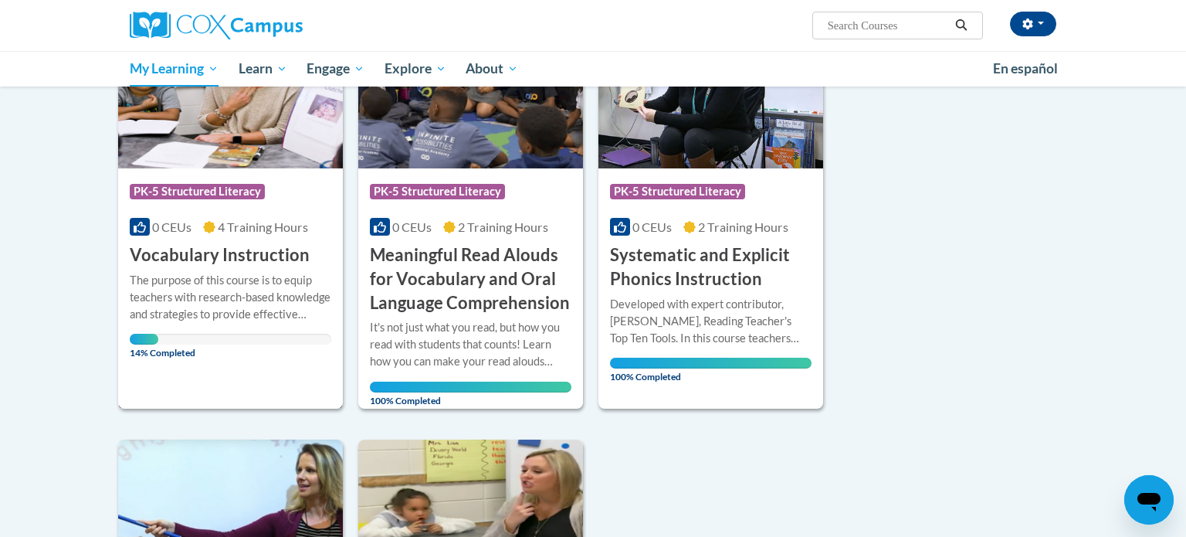
click at [273, 259] on h3 "Vocabulary Instruction" at bounding box center [220, 255] width 180 height 24
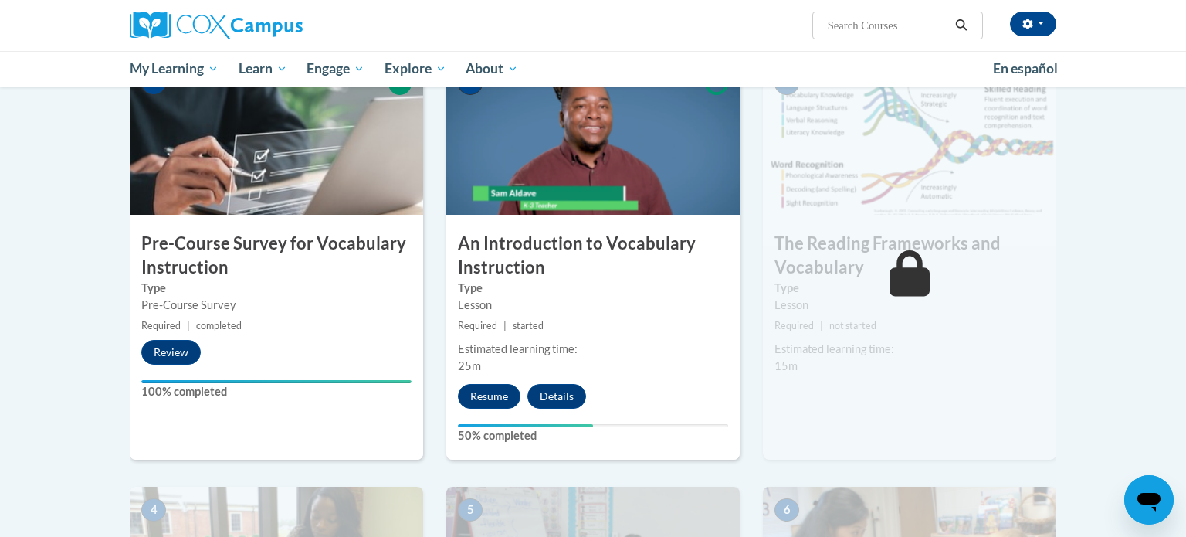
scroll to position [344, 0]
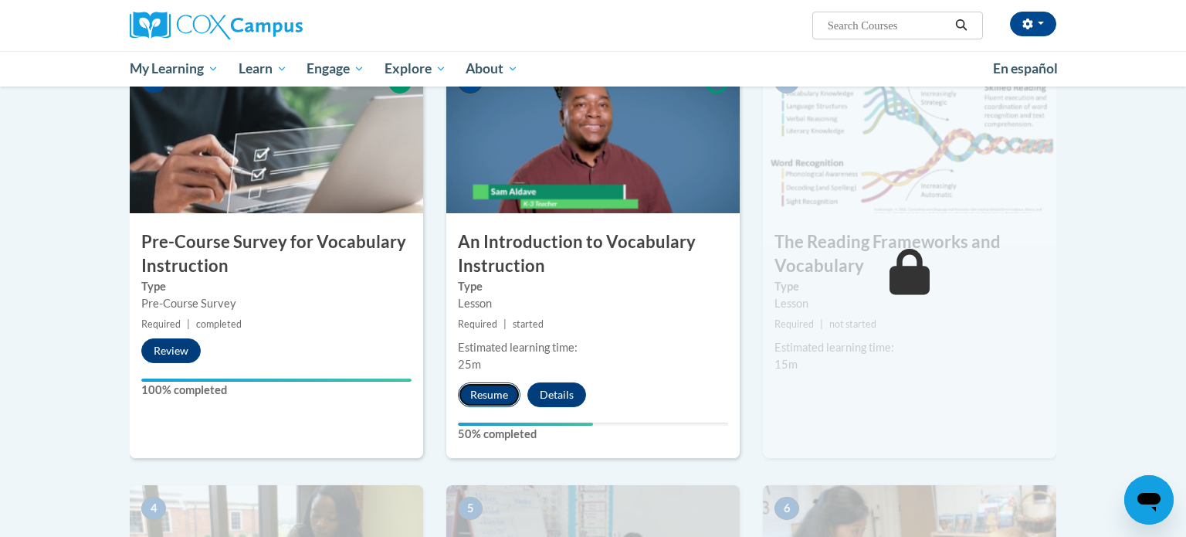
click at [493, 395] on button "Resume" at bounding box center [489, 394] width 63 height 25
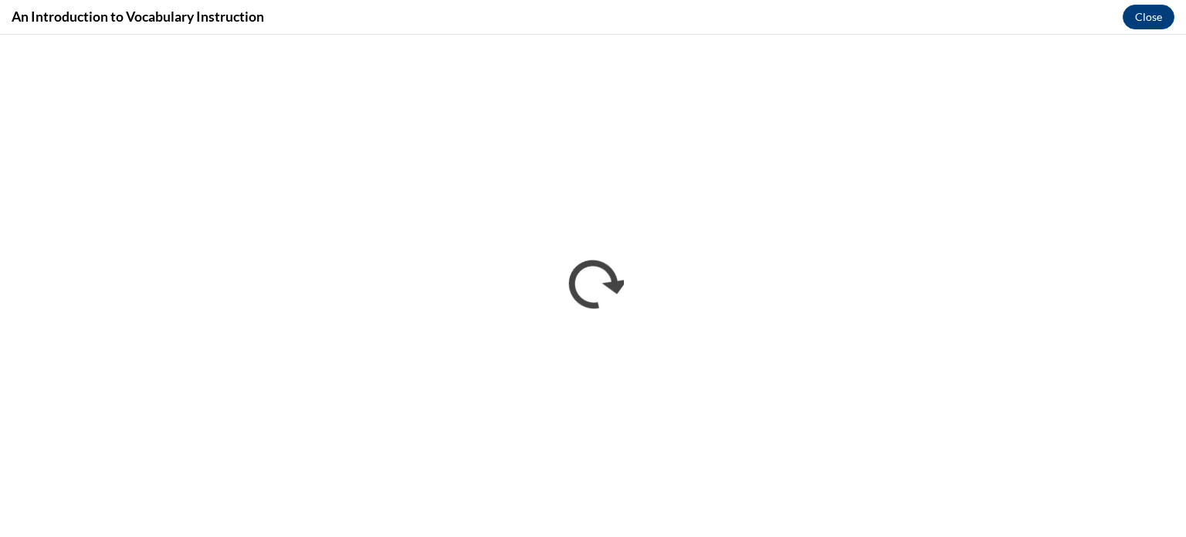
scroll to position [0, 0]
